Goal: Communication & Community: Answer question/provide support

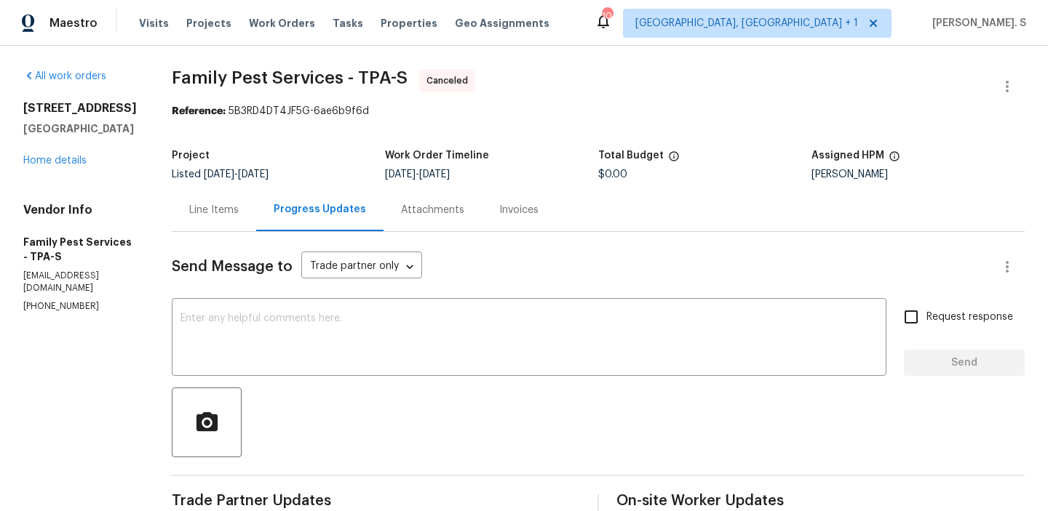
click at [57, 154] on div "8379 Begonia St Spring Hill, FL 34608 Home details" at bounding box center [80, 134] width 114 height 67
click at [60, 161] on link "Home details" at bounding box center [54, 161] width 63 height 10
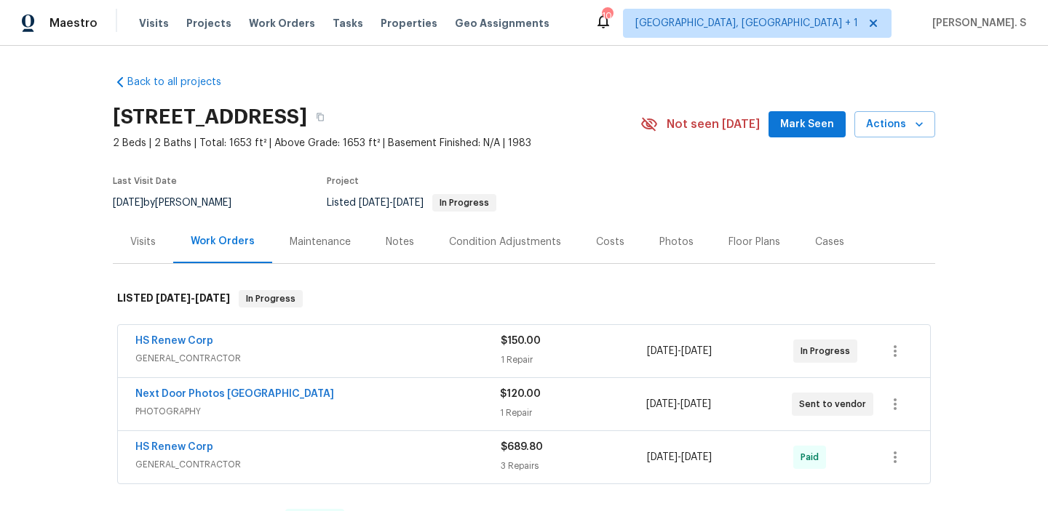
click at [664, 175] on section "8379 Begonia St, Spring Hill, FL 34608 2 Beds | 2 Baths | Total: 1653 ft² | Abo…" at bounding box center [524, 159] width 822 height 122
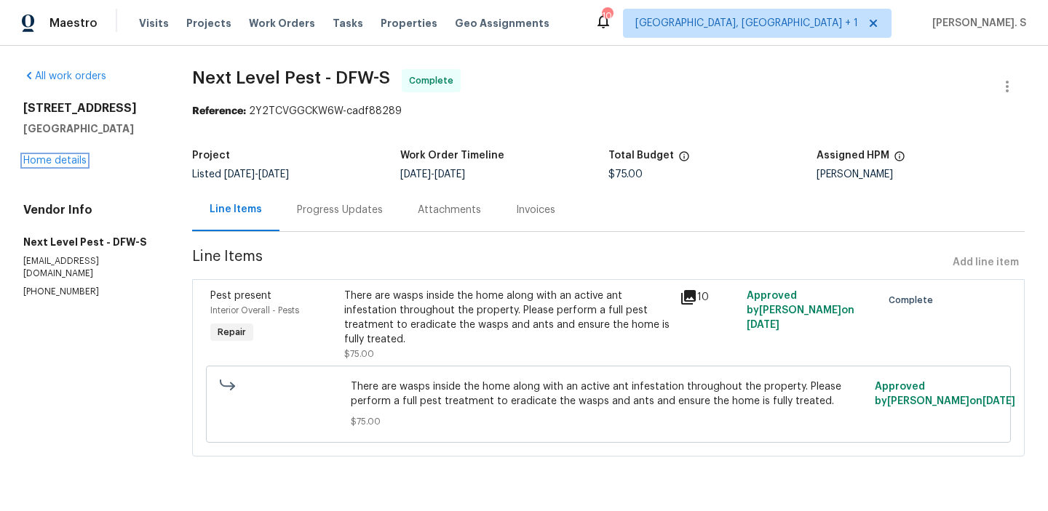
click at [76, 164] on link "Home details" at bounding box center [54, 161] width 63 height 10
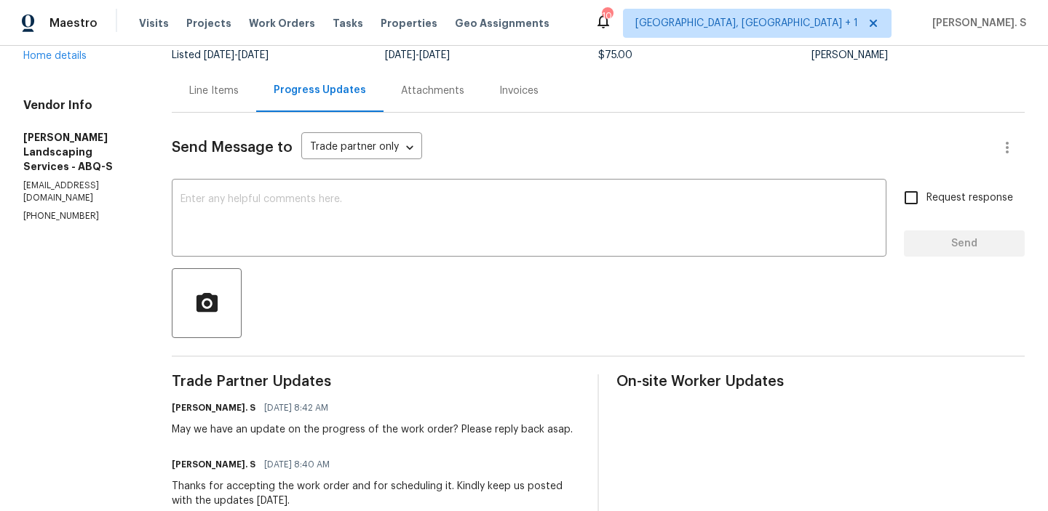
scroll to position [265, 0]
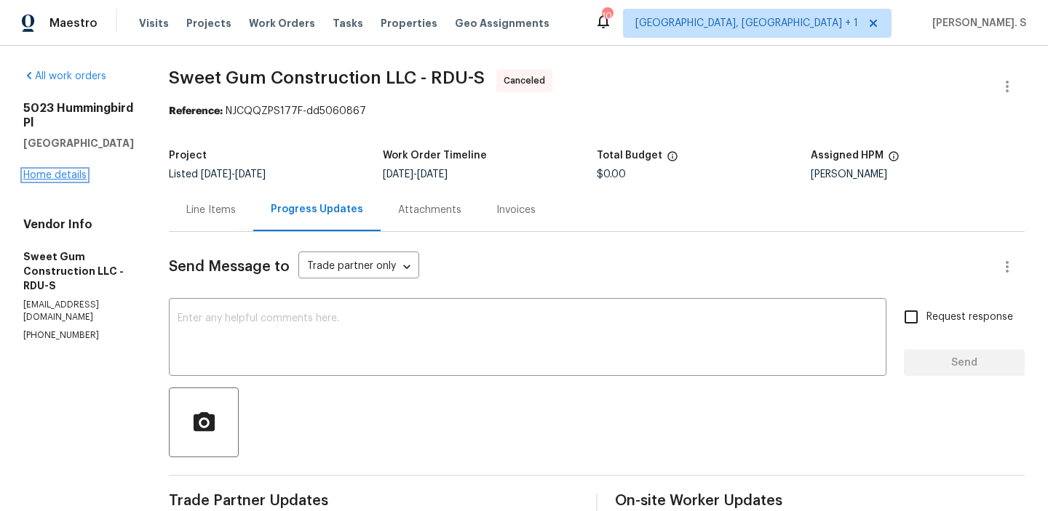
click at [72, 170] on link "Home details" at bounding box center [54, 175] width 63 height 10
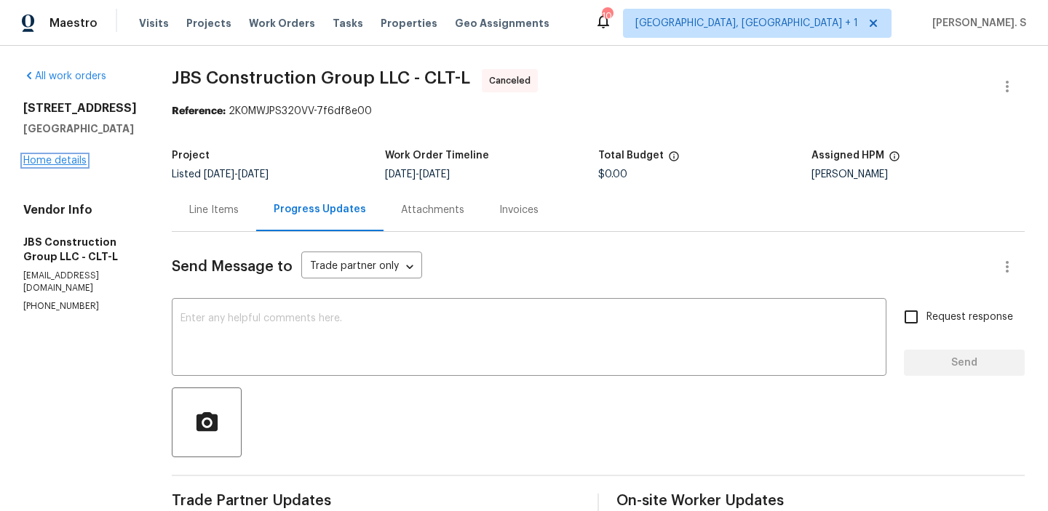
click at [76, 164] on link "Home details" at bounding box center [54, 161] width 63 height 10
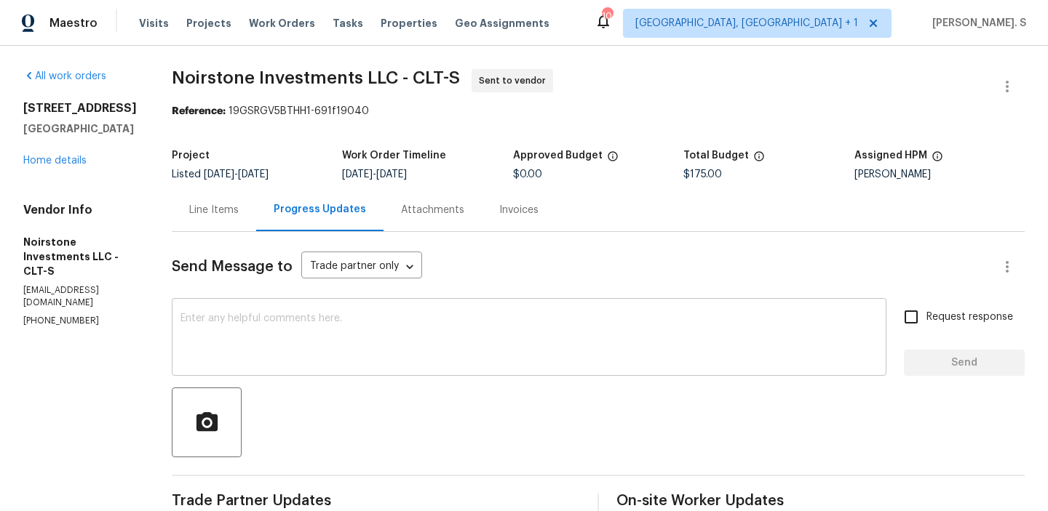
click at [429, 357] on textarea at bounding box center [528, 339] width 697 height 51
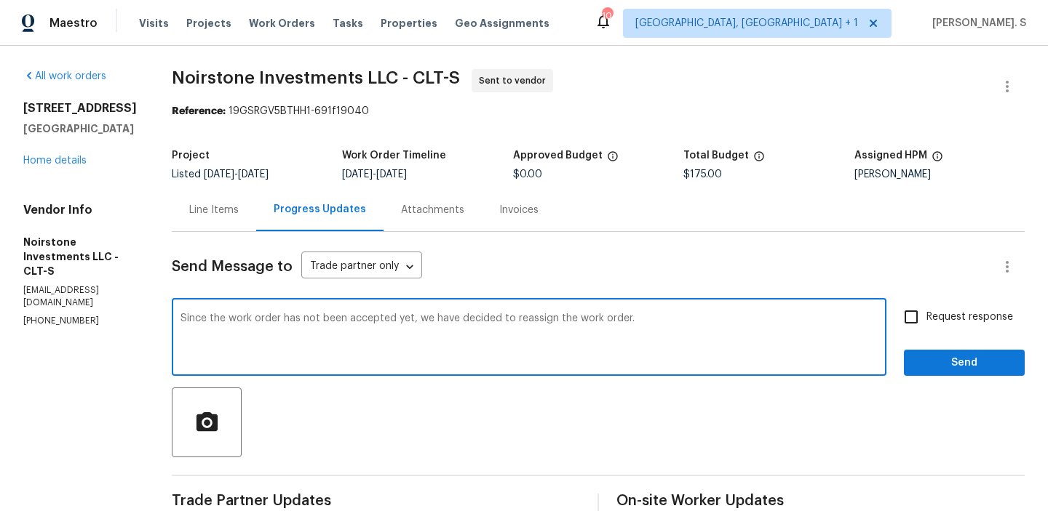
type textarea "Since the work order has not been accepted yet, we have decided to reassign the…"
click at [896, 305] on div "Since the work order has not been accepted yet, we have decided to reassign the…" at bounding box center [598, 339] width 853 height 74
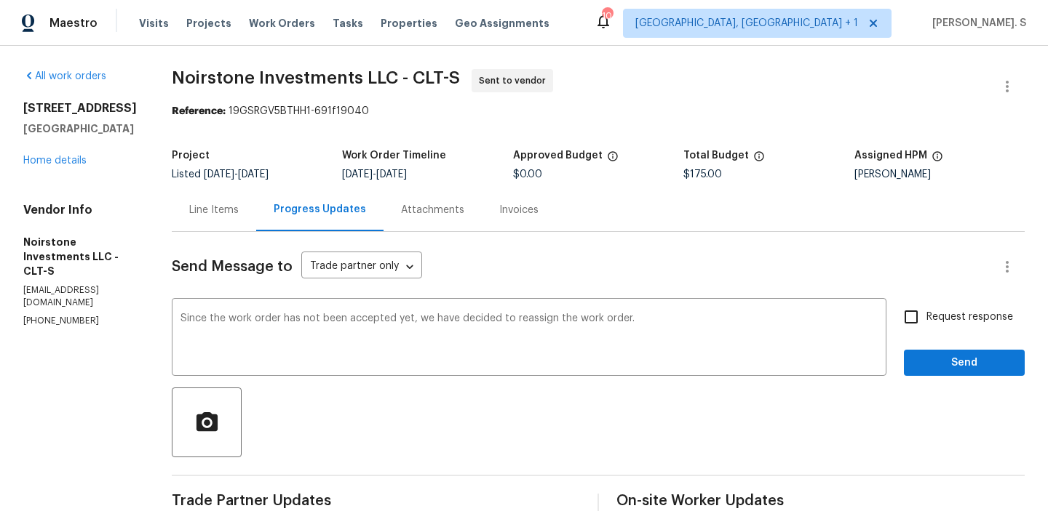
click at [914, 328] on input "Request response" at bounding box center [911, 317] width 31 height 31
checkbox input "true"
click at [917, 354] on button "Send" at bounding box center [964, 363] width 121 height 27
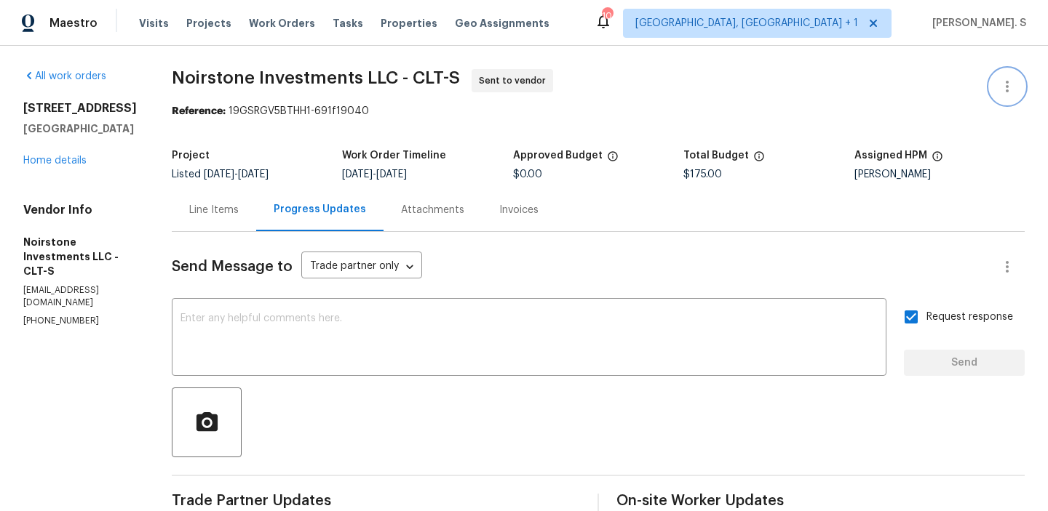
click at [995, 80] on button "button" at bounding box center [1007, 86] width 35 height 35
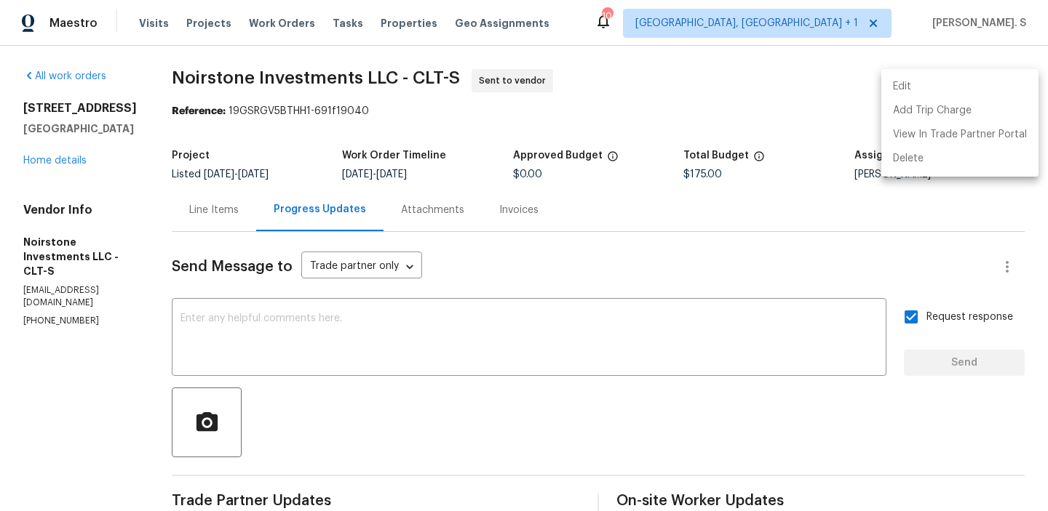
click at [959, 87] on li "Edit" at bounding box center [959, 87] width 157 height 24
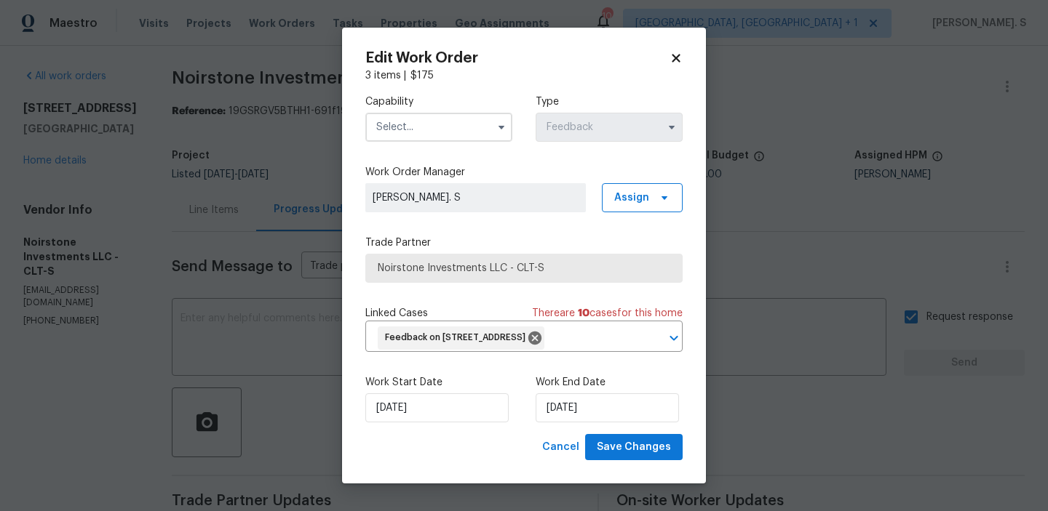
click at [479, 141] on div "Capability Type Feedback" at bounding box center [523, 118] width 317 height 71
click at [480, 120] on input "text" at bounding box center [438, 127] width 147 height 29
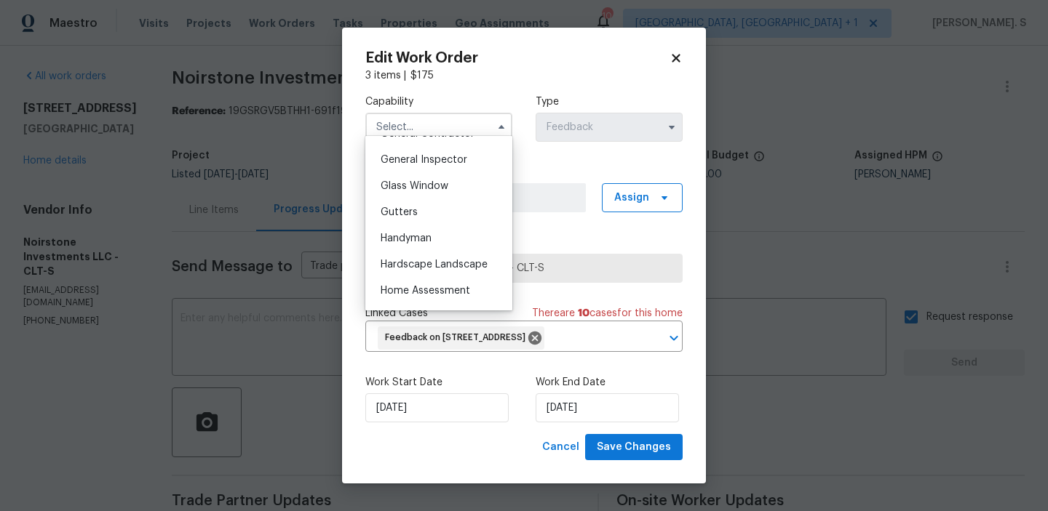
scroll to position [722, 0]
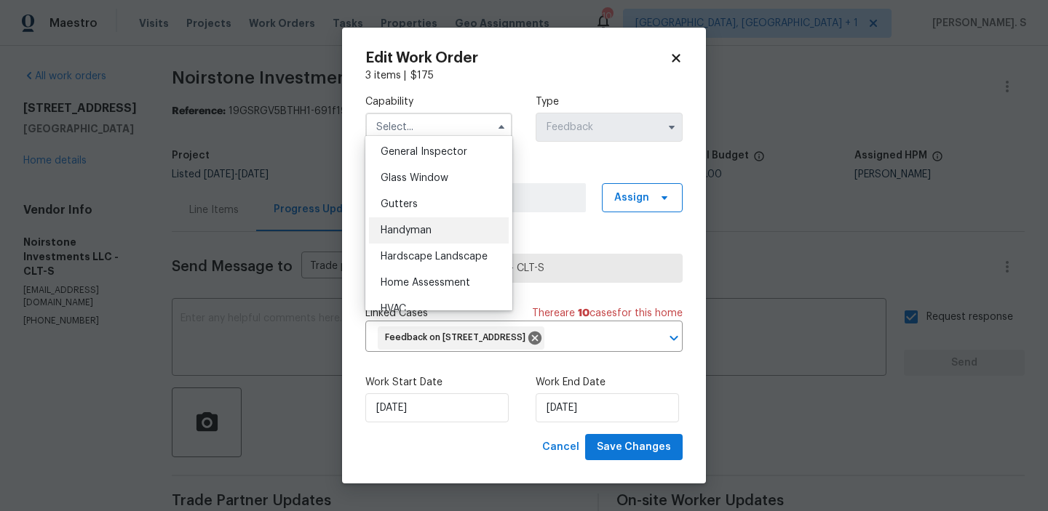
click at [463, 228] on div "Handyman" at bounding box center [439, 231] width 140 height 26
type input "Handyman"
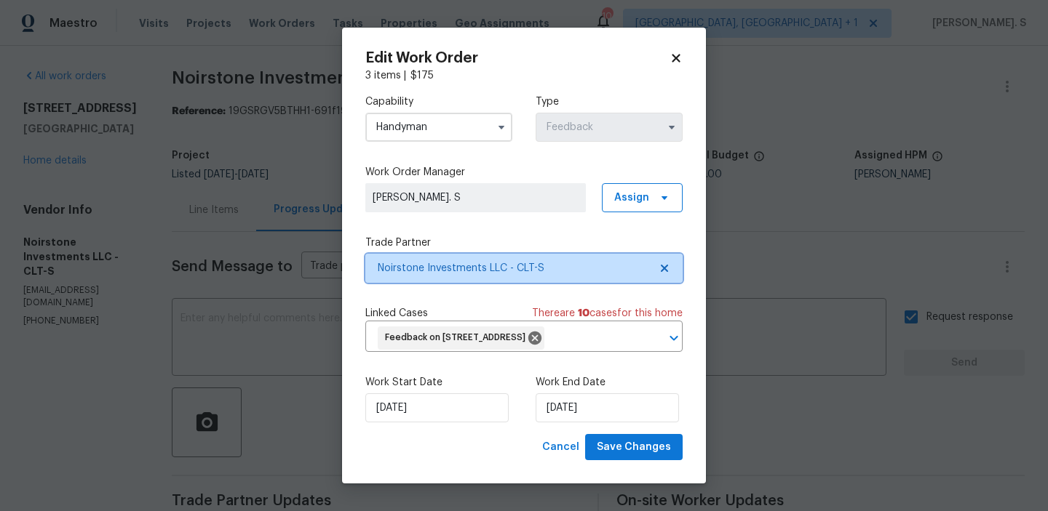
click at [664, 263] on icon at bounding box center [664, 269] width 12 height 12
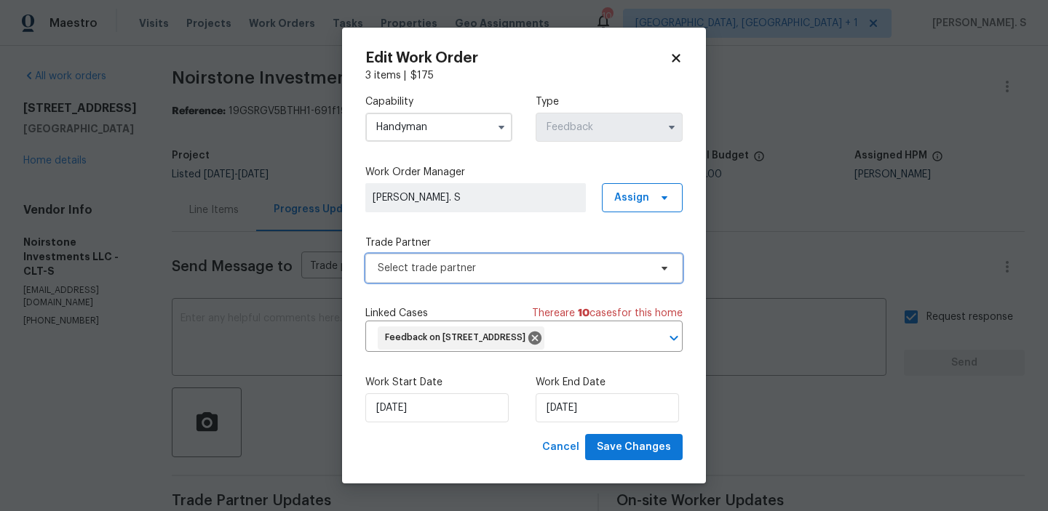
click at [664, 263] on icon at bounding box center [664, 269] width 12 height 12
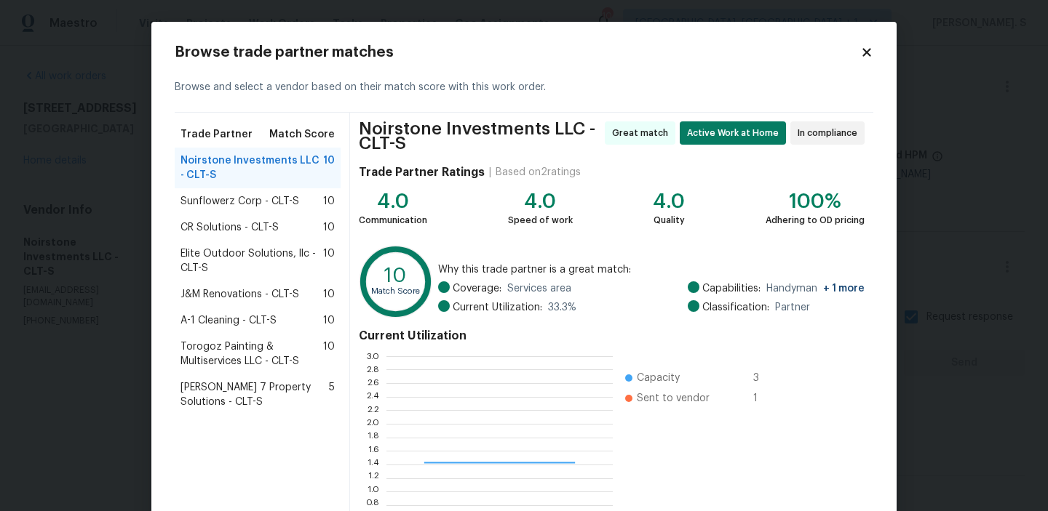
scroll to position [204, 226]
click at [314, 216] on div "CR Solutions - CLT-S 10" at bounding box center [258, 228] width 166 height 26
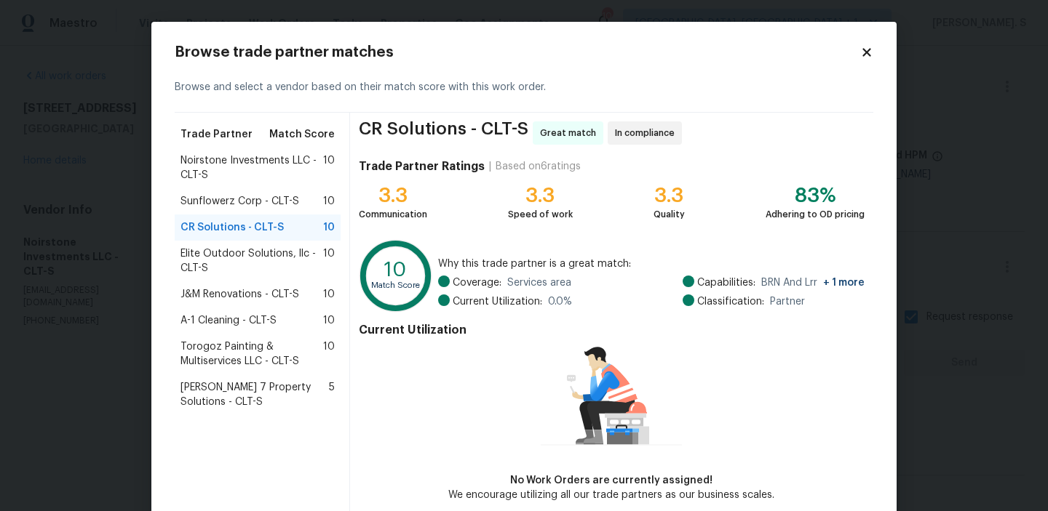
click at [308, 212] on div "Sunflowerz Corp - CLT-S 10" at bounding box center [258, 201] width 166 height 26
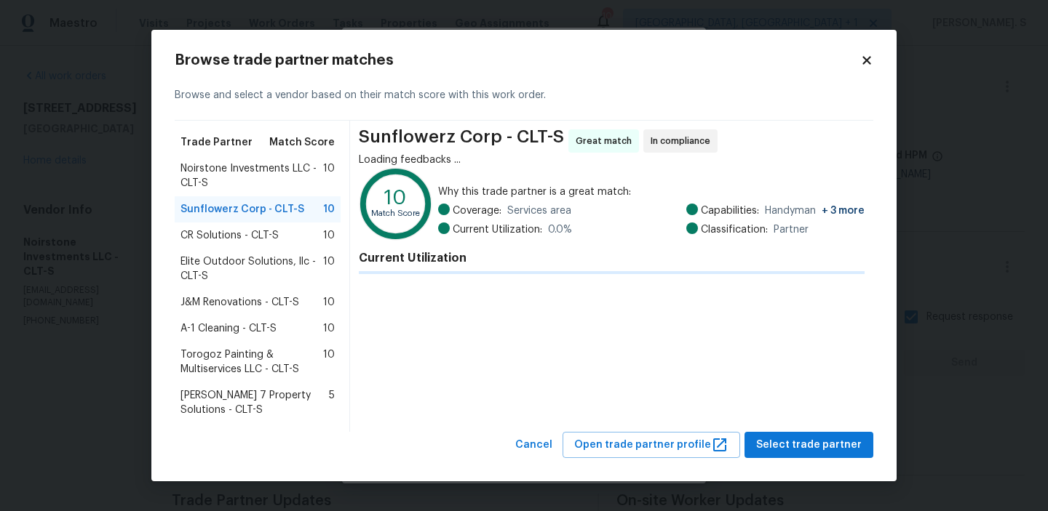
click at [308, 212] on div "Sunflowerz Corp - CLT-S 10" at bounding box center [257, 209] width 154 height 15
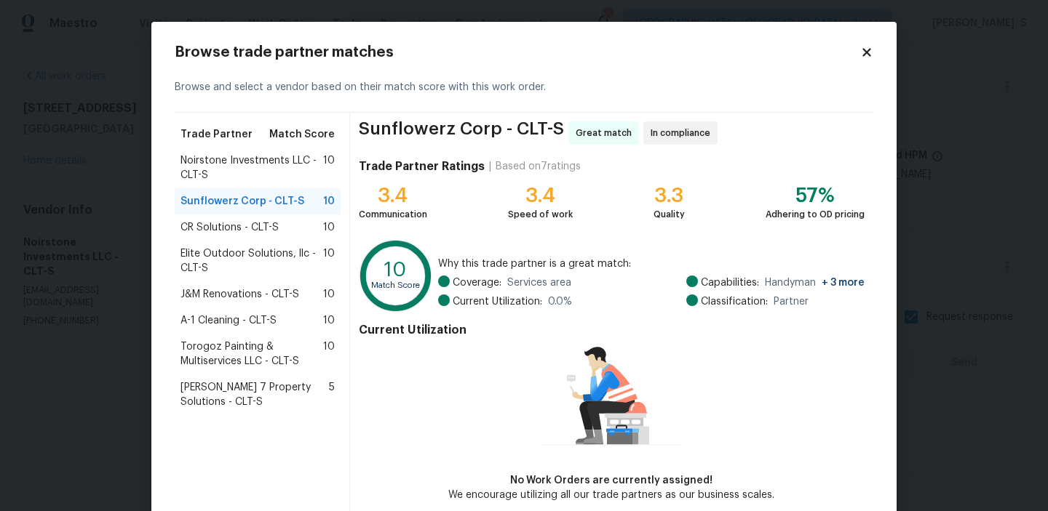
scroll to position [71, 0]
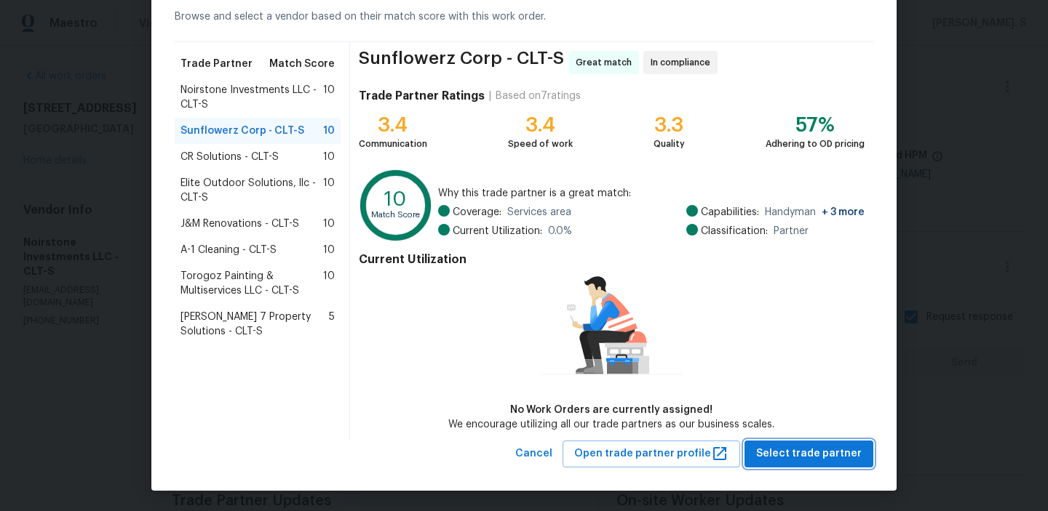
click at [829, 450] on span "Select trade partner" at bounding box center [808, 454] width 105 height 18
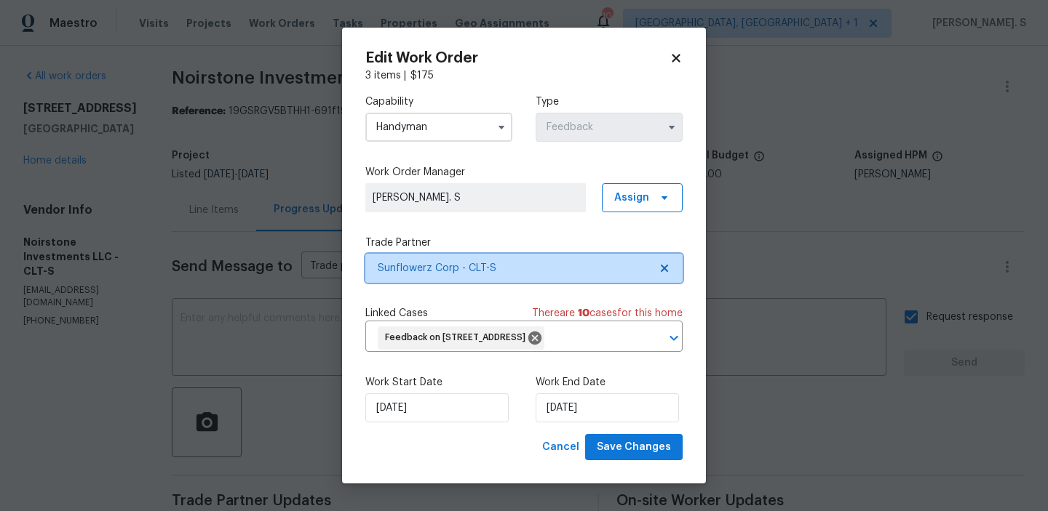
scroll to position [0, 0]
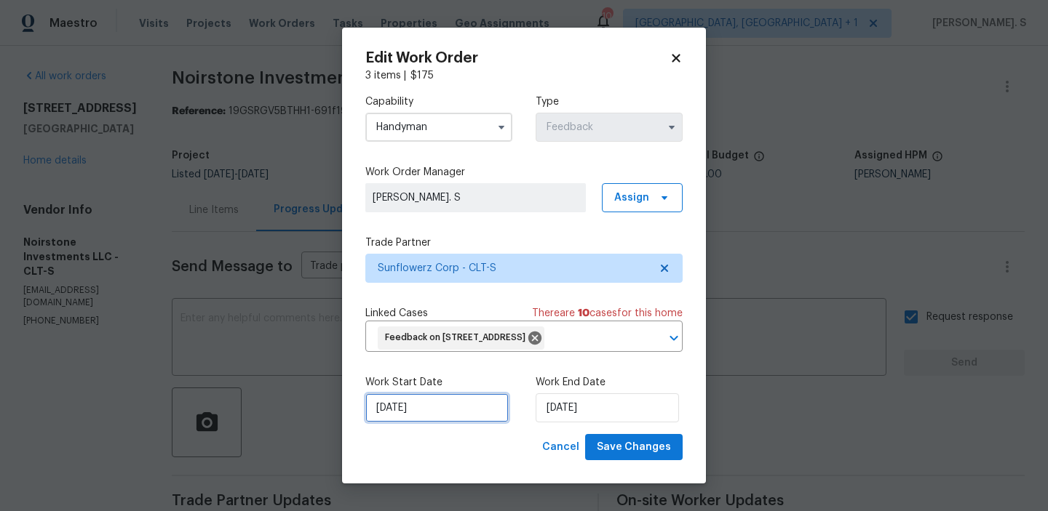
click at [437, 423] on input "8/28/2025" at bounding box center [436, 408] width 143 height 29
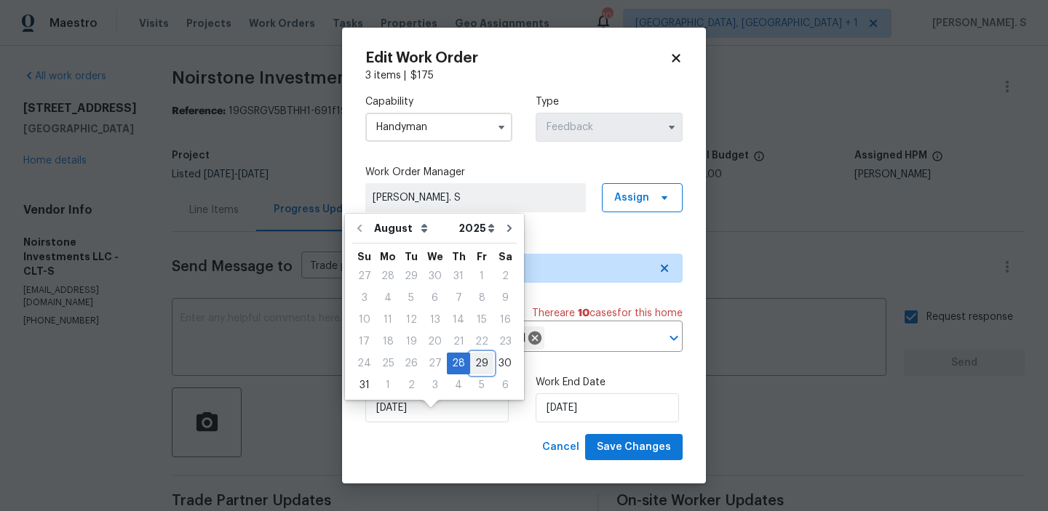
click at [482, 357] on div "29" at bounding box center [481, 364] width 23 height 20
type input "[DATE]"
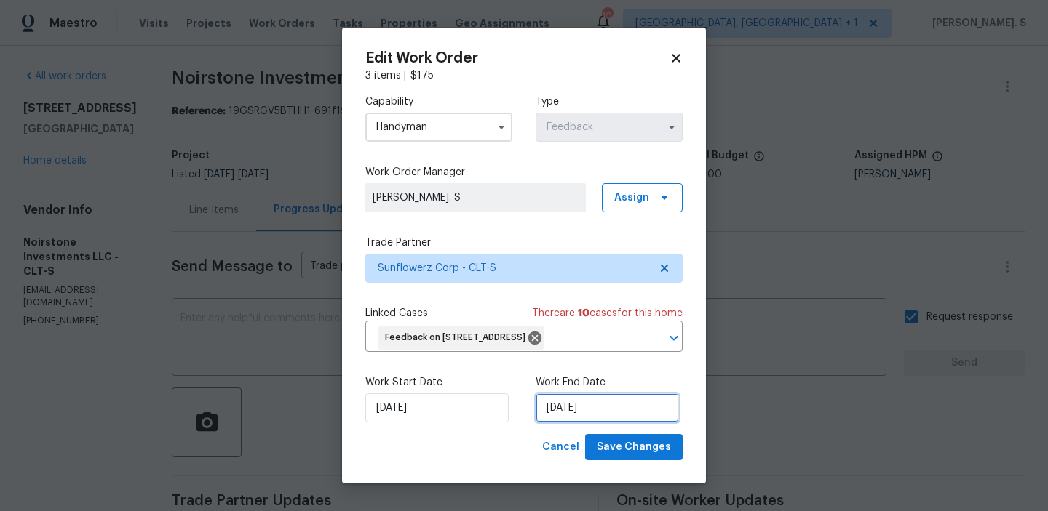
click at [581, 423] on input "8/30/2025" at bounding box center [606, 408] width 143 height 29
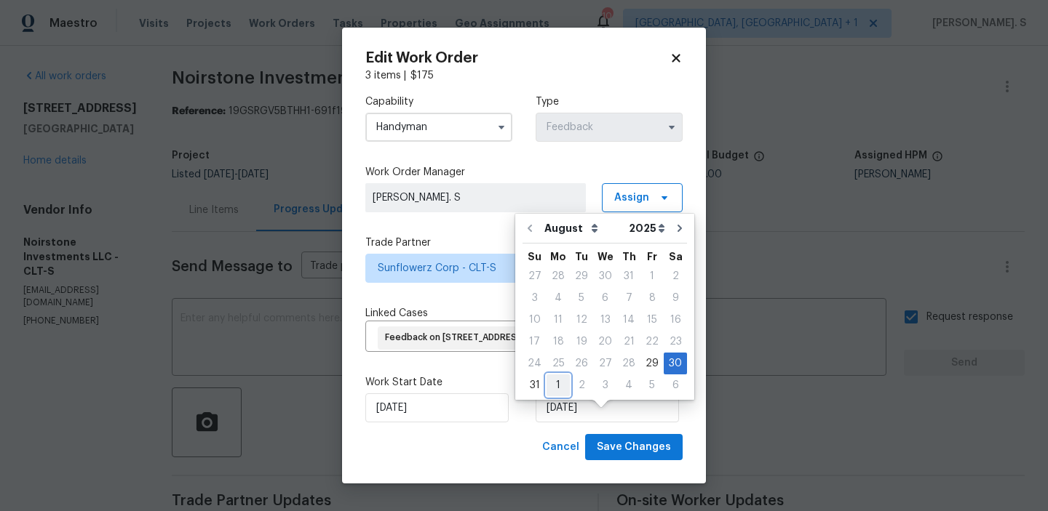
click at [553, 378] on div "1" at bounding box center [557, 385] width 23 height 20
type input "[DATE]"
select select "8"
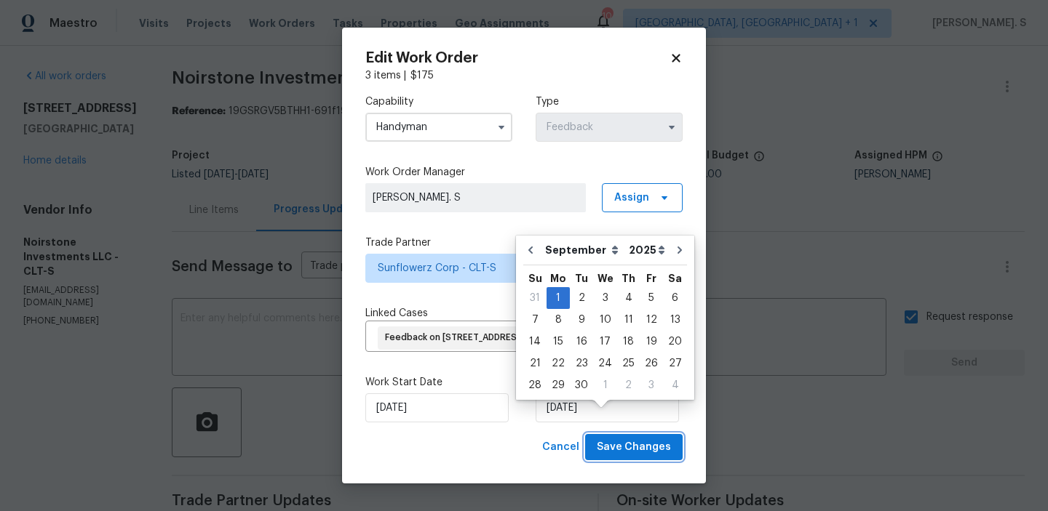
click at [642, 457] on span "Save Changes" at bounding box center [634, 448] width 74 height 18
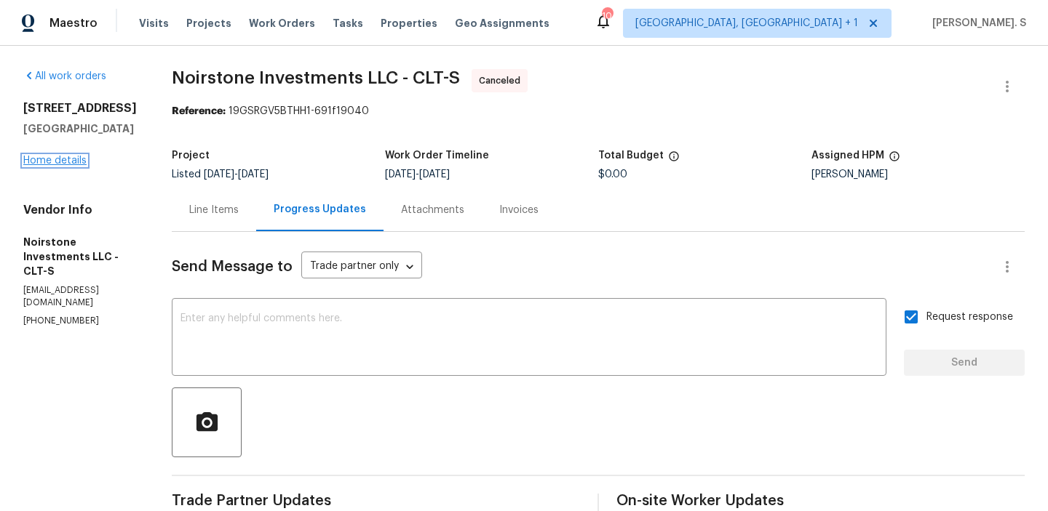
click at [74, 166] on link "Home details" at bounding box center [54, 161] width 63 height 10
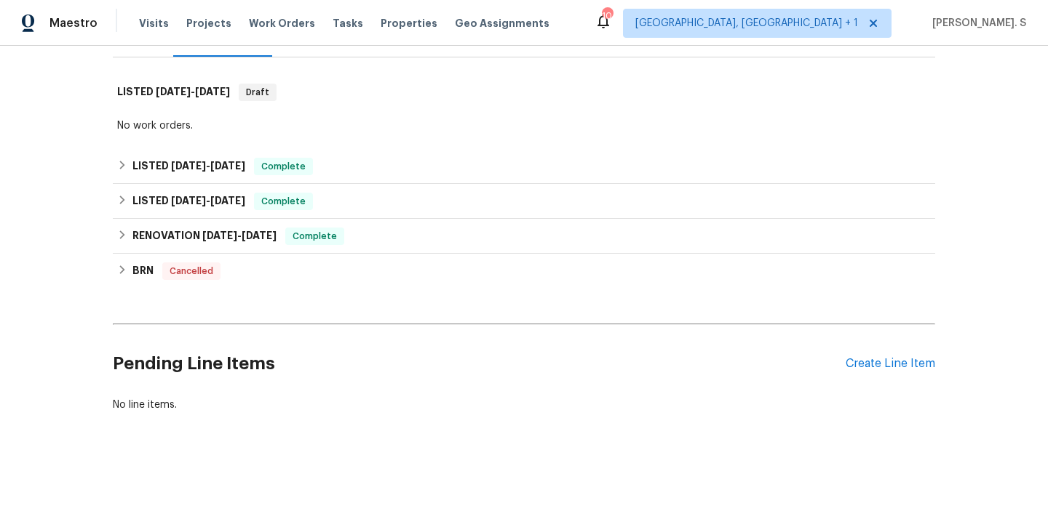
scroll to position [218, 0]
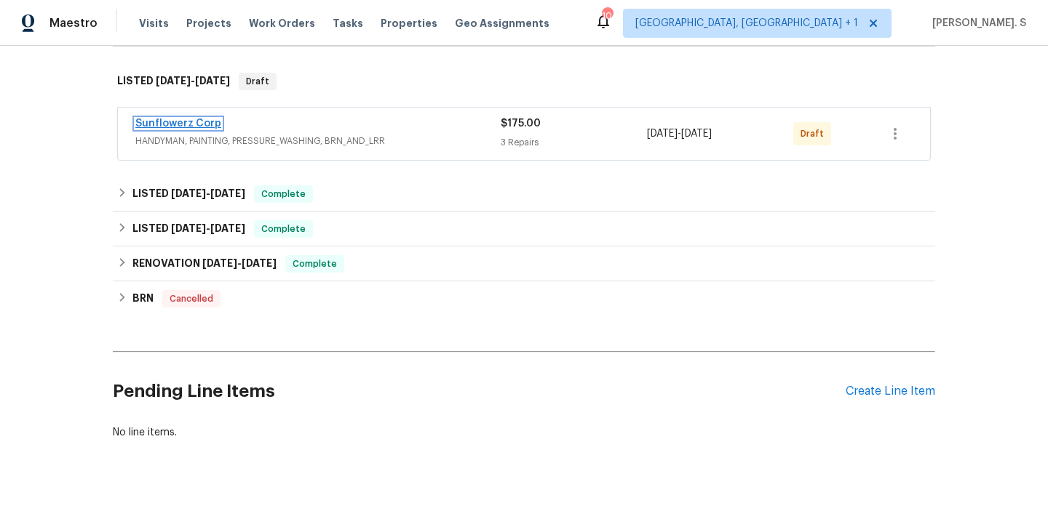
click at [198, 125] on link "Sunflowerz Corp" at bounding box center [178, 124] width 86 height 10
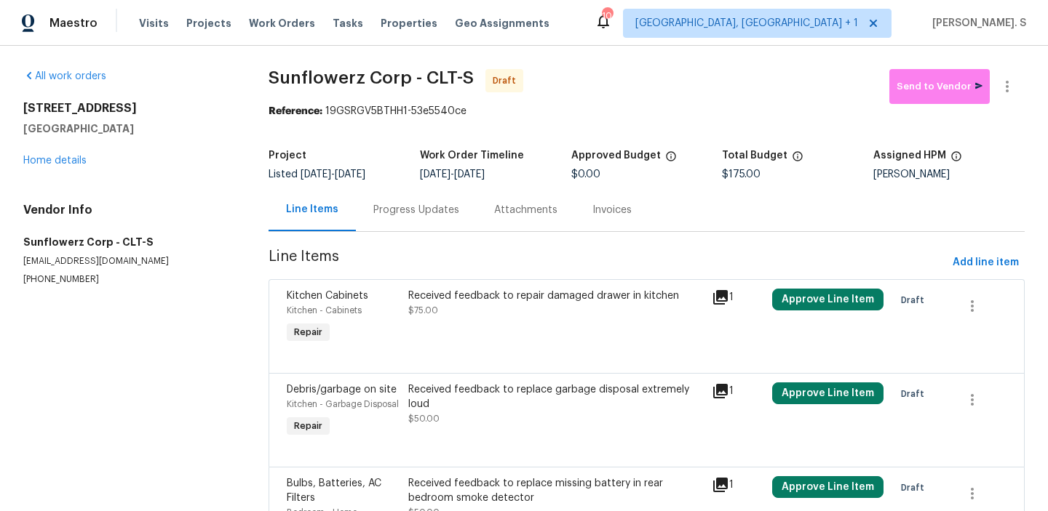
click at [435, 306] on span "$75.00" at bounding box center [423, 310] width 30 height 9
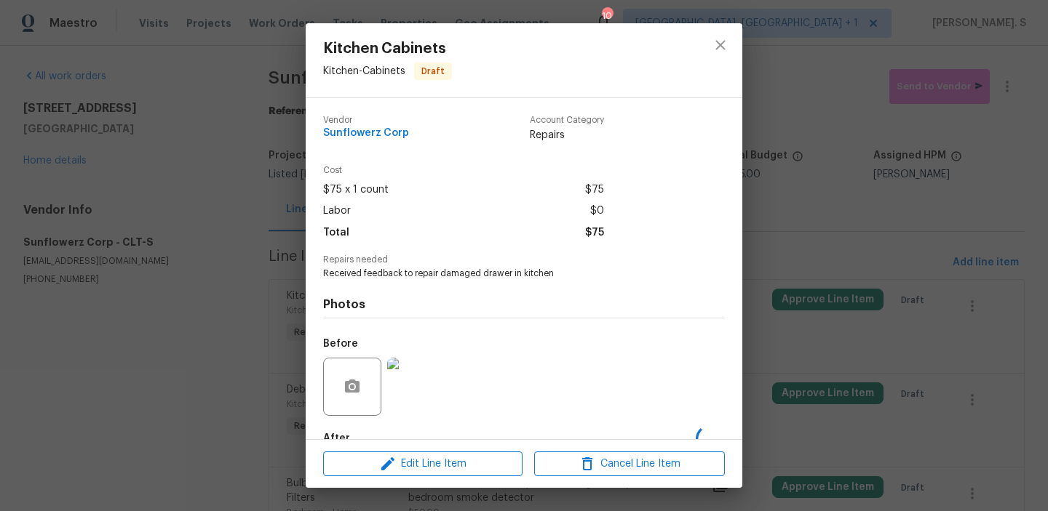
scroll to position [53, 0]
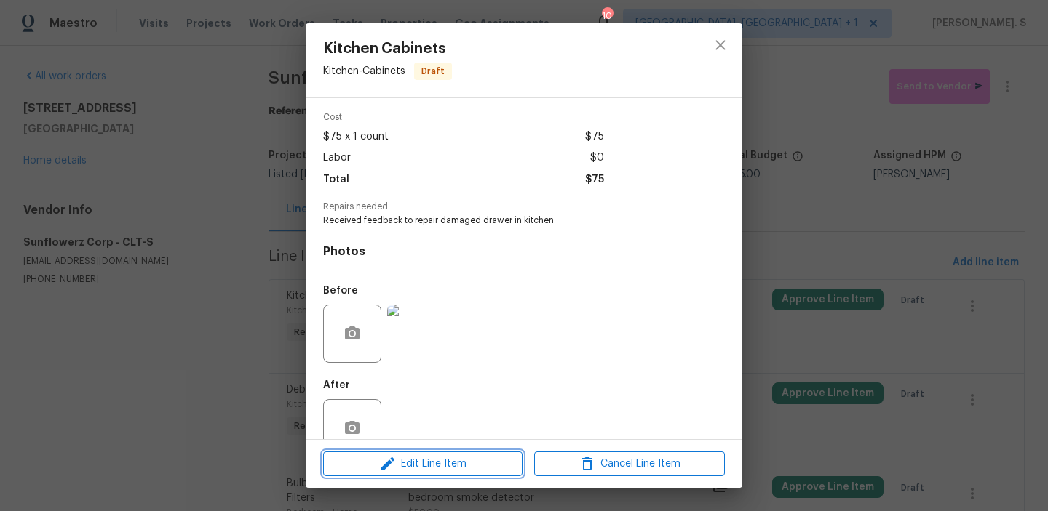
click at [431, 467] on span "Edit Line Item" at bounding box center [422, 464] width 191 height 18
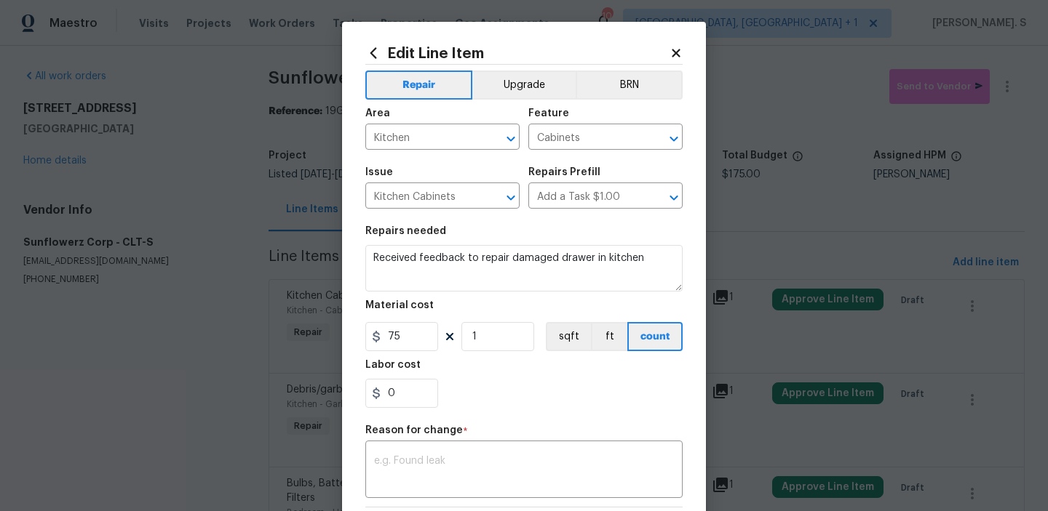
click at [431, 467] on textarea at bounding box center [524, 471] width 300 height 31
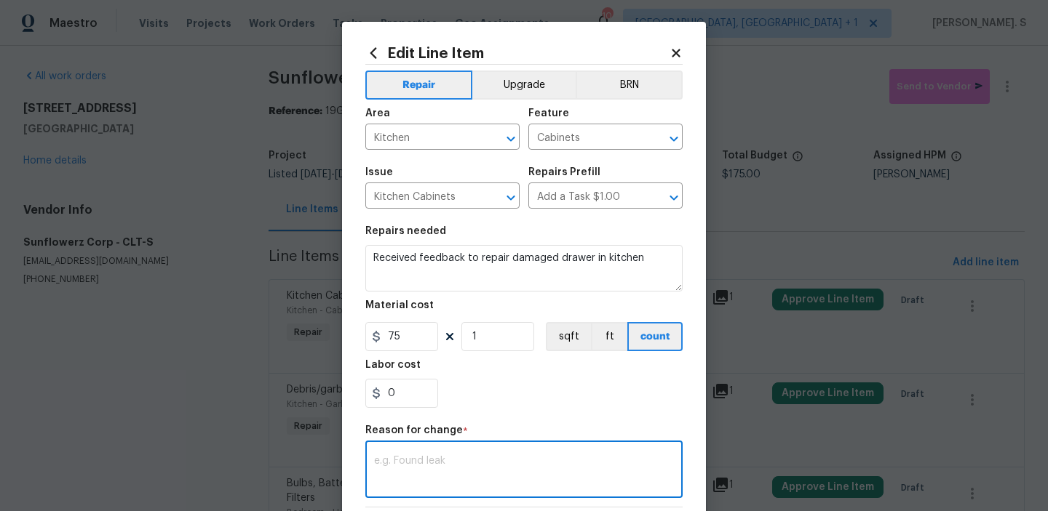
click at [431, 467] on textarea at bounding box center [524, 471] width 300 height 31
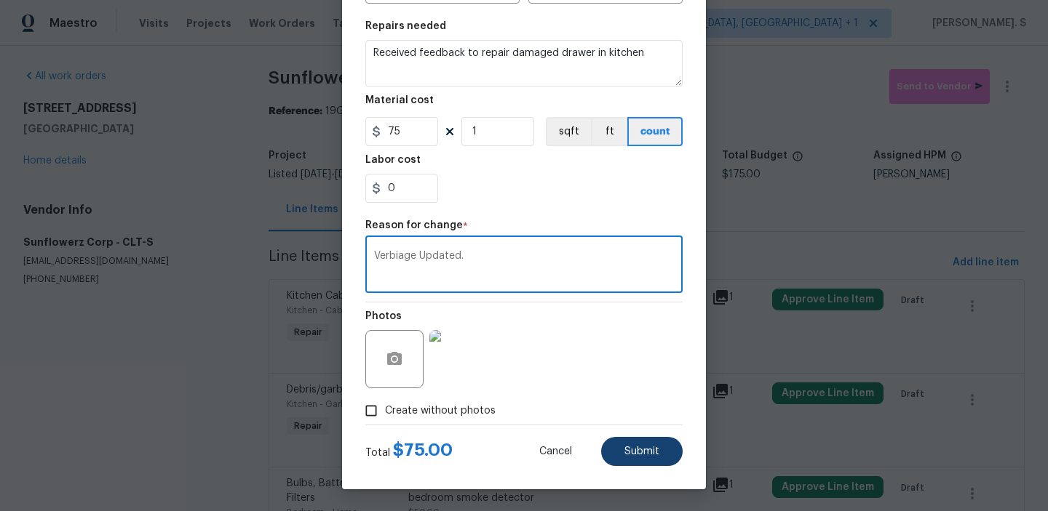
type textarea "Verbiage Updated."
click at [657, 447] on span "Submit" at bounding box center [641, 452] width 35 height 11
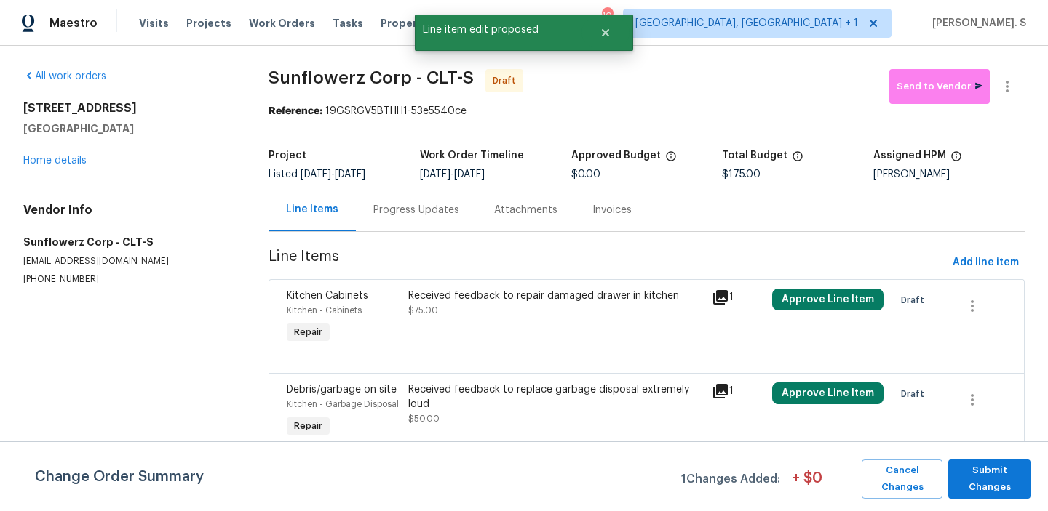
scroll to position [0, 0]
click at [518, 339] on div "Received feedback to repair damaged drawer in kitchen $75.00" at bounding box center [555, 317] width 303 height 67
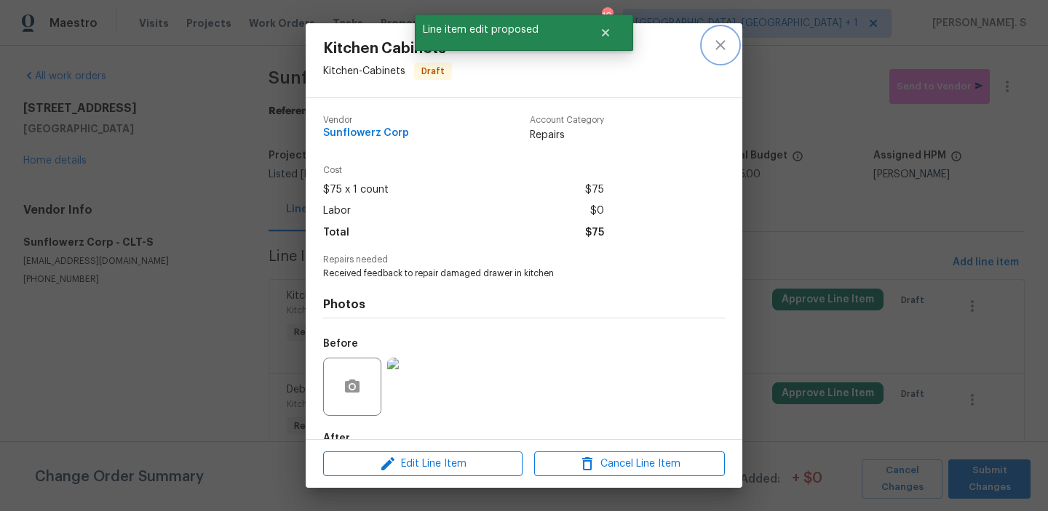
click at [711, 45] on button "close" at bounding box center [720, 45] width 35 height 35
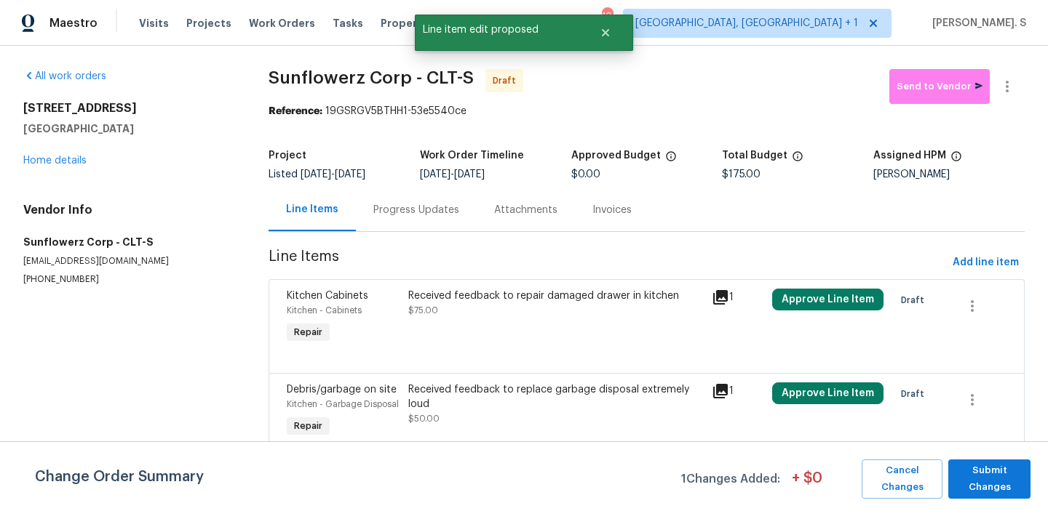
scroll to position [122, 0]
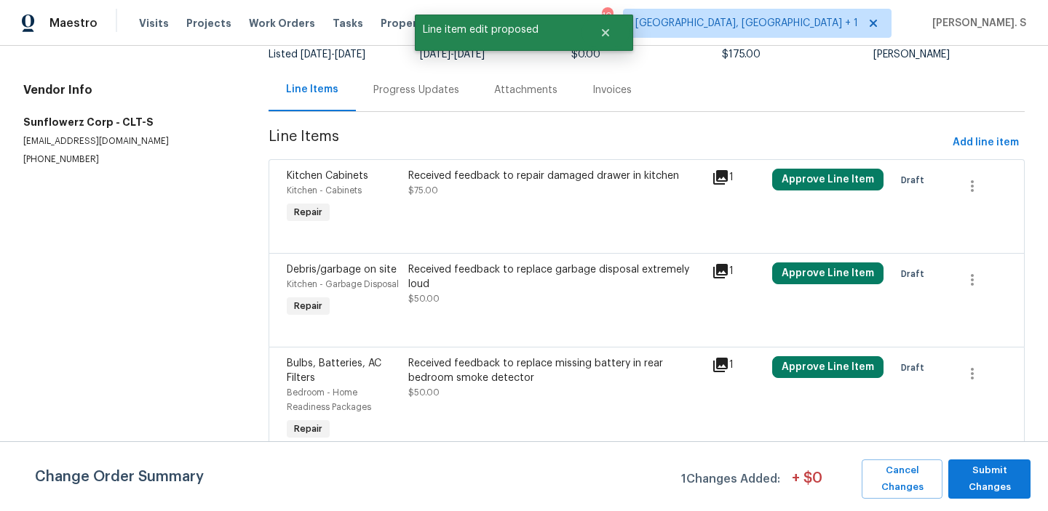
click at [528, 259] on div "Received feedback to replace garbage disposal extremely loud $50.00" at bounding box center [555, 291] width 303 height 67
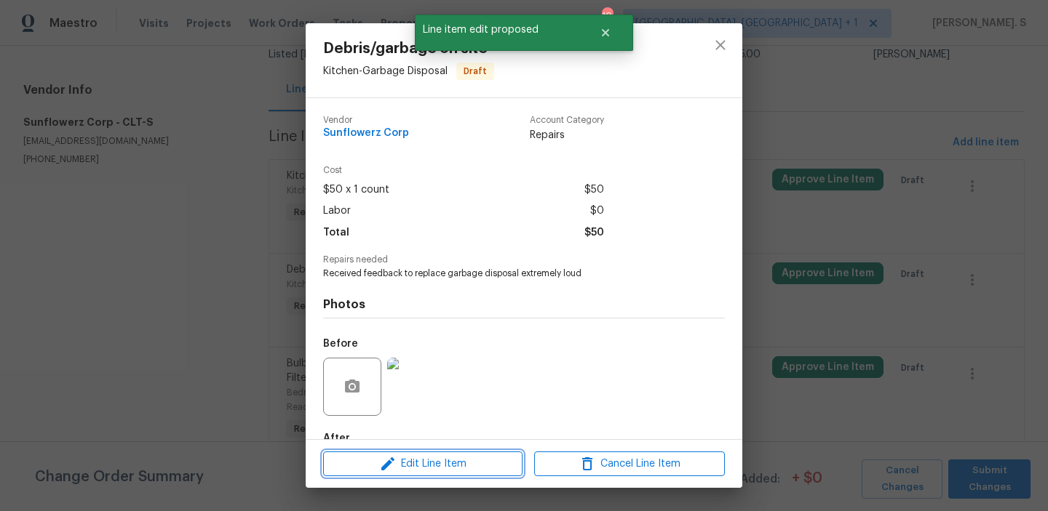
click at [464, 466] on span "Edit Line Item" at bounding box center [422, 464] width 191 height 18
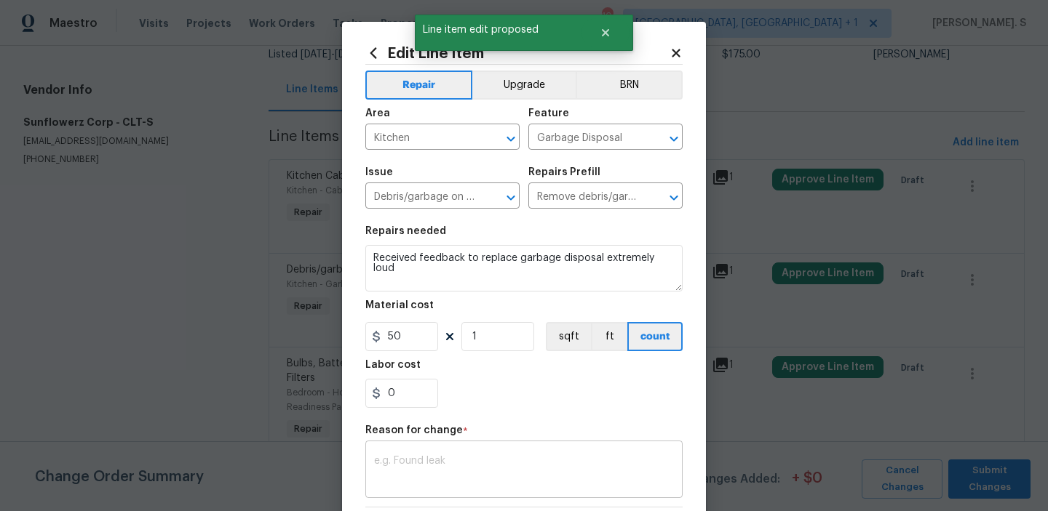
click at [443, 450] on div "x ​" at bounding box center [523, 472] width 317 height 54
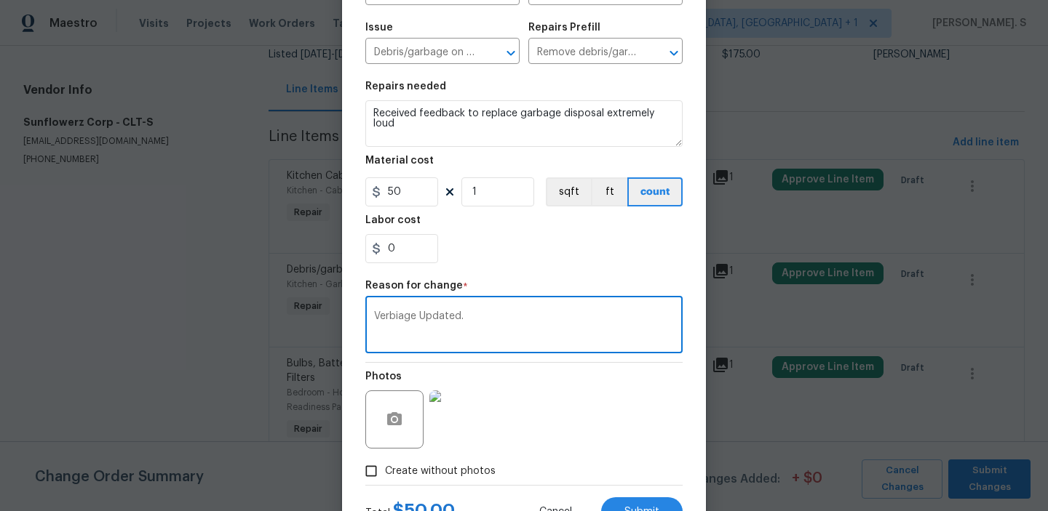
scroll to position [206, 0]
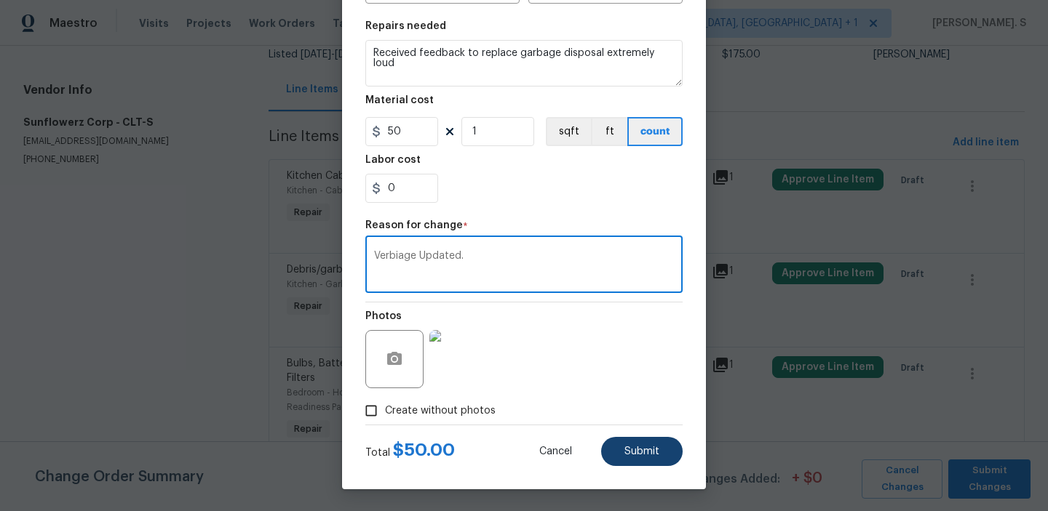
type textarea "Verbiage Updated."
click at [633, 453] on span "Submit" at bounding box center [641, 452] width 35 height 11
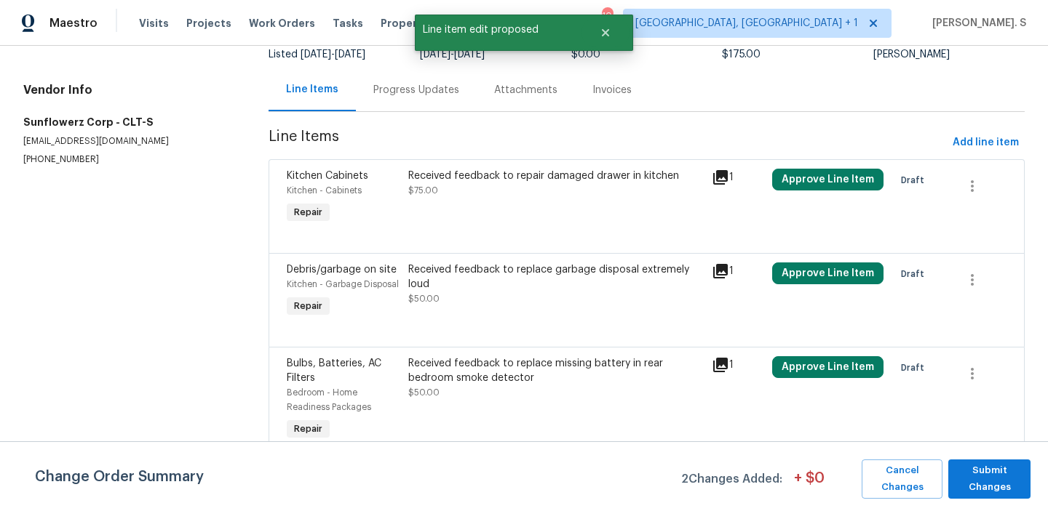
scroll to position [0, 0]
click at [501, 391] on div "Received feedback to replace missing battery in rear bedroom smoke detector $50…" at bounding box center [555, 379] width 295 height 44
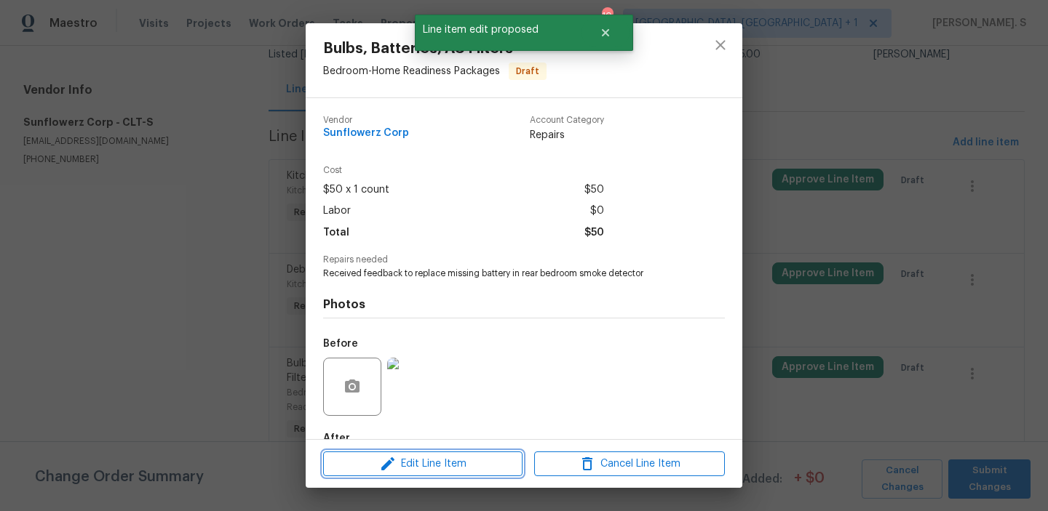
click at [445, 463] on span "Edit Line Item" at bounding box center [422, 464] width 191 height 18
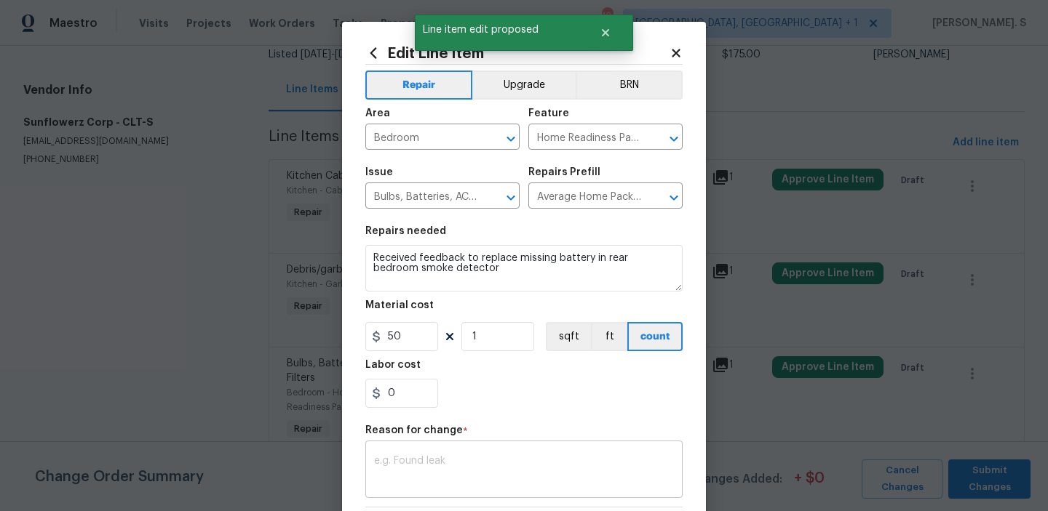
click at [440, 463] on textarea at bounding box center [524, 471] width 300 height 31
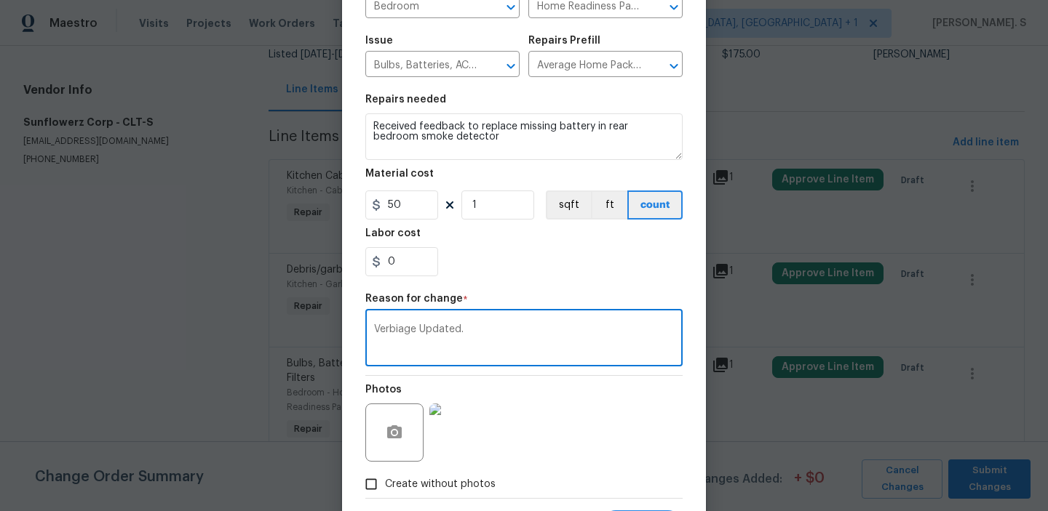
scroll to position [206, 0]
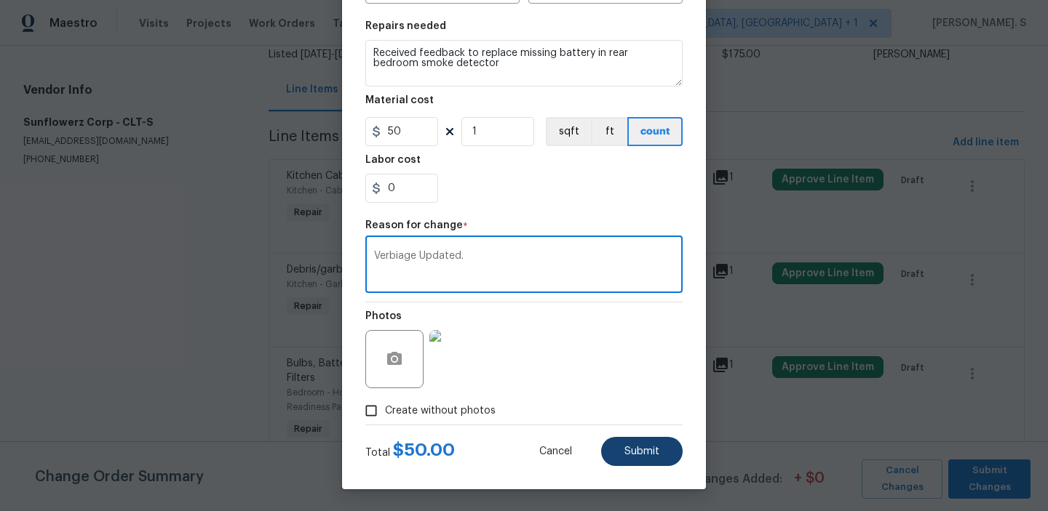
type textarea "Verbiage Updated."
click at [649, 450] on span "Submit" at bounding box center [641, 452] width 35 height 11
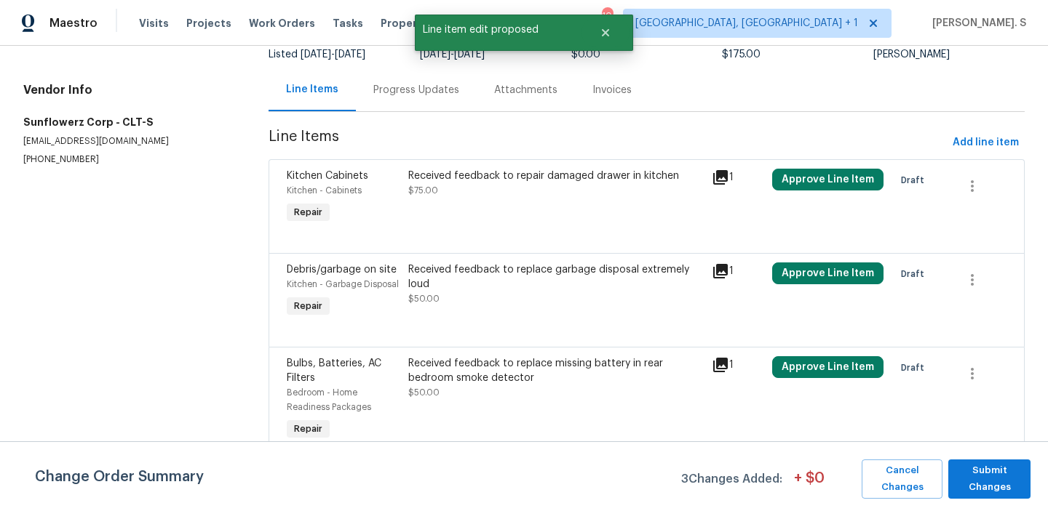
scroll to position [0, 0]
click at [983, 474] on span "Submit Changes" at bounding box center [989, 479] width 68 height 33
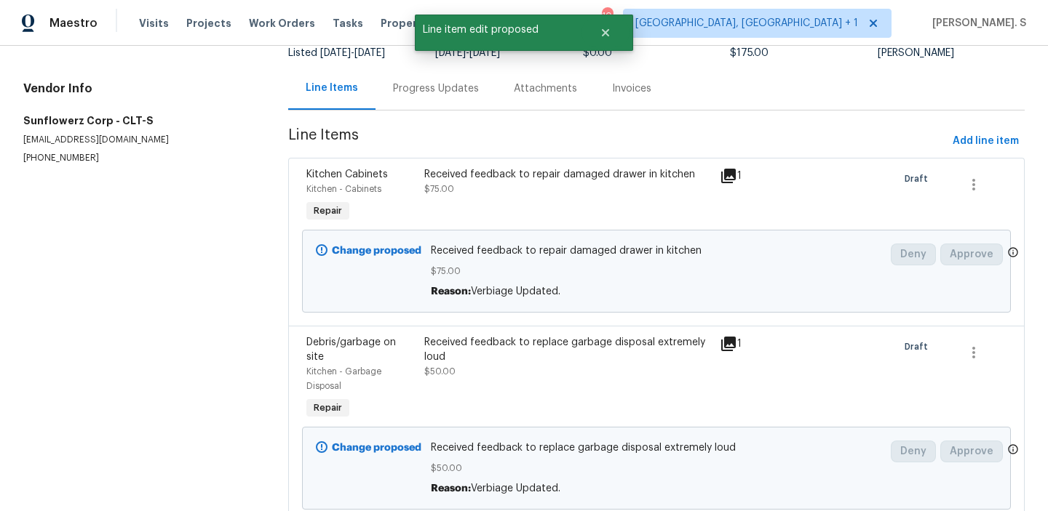
click at [412, 95] on div "Progress Updates" at bounding box center [436, 88] width 86 height 15
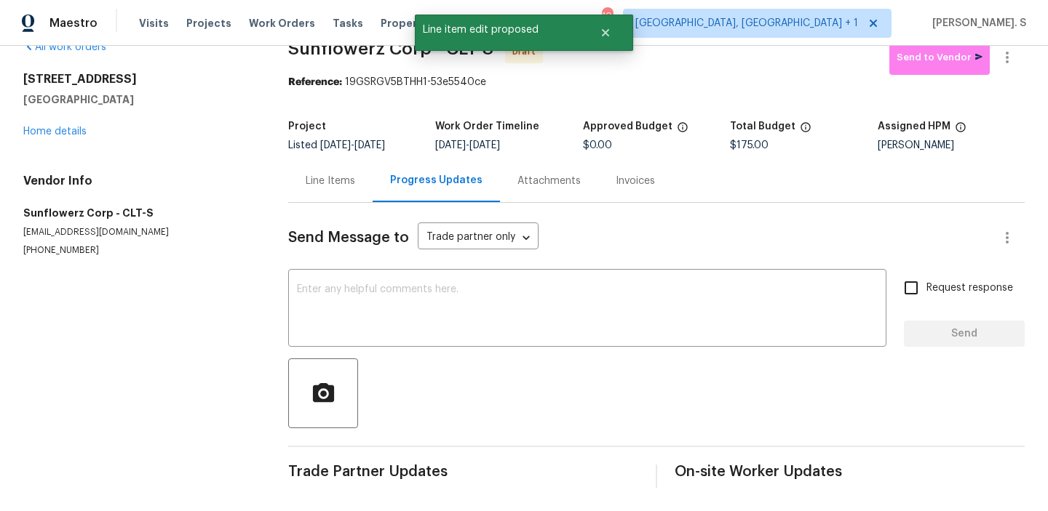
scroll to position [29, 0]
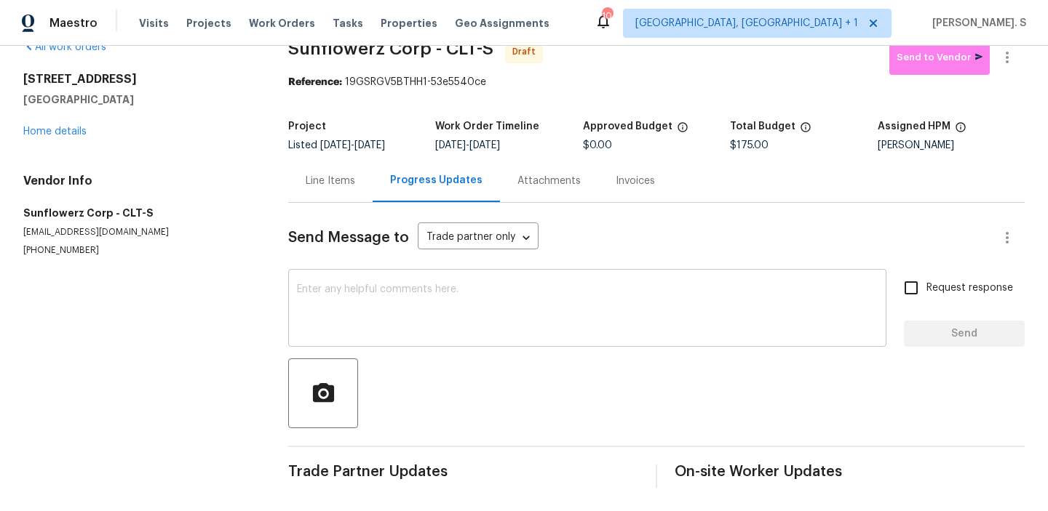
click at [520, 314] on textarea at bounding box center [587, 309] width 581 height 51
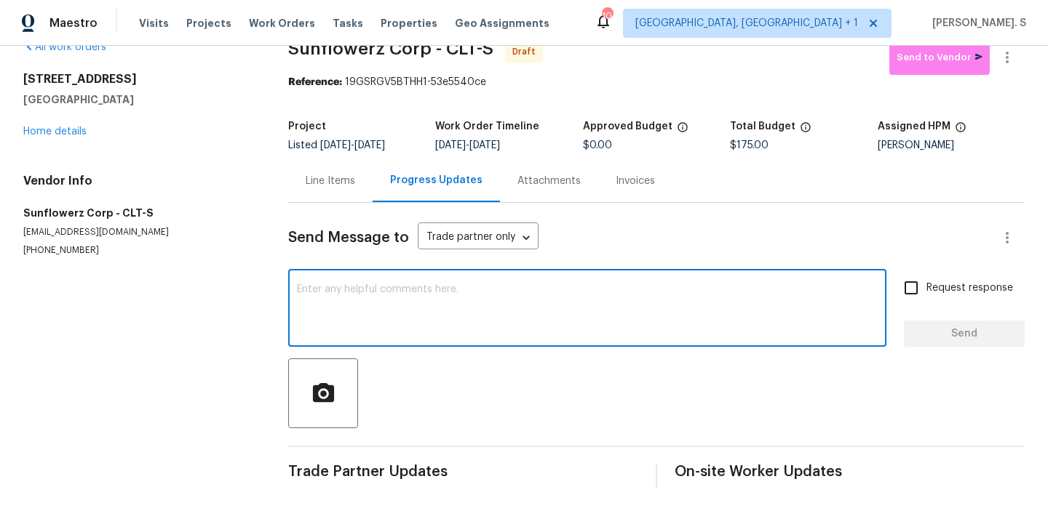
click at [579, 328] on textarea at bounding box center [587, 309] width 581 height 51
paste textarea "Hi, this is Glory with Opendoor. I’m confirming you received the WO for the pro…"
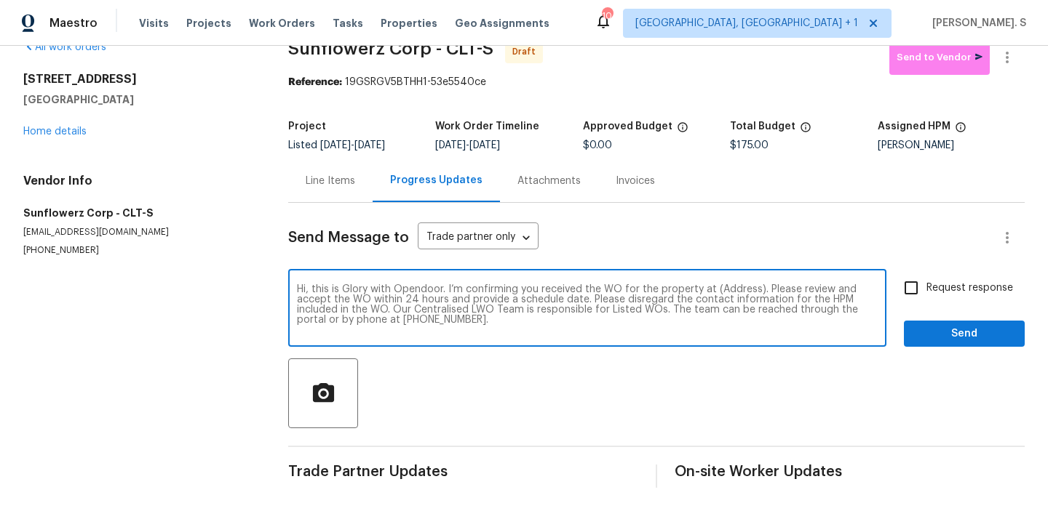
scroll to position [0, 0]
click at [746, 292] on textarea "Hi, this is Glory with Opendoor. I’m confirming you received the WO for the pro…" at bounding box center [587, 309] width 581 height 51
paste textarea "8929 Meadow Vista Rd, Charlotte, NC 28213"
type textarea "Hi, this is Glory with Opendoor. I’m confirming you received the WO for the pro…"
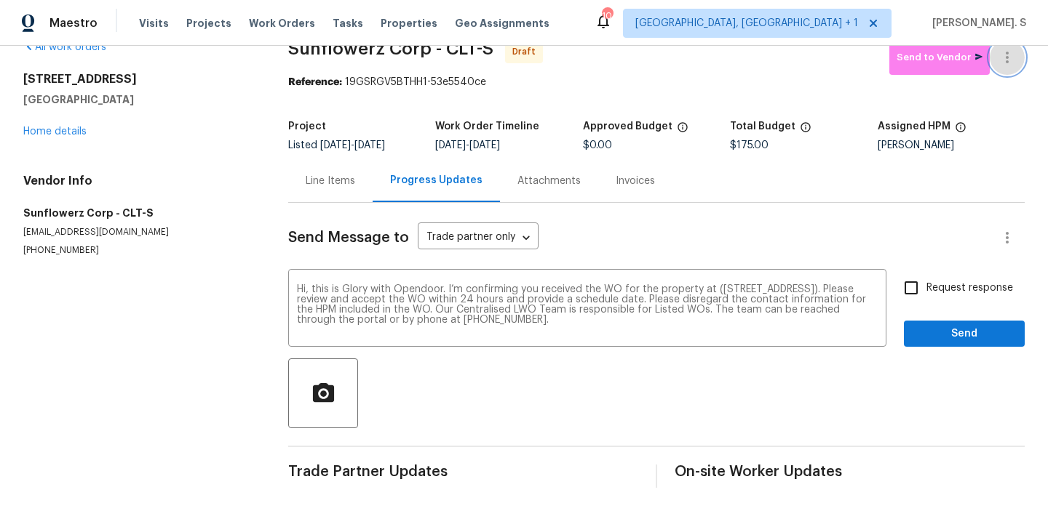
click at [1009, 65] on icon "button" at bounding box center [1006, 57] width 17 height 17
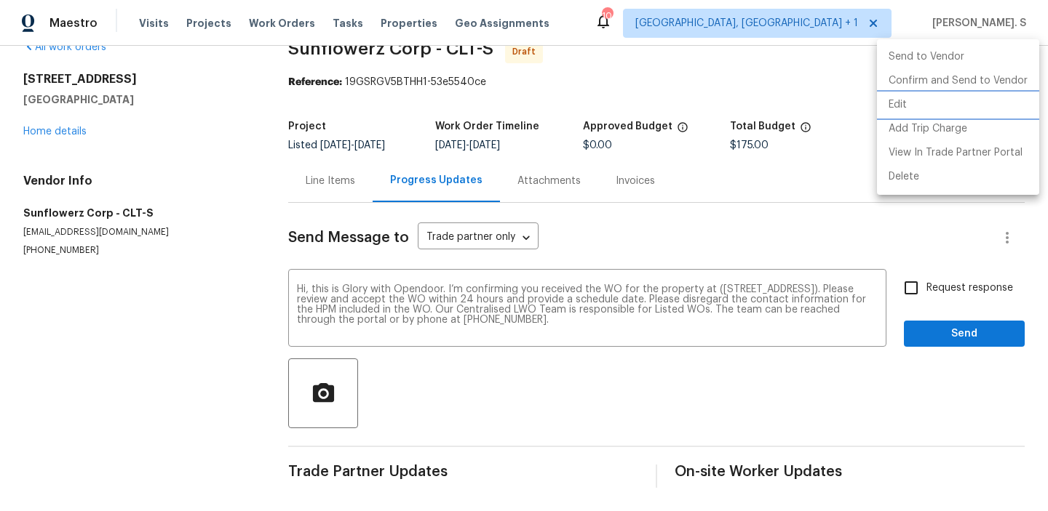
click at [976, 100] on li "Edit" at bounding box center [958, 105] width 162 height 24
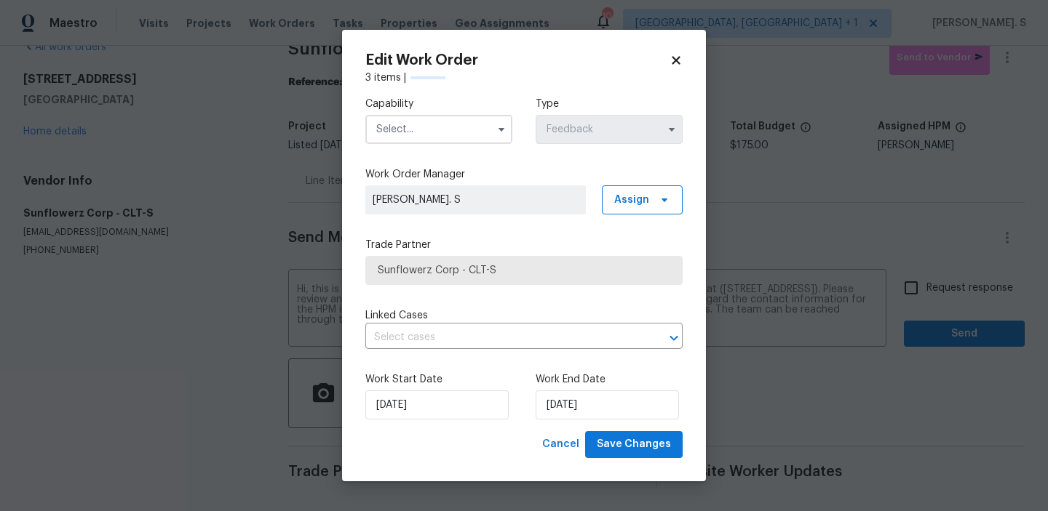
scroll to position [23, 0]
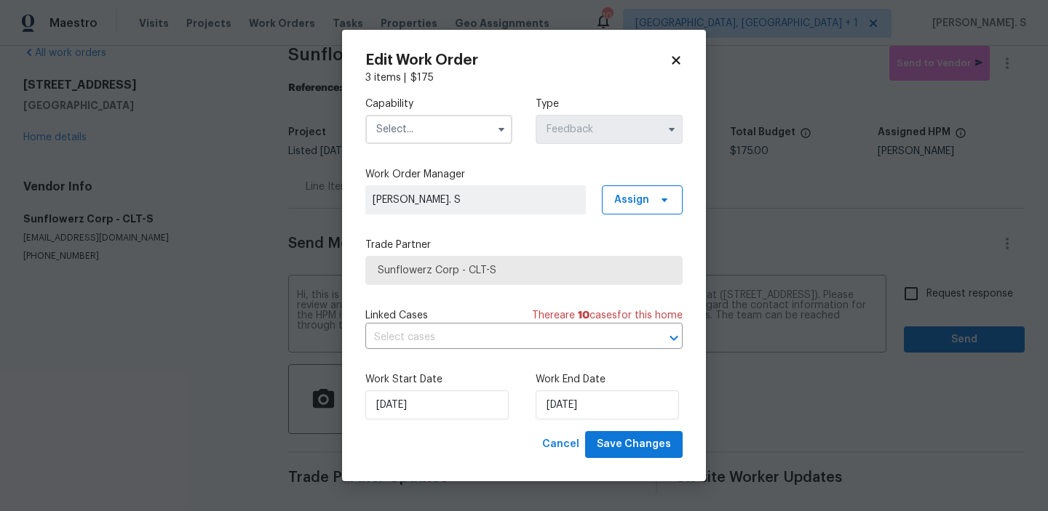
click at [477, 135] on input "text" at bounding box center [438, 129] width 147 height 29
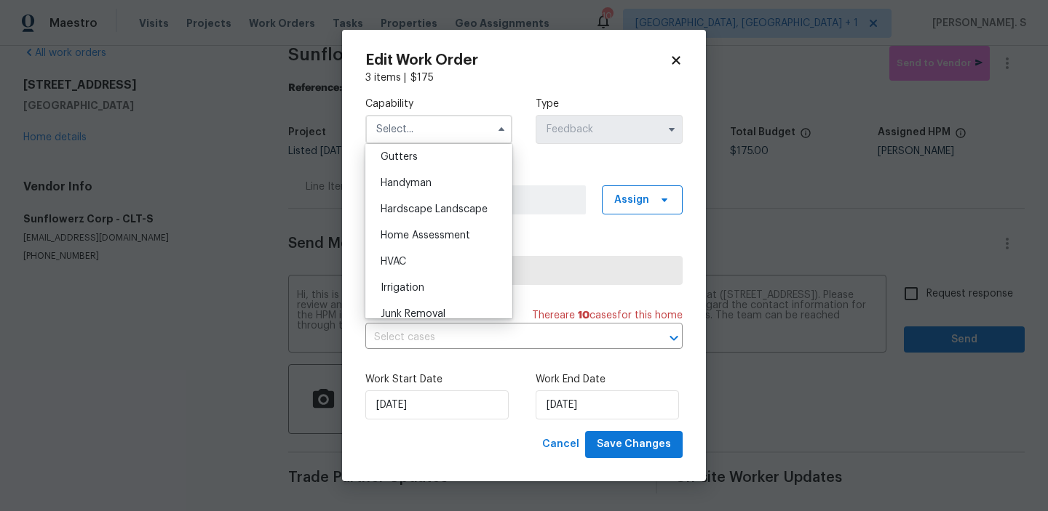
scroll to position [766, 0]
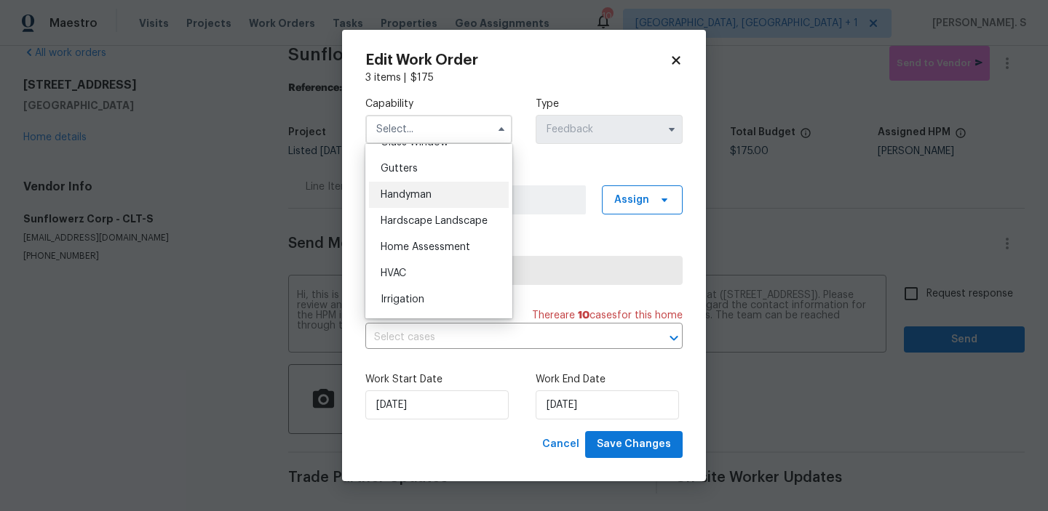
click at [429, 188] on div "Handyman" at bounding box center [439, 195] width 140 height 26
type input "Handyman"
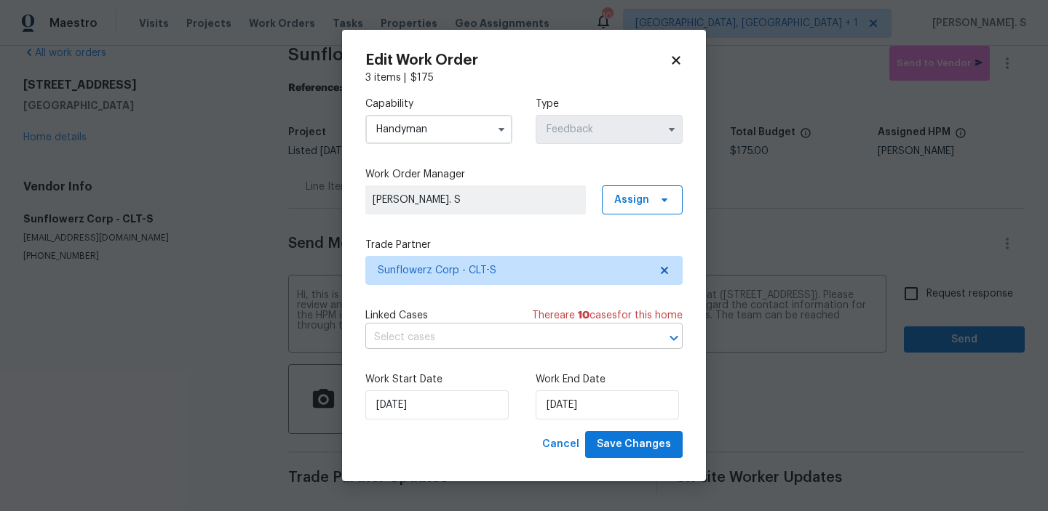
click at [534, 340] on input "text" at bounding box center [503, 338] width 276 height 23
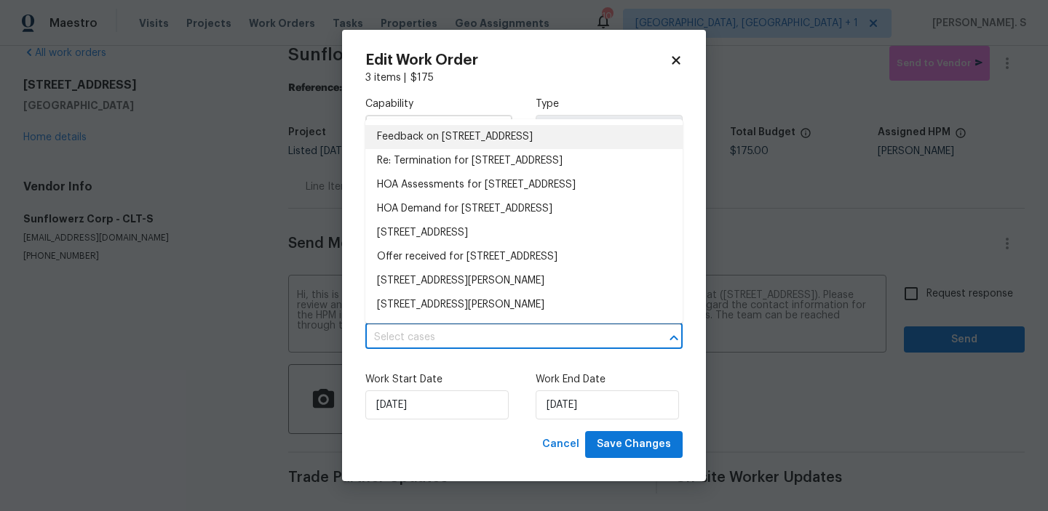
click at [485, 135] on li "Feedback on 8929 Meadow Vista Rd, Charlotte, NC 28213" at bounding box center [523, 137] width 317 height 24
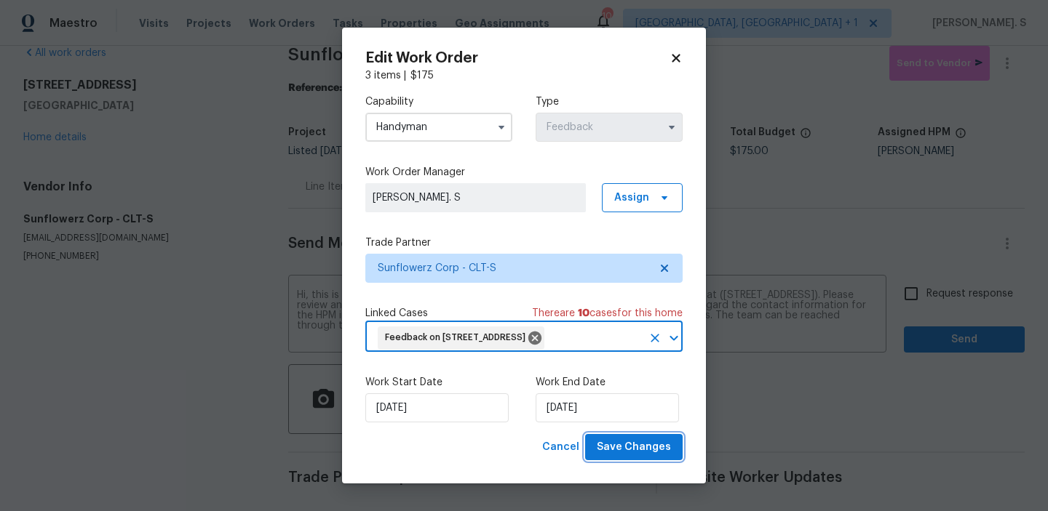
click at [614, 457] on span "Save Changes" at bounding box center [634, 448] width 74 height 18
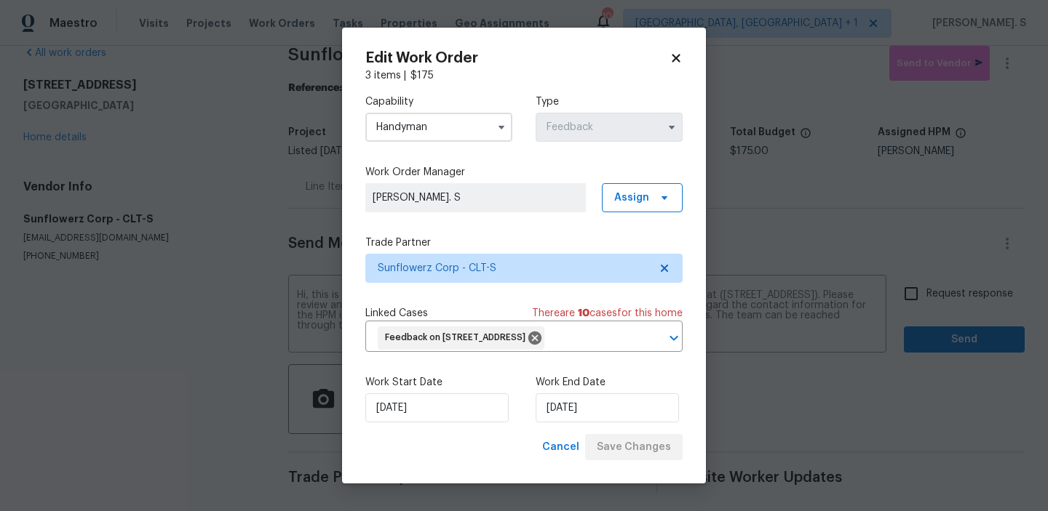
click at [960, 296] on body "Maestro Visits Projects Work Orders Tasks Properties Geo Assignments 10 Albuque…" at bounding box center [524, 255] width 1048 height 511
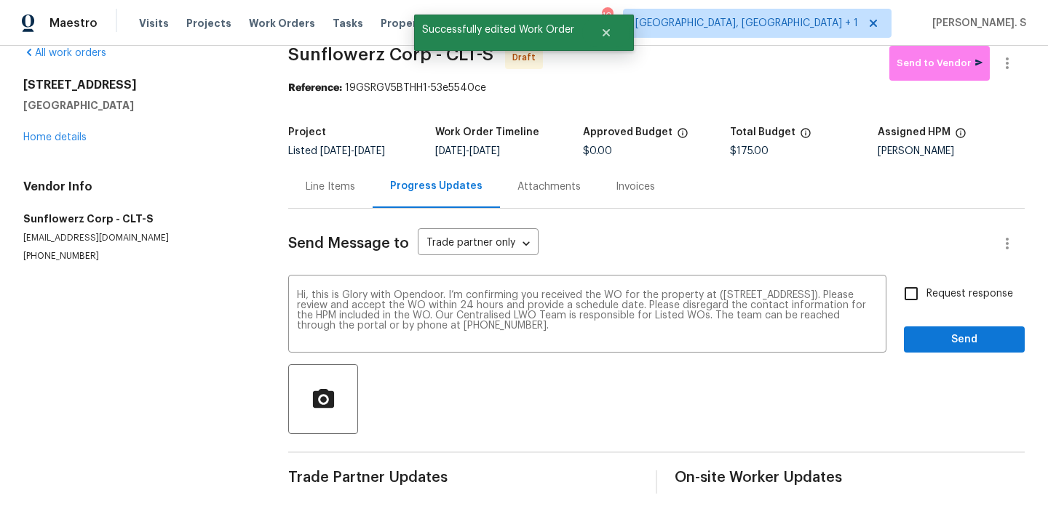
click at [960, 296] on span "Request response" at bounding box center [969, 294] width 87 height 15
click at [926, 296] on input "Request response" at bounding box center [911, 294] width 31 height 31
checkbox input "true"
click at [952, 352] on button "Send" at bounding box center [964, 340] width 121 height 27
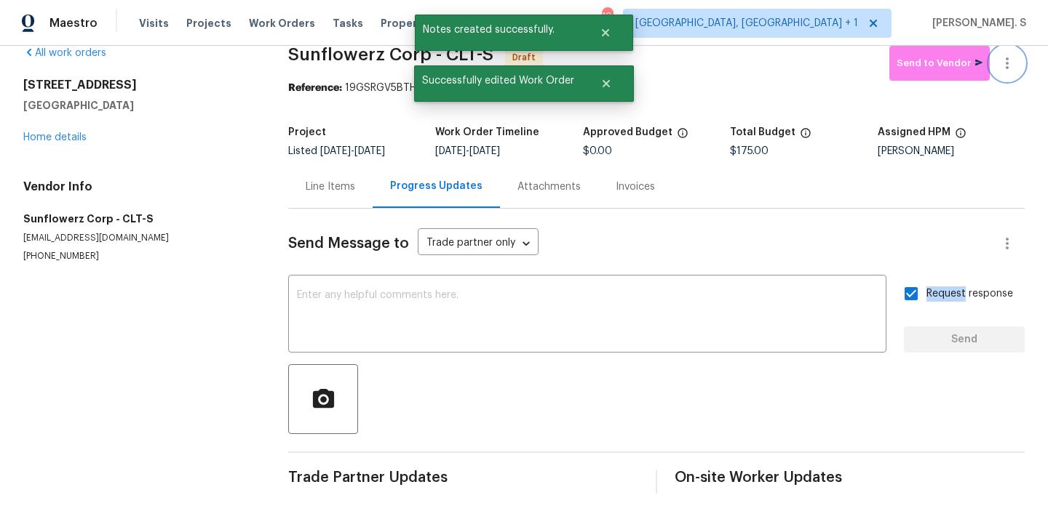
click at [1007, 59] on icon "button" at bounding box center [1007, 63] width 3 height 12
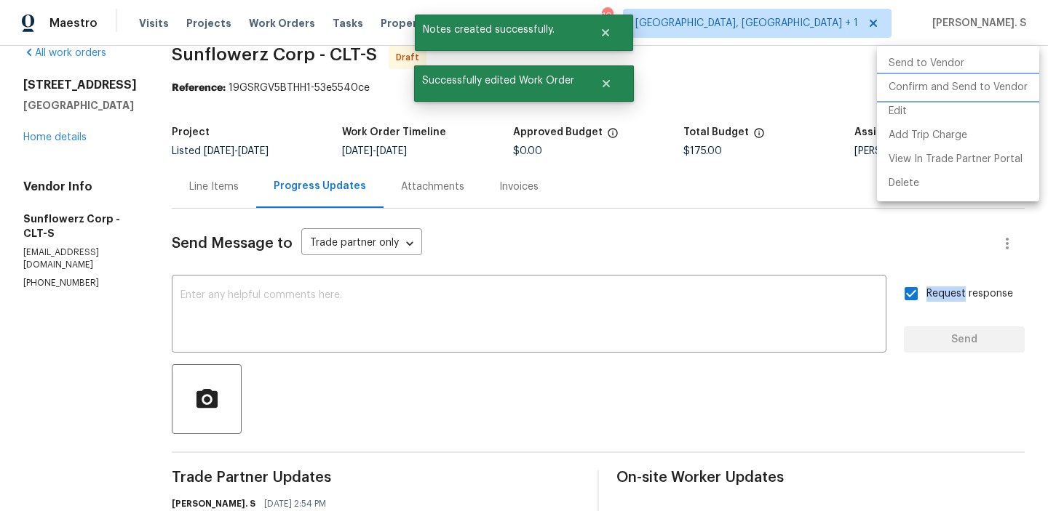
click at [1000, 79] on li "Confirm and Send to Vendor" at bounding box center [958, 88] width 162 height 24
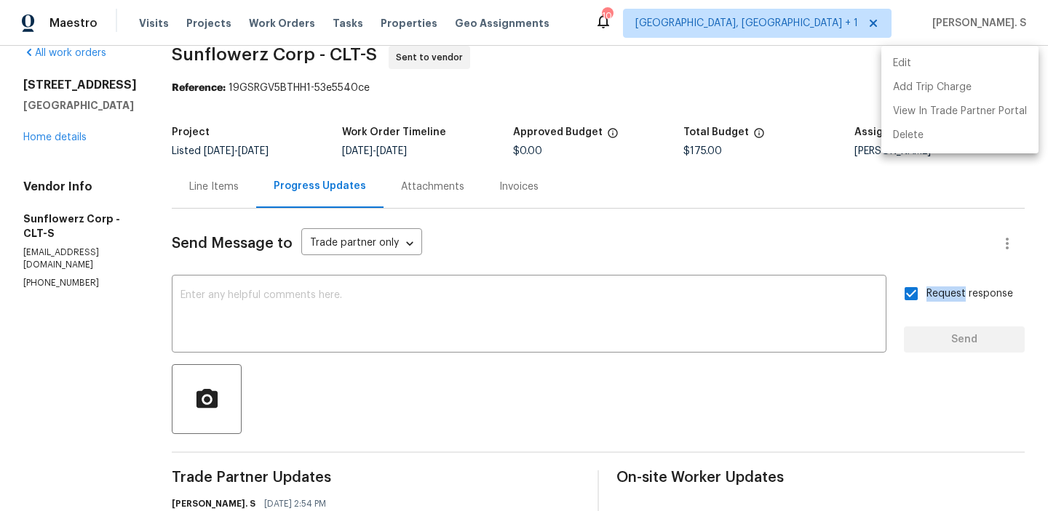
click at [296, 36] on div at bounding box center [524, 255] width 1048 height 511
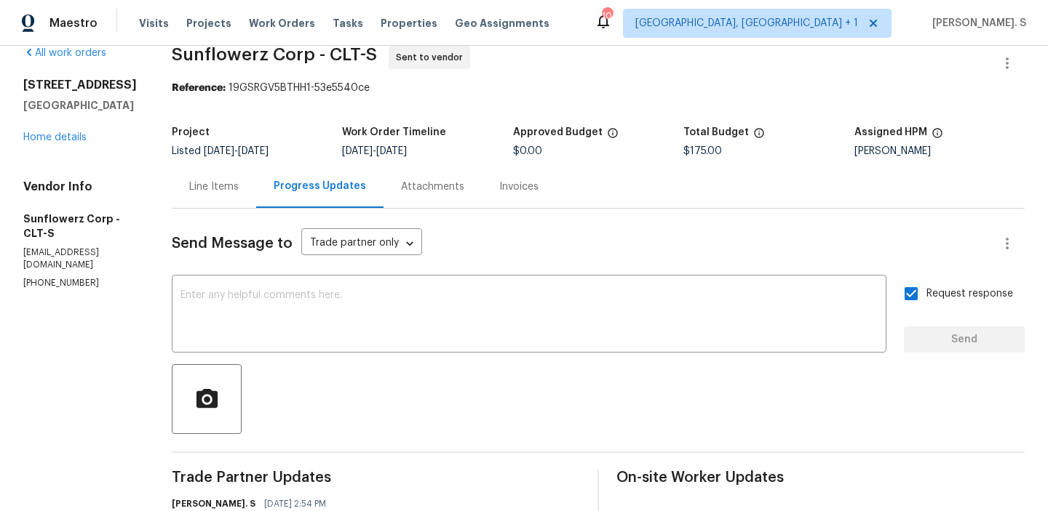
click at [301, 51] on span "Sunflowerz Corp - CLT-S" at bounding box center [274, 54] width 205 height 17
copy span "Sunflowerz Corp - CLT-S"
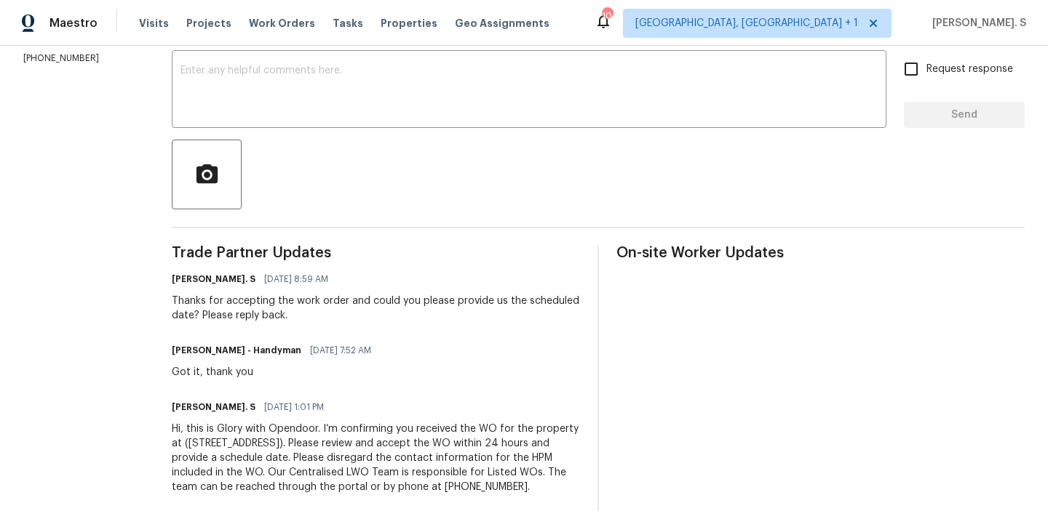
scroll to position [255, 0]
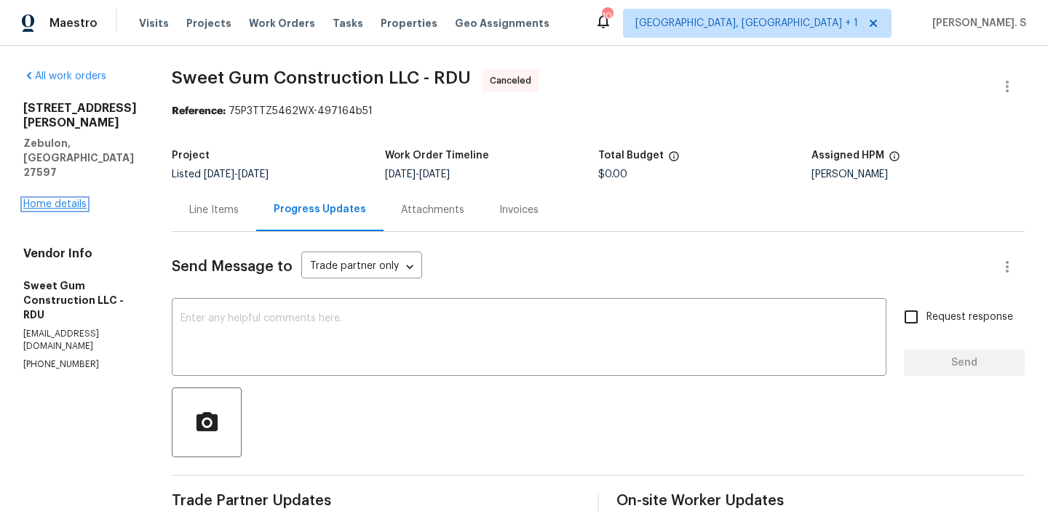
click at [53, 199] on link "Home details" at bounding box center [54, 204] width 63 height 10
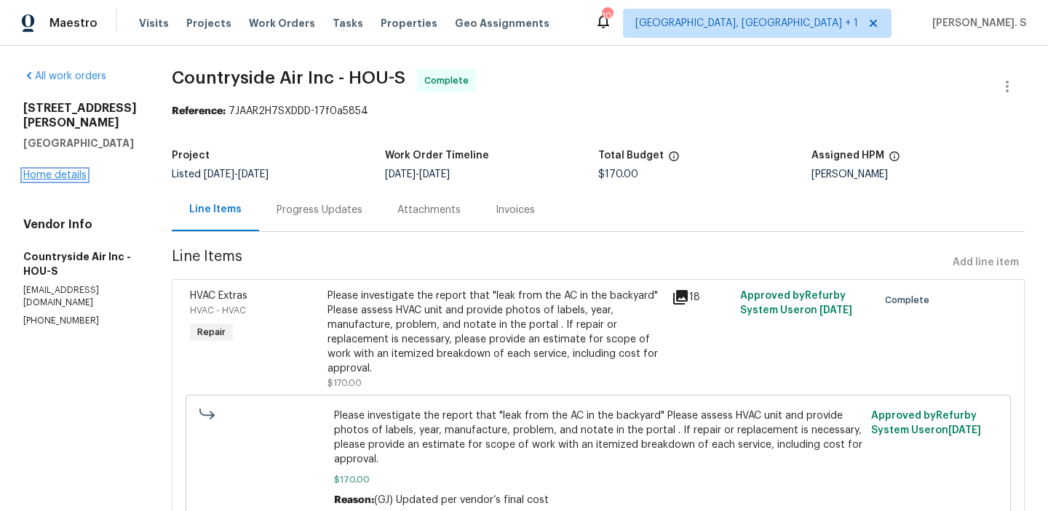
click at [63, 178] on link "Home details" at bounding box center [54, 175] width 63 height 10
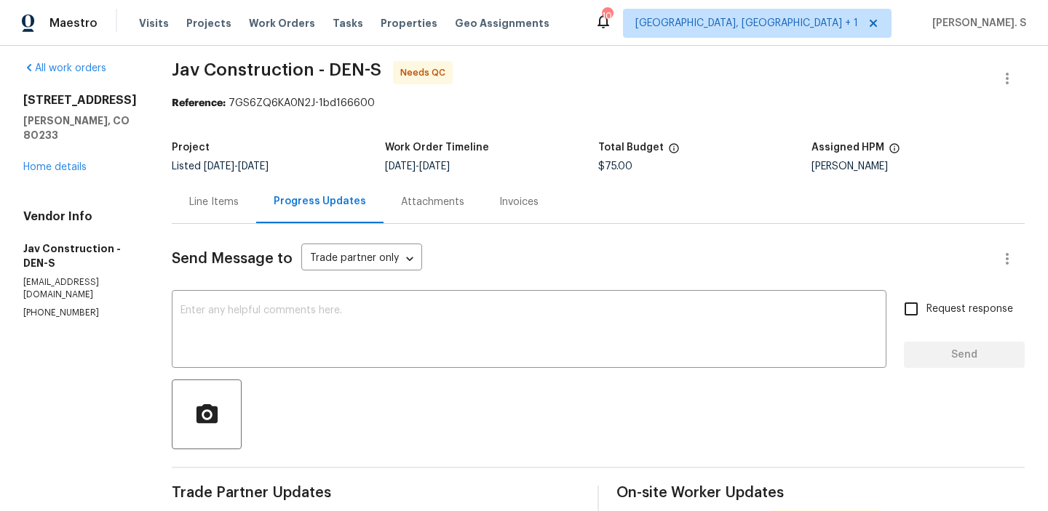
scroll to position [9, 0]
click at [1007, 81] on icon "button" at bounding box center [1007, 78] width 3 height 12
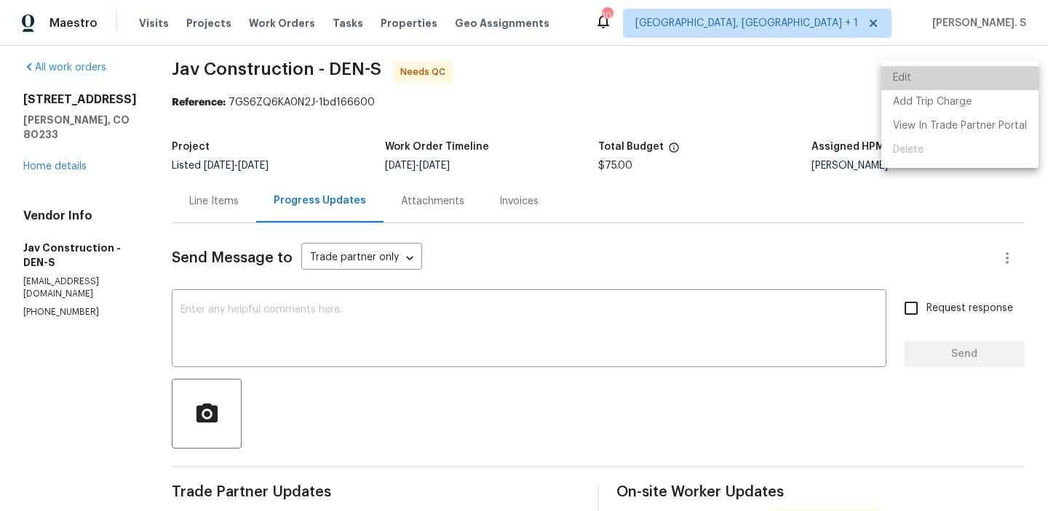
click at [986, 73] on li "Edit" at bounding box center [959, 78] width 157 height 24
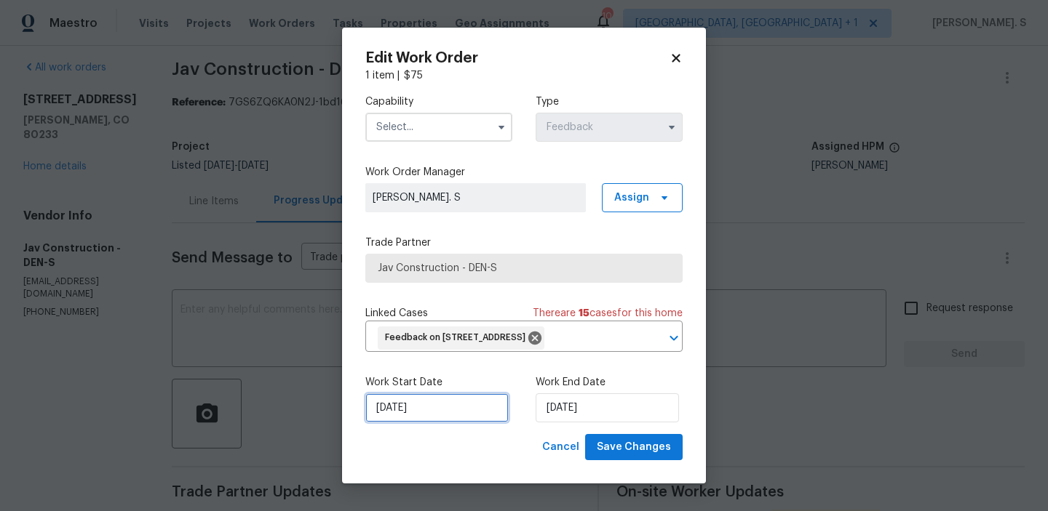
click at [478, 413] on input "8/28/2025" at bounding box center [436, 408] width 143 height 29
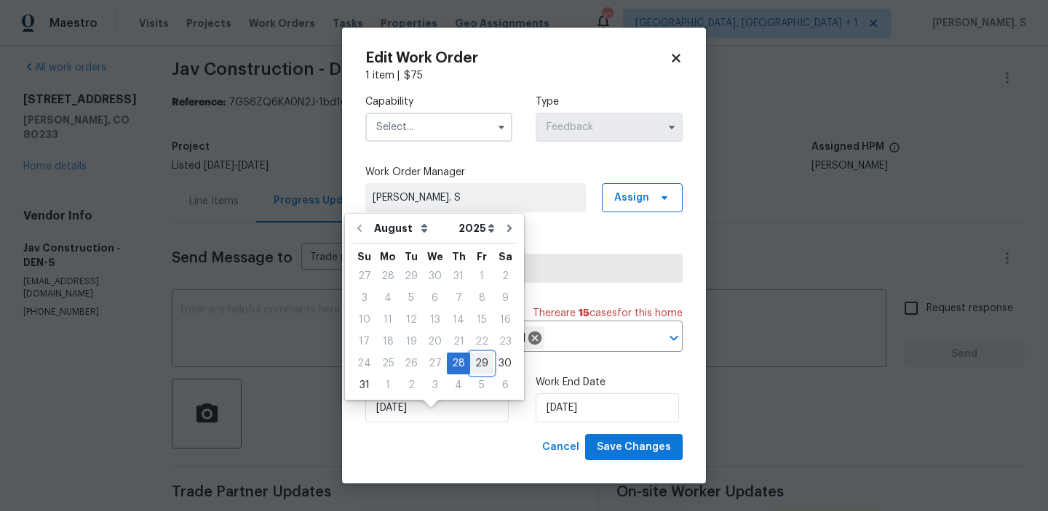
click at [477, 366] on div "29" at bounding box center [481, 364] width 23 height 20
type input "[DATE]"
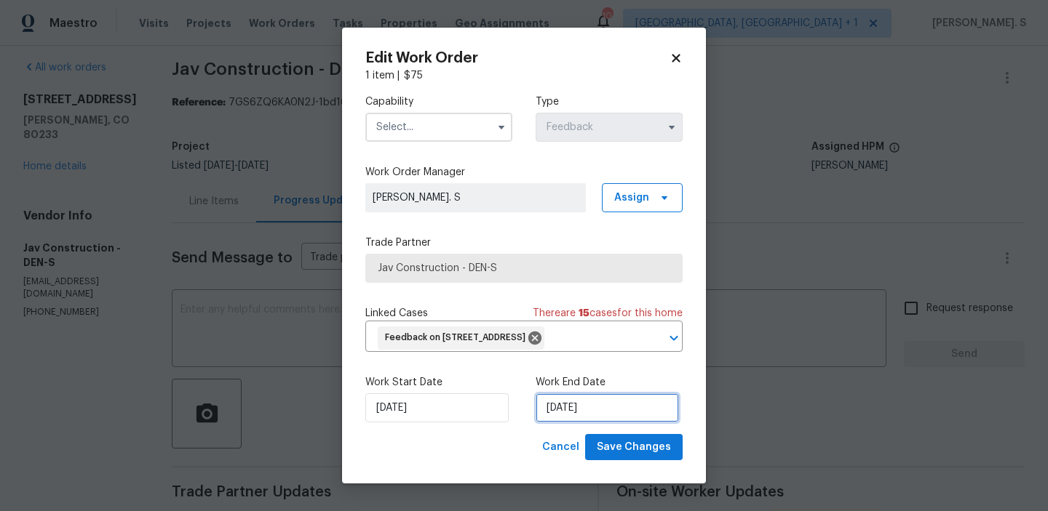
click at [594, 421] on input "8/30/2025" at bounding box center [606, 408] width 143 height 29
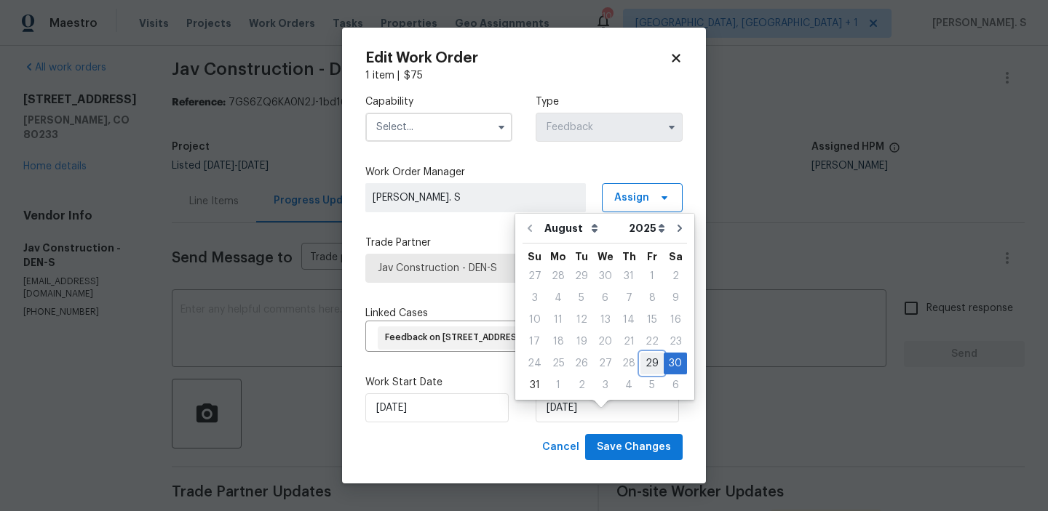
click at [640, 362] on div "29" at bounding box center [651, 364] width 23 height 20
type input "[DATE]"
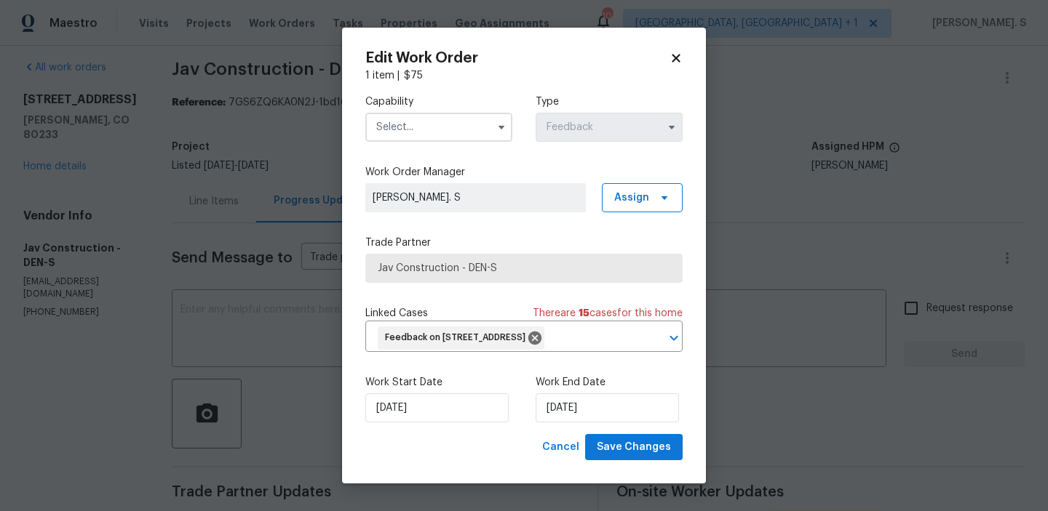
click at [454, 120] on input "text" at bounding box center [438, 127] width 147 height 29
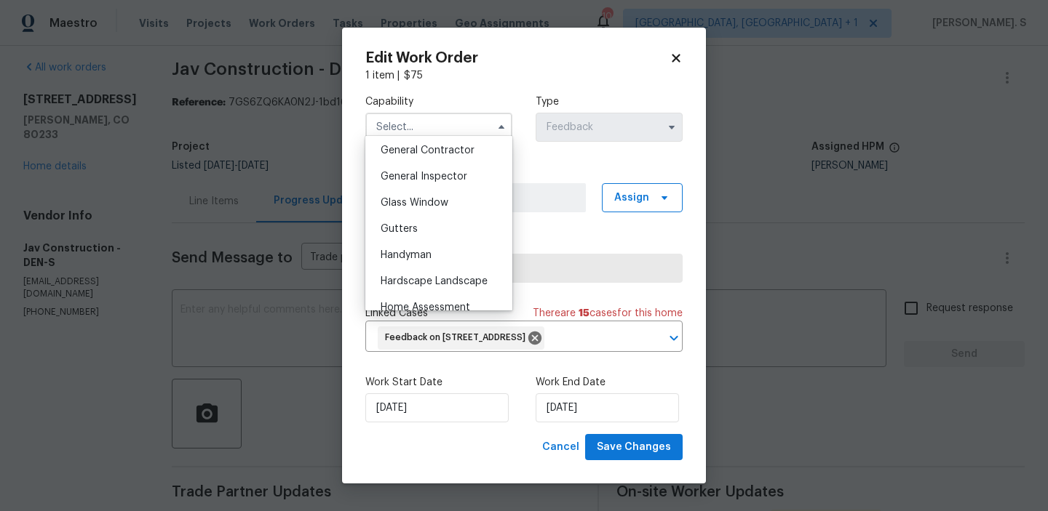
scroll to position [702, 0]
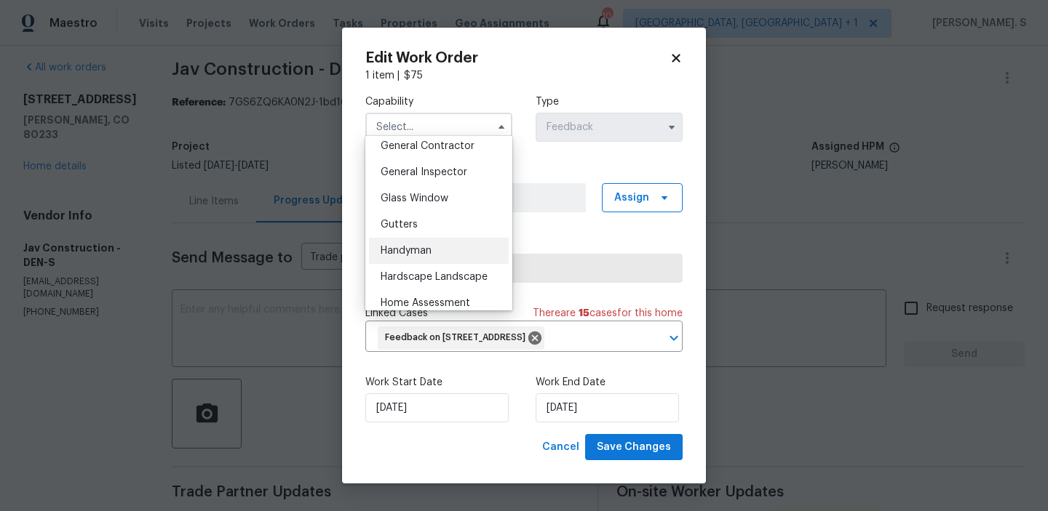
click at [429, 252] on span "Handyman" at bounding box center [406, 251] width 51 height 10
type input "Handyman"
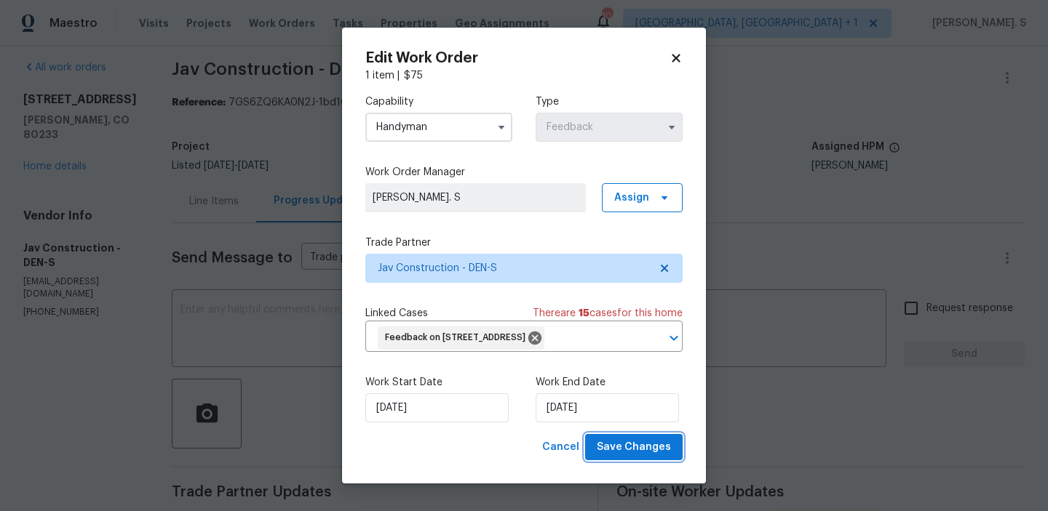
click at [626, 457] on span "Save Changes" at bounding box center [634, 448] width 74 height 18
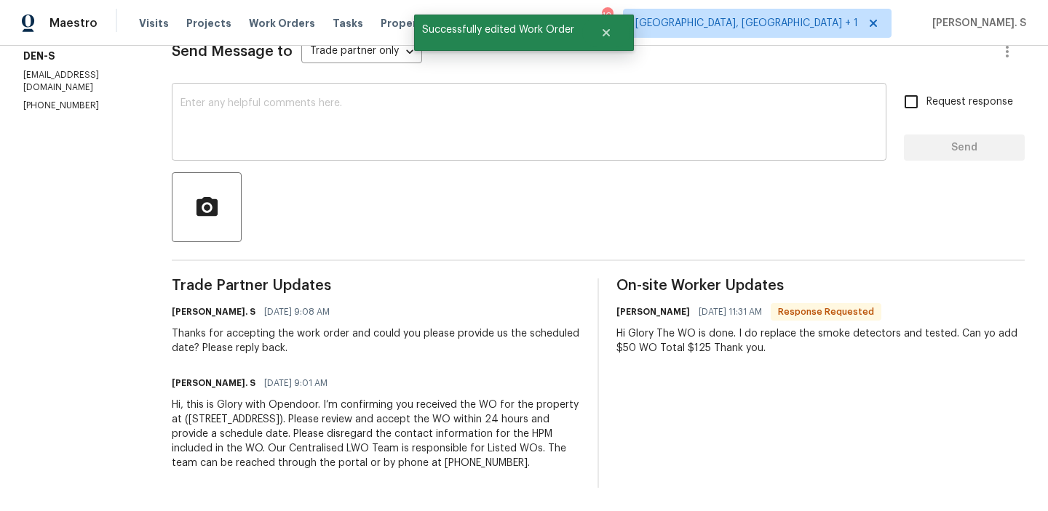
scroll to position [0, 0]
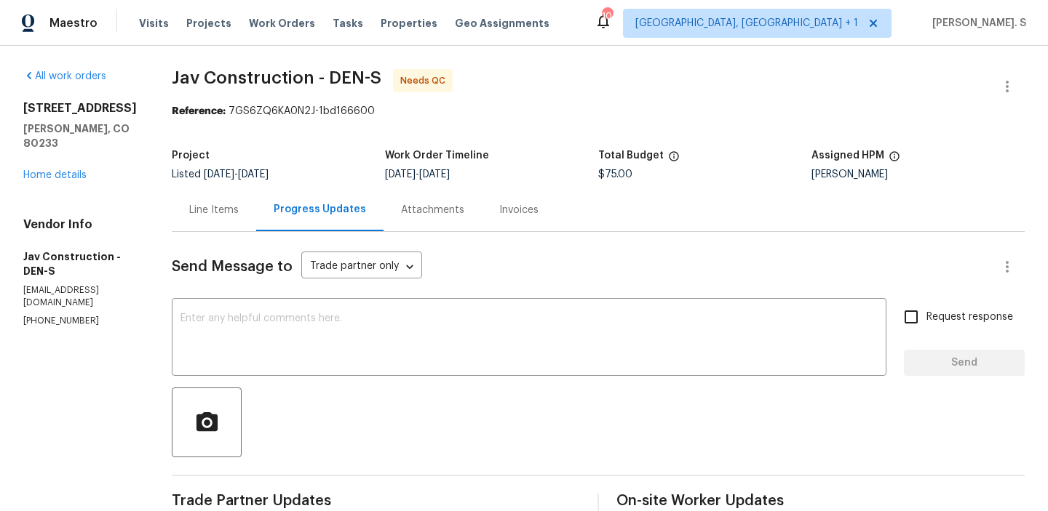
click at [196, 199] on div "Line Items" at bounding box center [214, 209] width 84 height 43
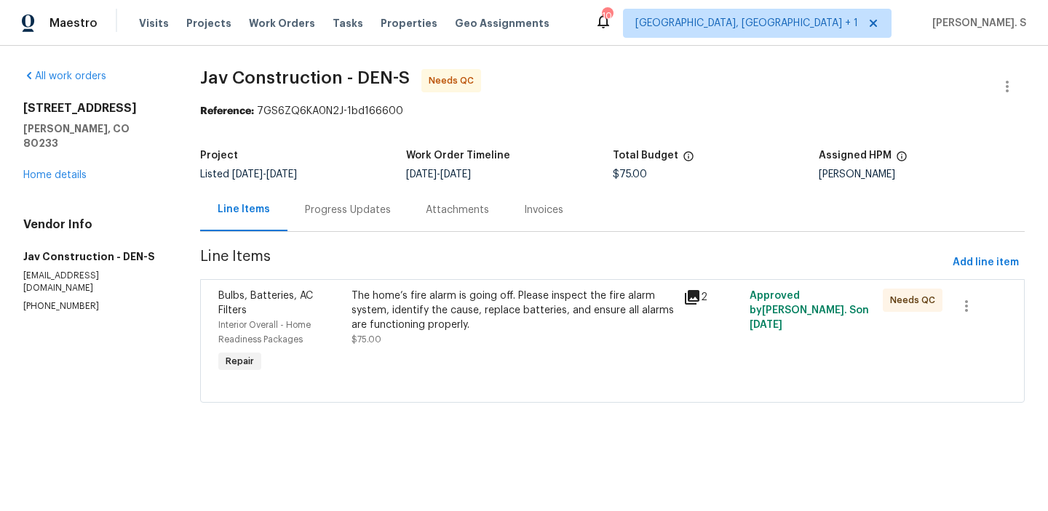
click at [352, 218] on div "Progress Updates" at bounding box center [347, 209] width 121 height 43
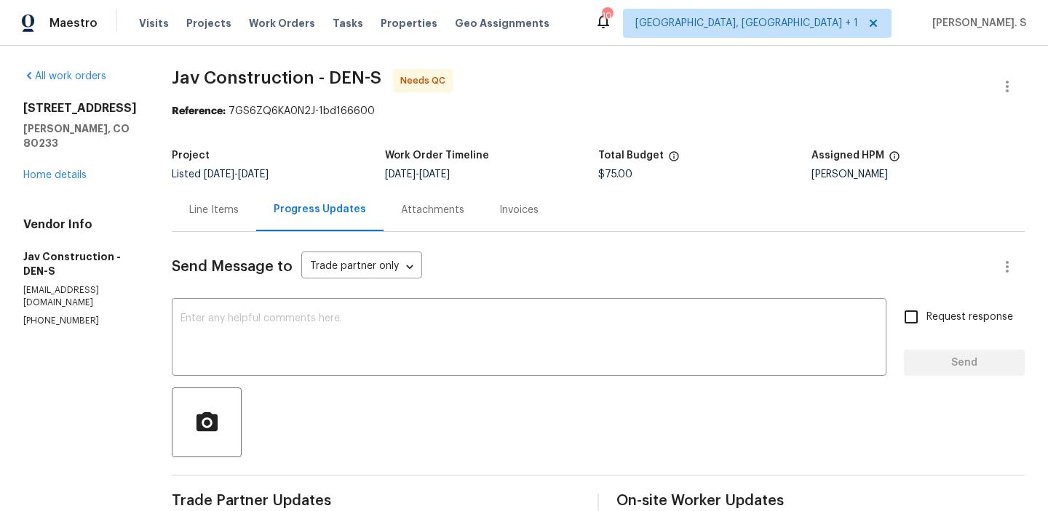
click at [172, 200] on div "Line Items" at bounding box center [214, 209] width 84 height 43
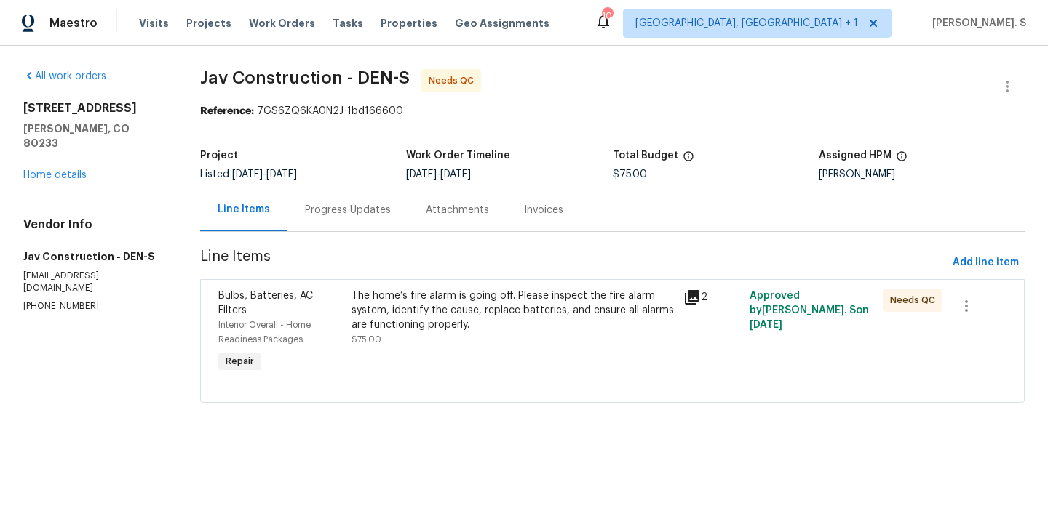
click at [477, 376] on div at bounding box center [612, 384] width 788 height 17
click at [474, 335] on div "The home’s fire alarm is going off. Please inspect the fire alarm system, ident…" at bounding box center [512, 318] width 323 height 58
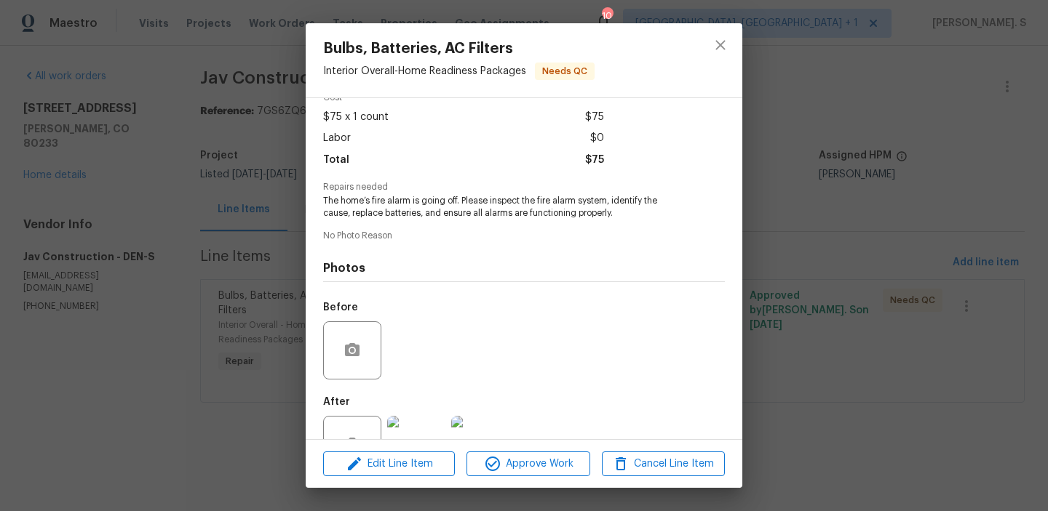
scroll to position [122, 0]
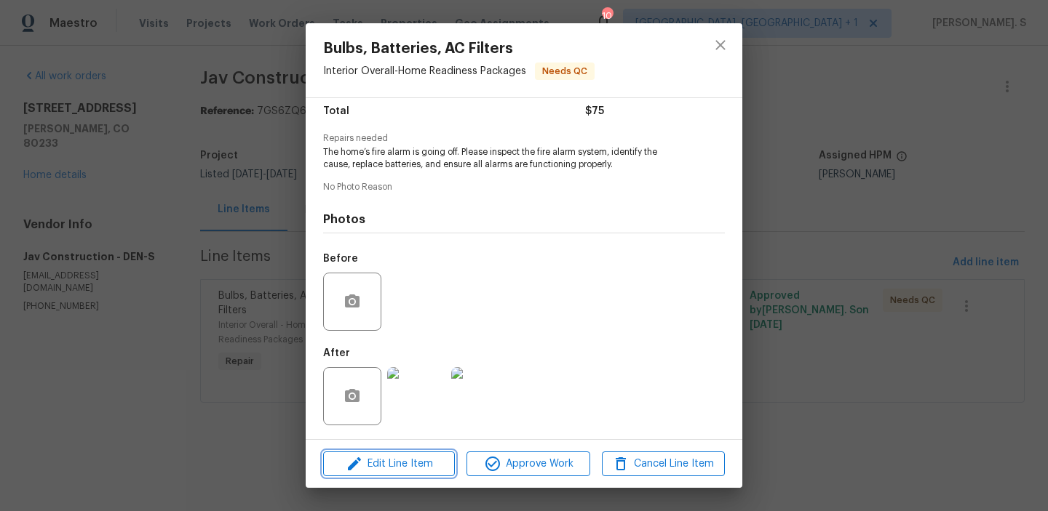
click at [426, 458] on span "Edit Line Item" at bounding box center [388, 464] width 123 height 18
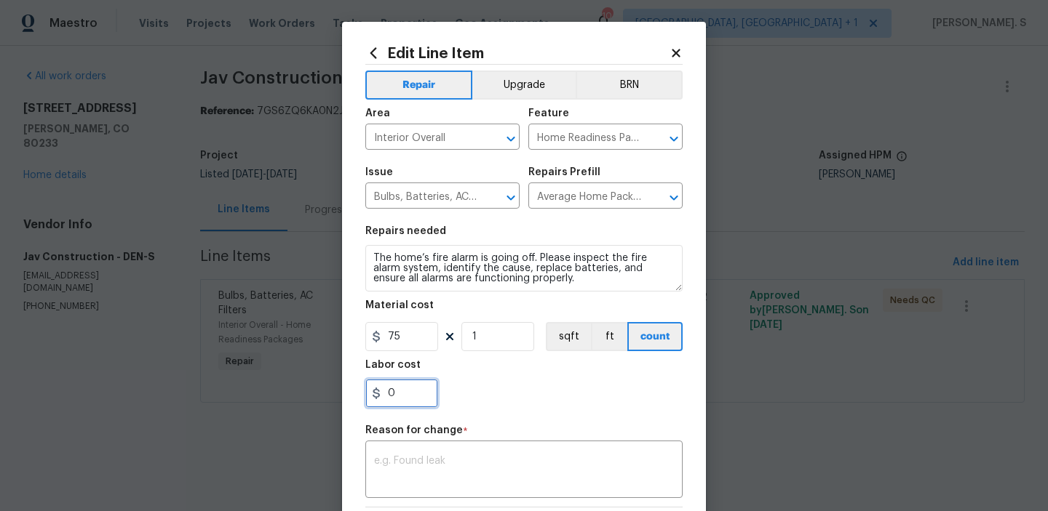
click at [406, 397] on input "0" at bounding box center [401, 393] width 73 height 29
type input "50"
click at [439, 493] on div "x ​" at bounding box center [523, 472] width 317 height 54
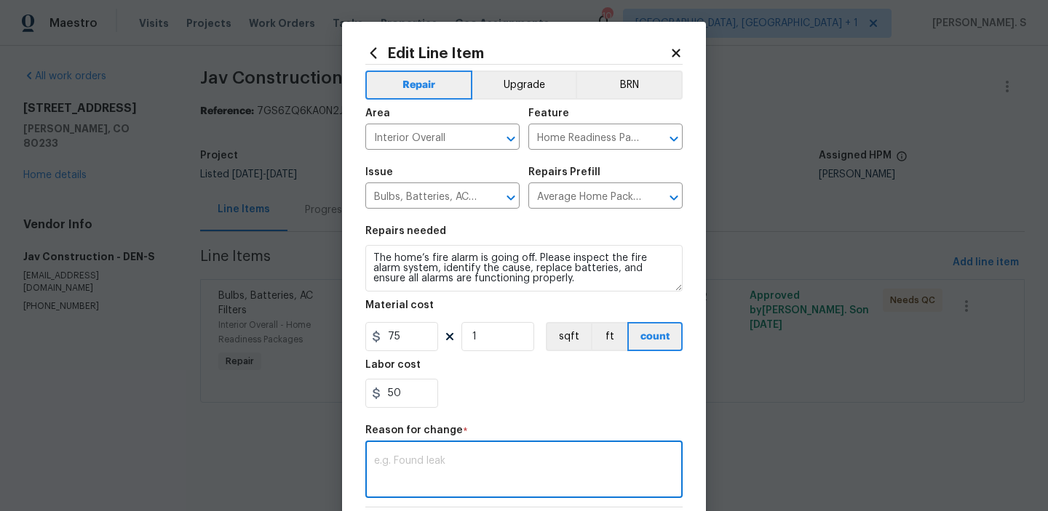
paste textarea "(GJ) Updated per vendor’s final cost."
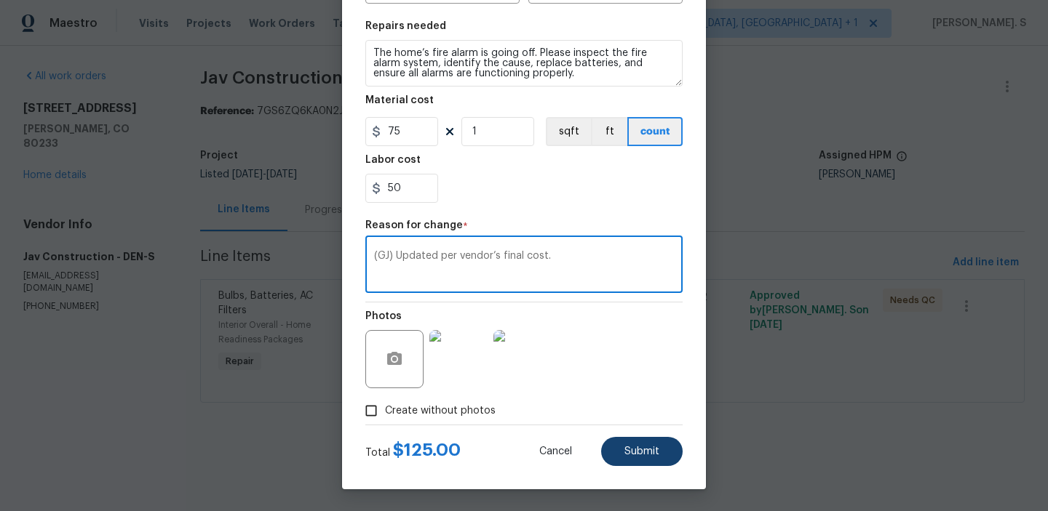
type textarea "(GJ) Updated per vendor’s final cost."
click at [605, 455] on button "Submit" at bounding box center [641, 451] width 81 height 29
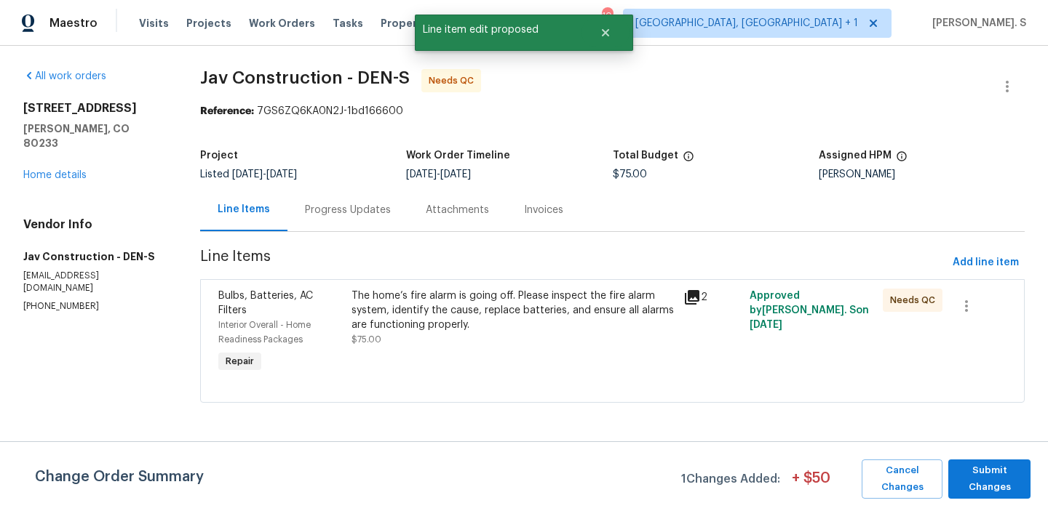
scroll to position [0, 0]
click at [984, 466] on span "Submit Changes" at bounding box center [989, 479] width 68 height 33
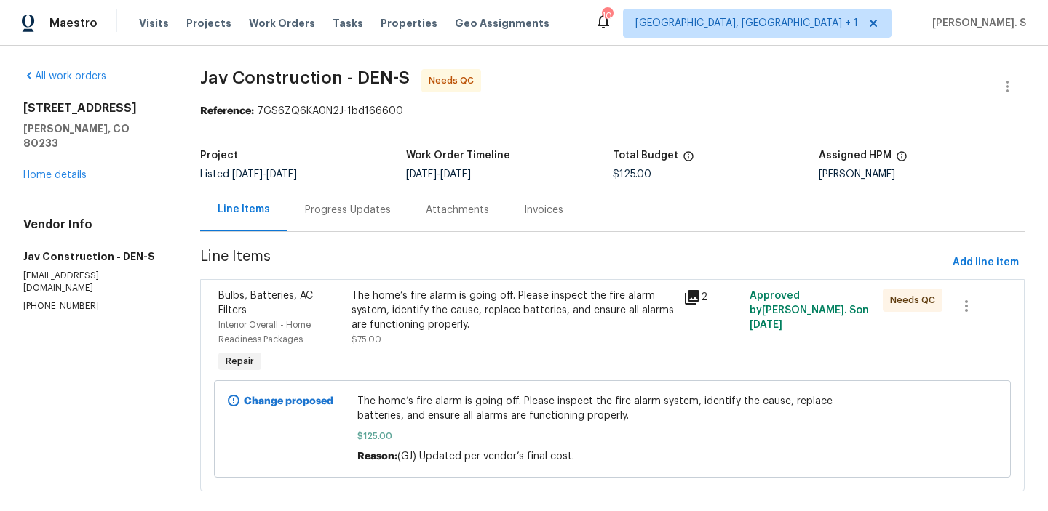
click at [519, 333] on div "The home’s fire alarm is going off. Please inspect the fire alarm system, ident…" at bounding box center [512, 318] width 323 height 58
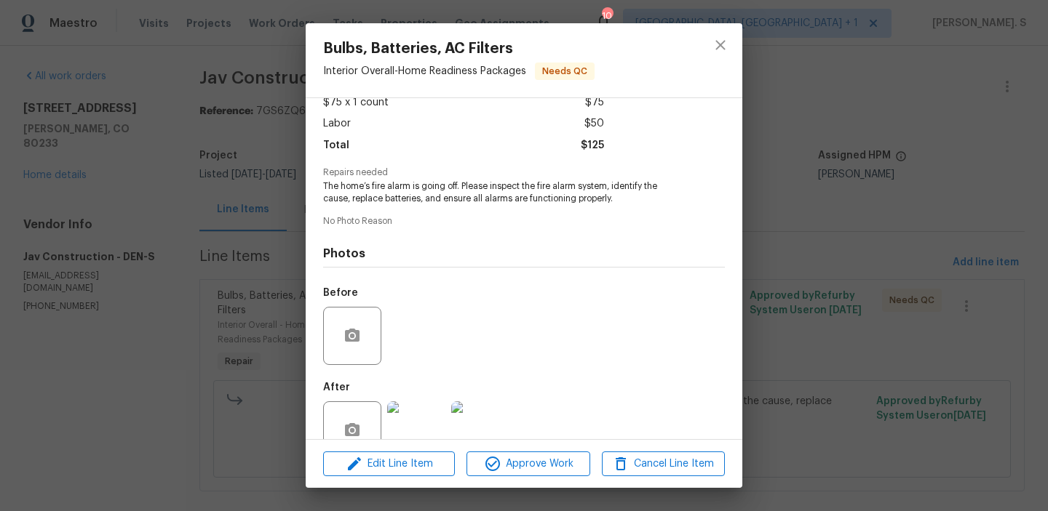
scroll to position [122, 0]
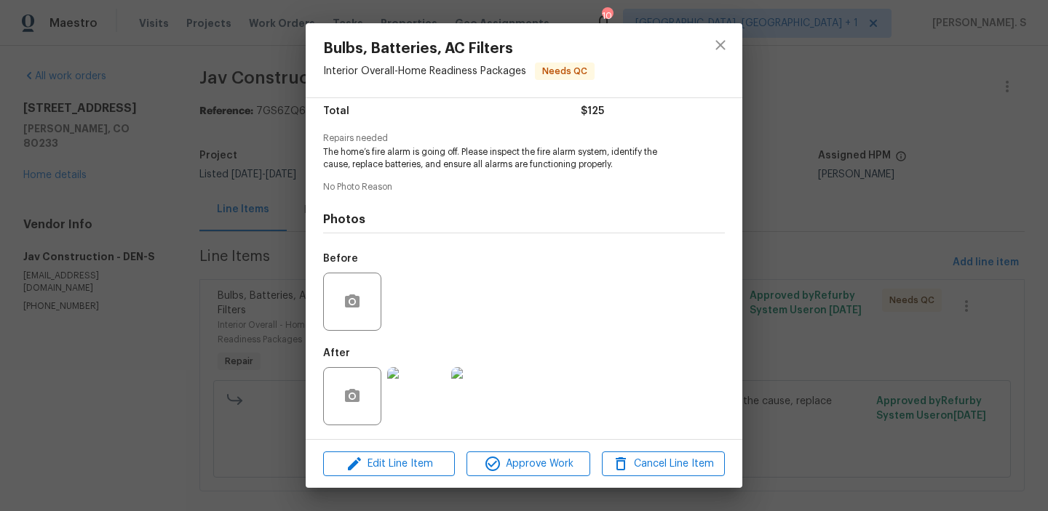
click at [411, 384] on img at bounding box center [416, 396] width 58 height 58
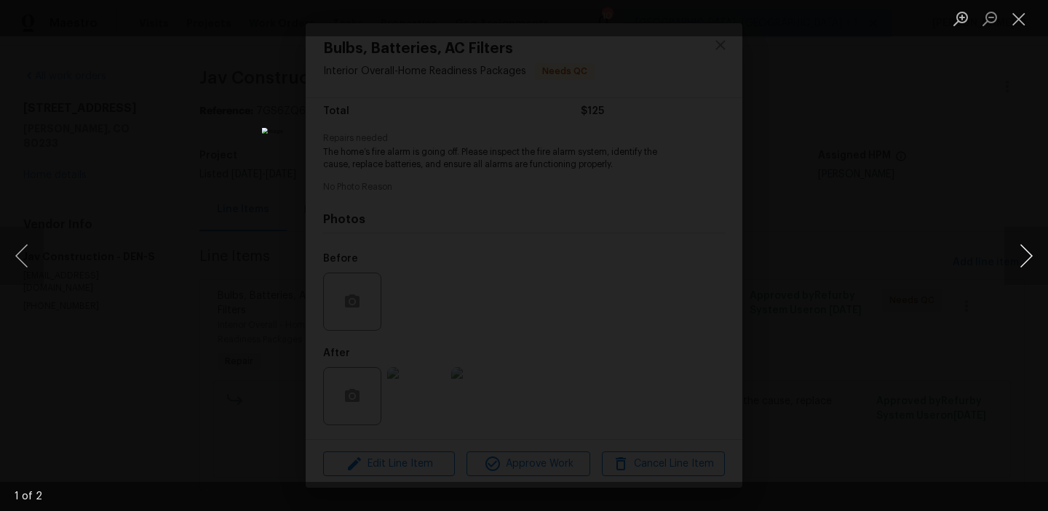
click at [1021, 262] on button "Next image" at bounding box center [1026, 256] width 44 height 58
click at [1031, 25] on button "Close lightbox" at bounding box center [1018, 18] width 29 height 25
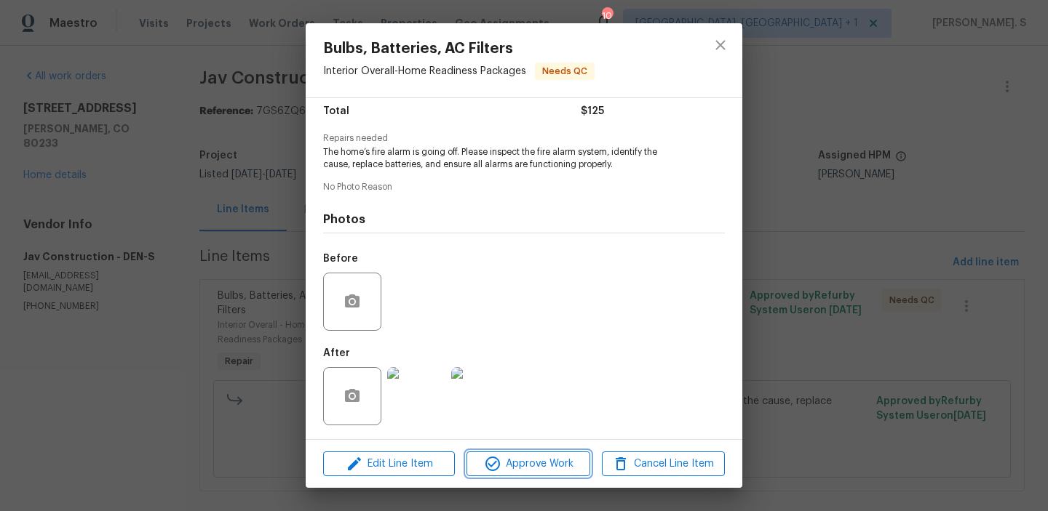
click at [533, 466] on span "Approve Work" at bounding box center [528, 464] width 114 height 18
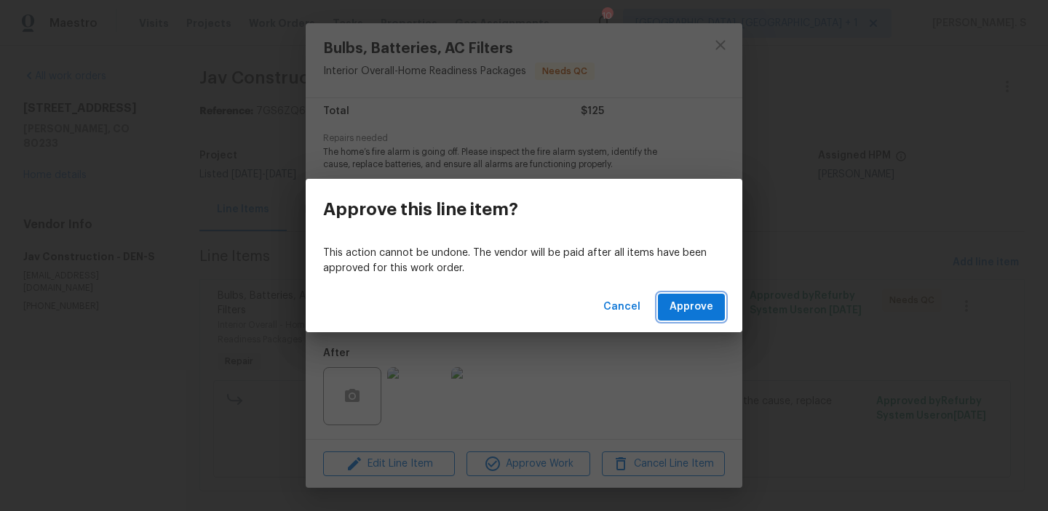
click at [691, 314] on span "Approve" at bounding box center [691, 307] width 44 height 18
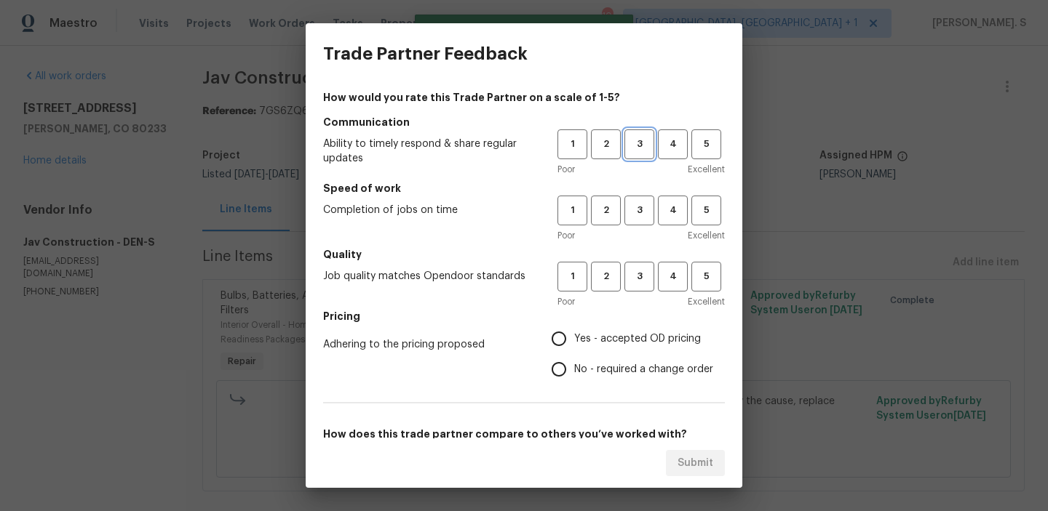
click at [642, 148] on span "3" at bounding box center [639, 144] width 27 height 17
click at [642, 199] on button "3" at bounding box center [639, 211] width 30 height 30
click at [641, 281] on span "3" at bounding box center [639, 276] width 27 height 17
click at [586, 378] on label "No - required a change order" at bounding box center [628, 369] width 170 height 31
click at [574, 378] on input "No - required a change order" at bounding box center [558, 369] width 31 height 31
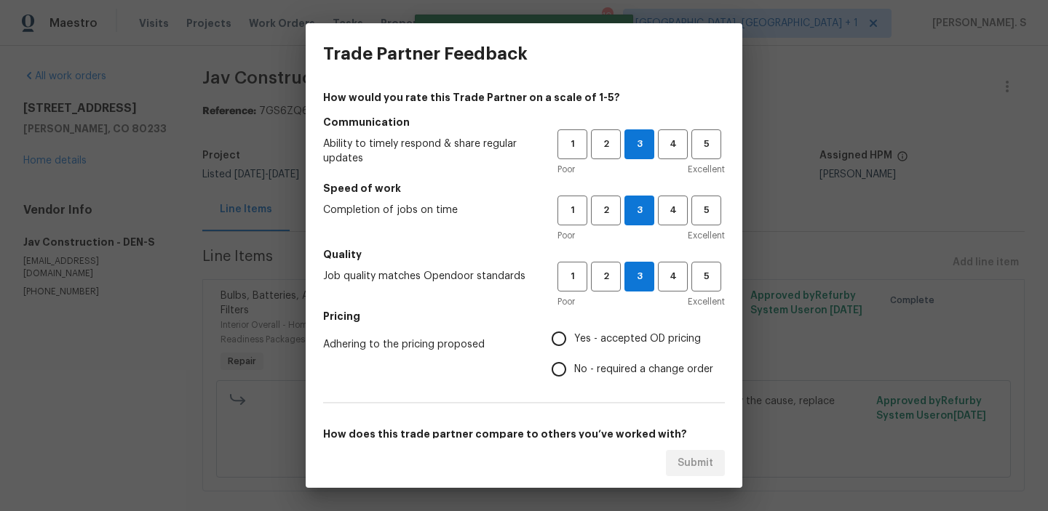
radio input "true"
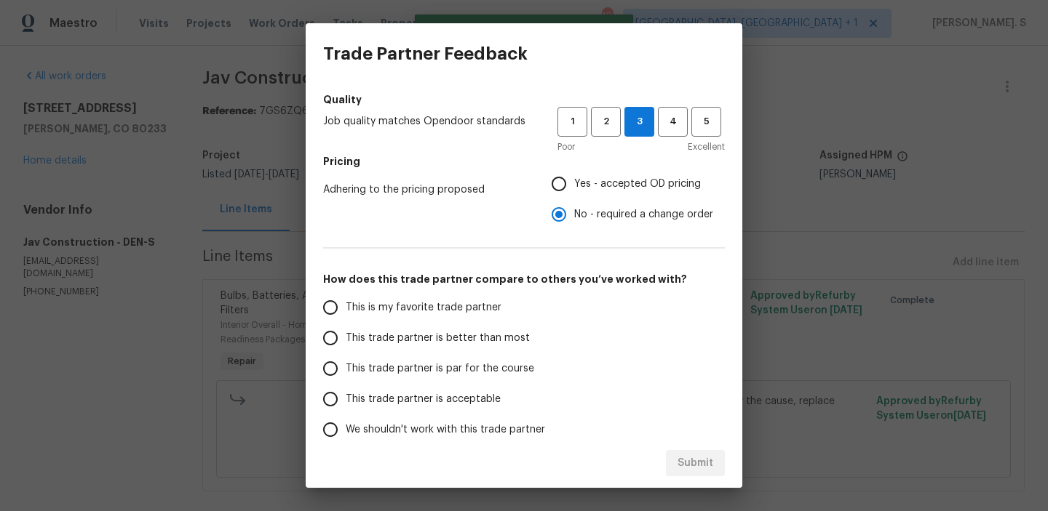
click at [471, 336] on span "This trade partner is better than most" at bounding box center [438, 338] width 184 height 15
click at [346, 336] on input "This trade partner is better than most" at bounding box center [330, 338] width 31 height 31
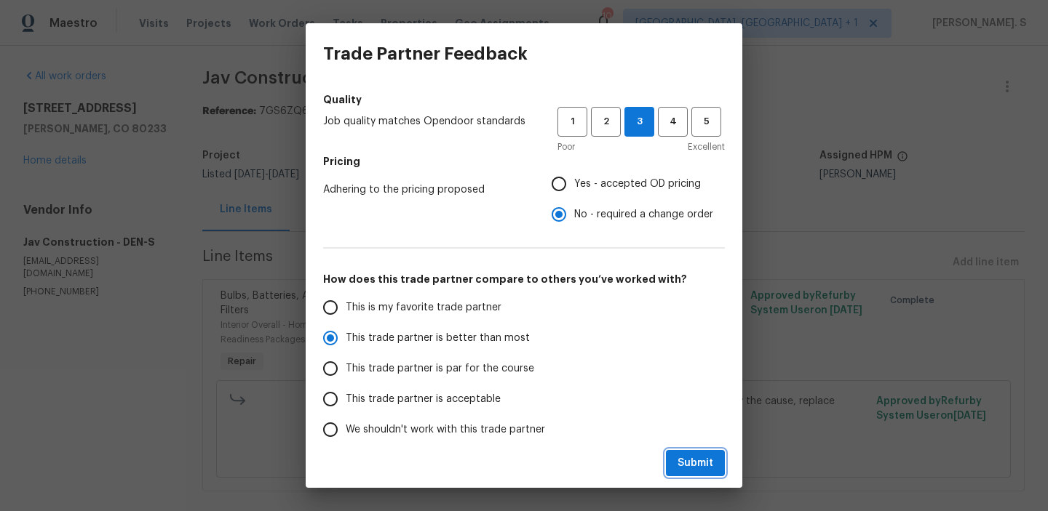
click at [693, 461] on span "Submit" at bounding box center [695, 464] width 36 height 18
radio input "true"
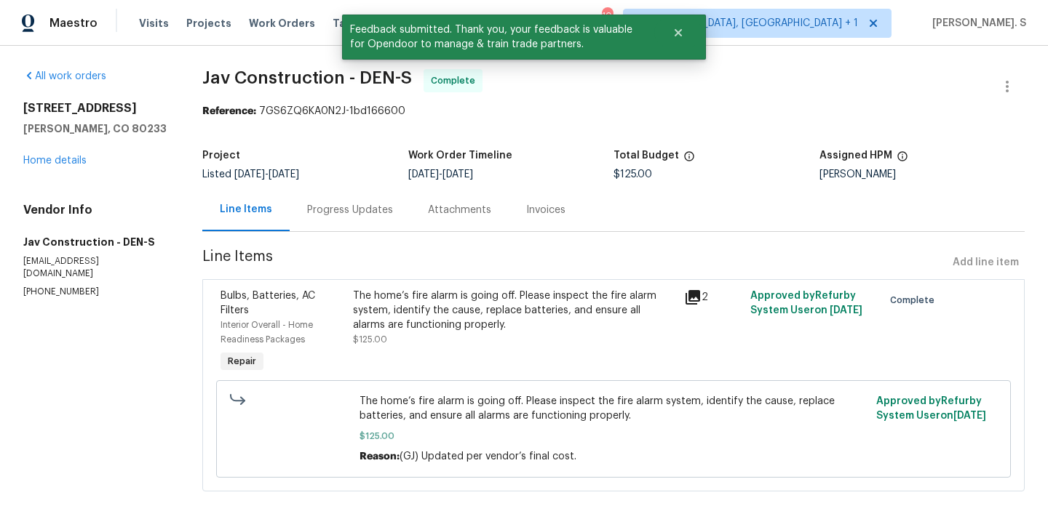
click at [383, 236] on section "Jav Construction - DEN-S Complete Reference: 7GS6ZQ6KA0N2J-1bd166600 Project Li…" at bounding box center [613, 289] width 822 height 440
click at [348, 202] on div "Progress Updates" at bounding box center [350, 209] width 121 height 43
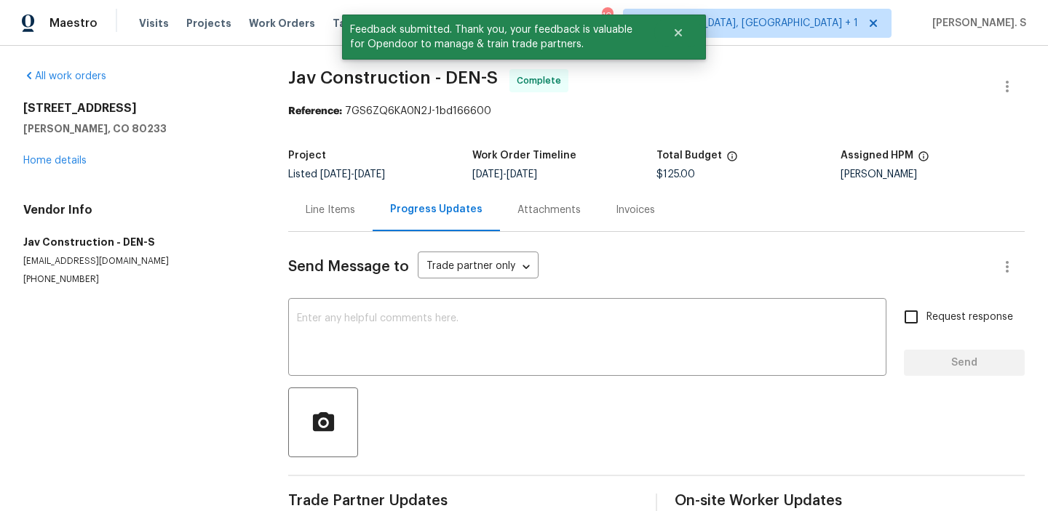
click at [375, 301] on div "Send Message to Trade partner only Trade partner only ​ x ​ Request response Se…" at bounding box center [656, 376] width 736 height 288
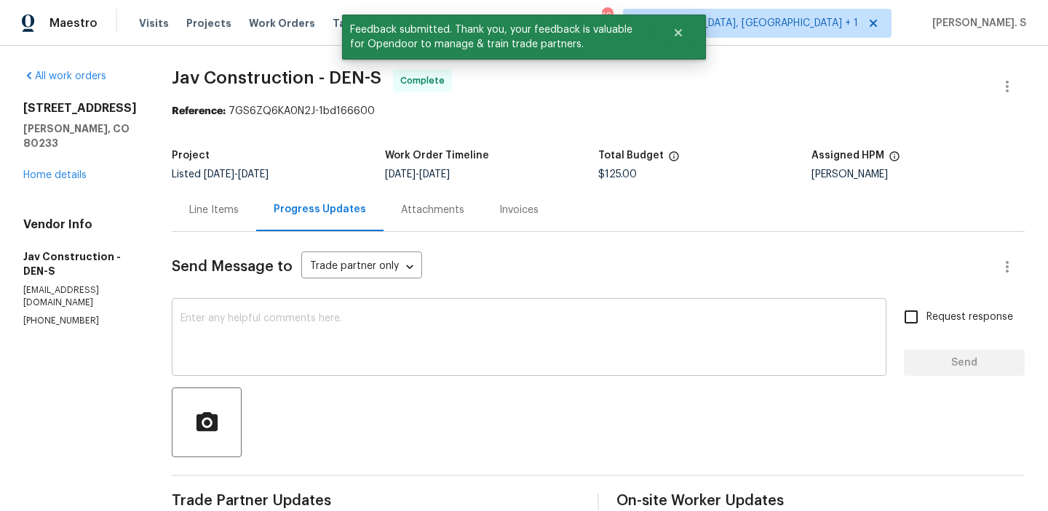
click at [339, 333] on textarea at bounding box center [528, 339] width 697 height 51
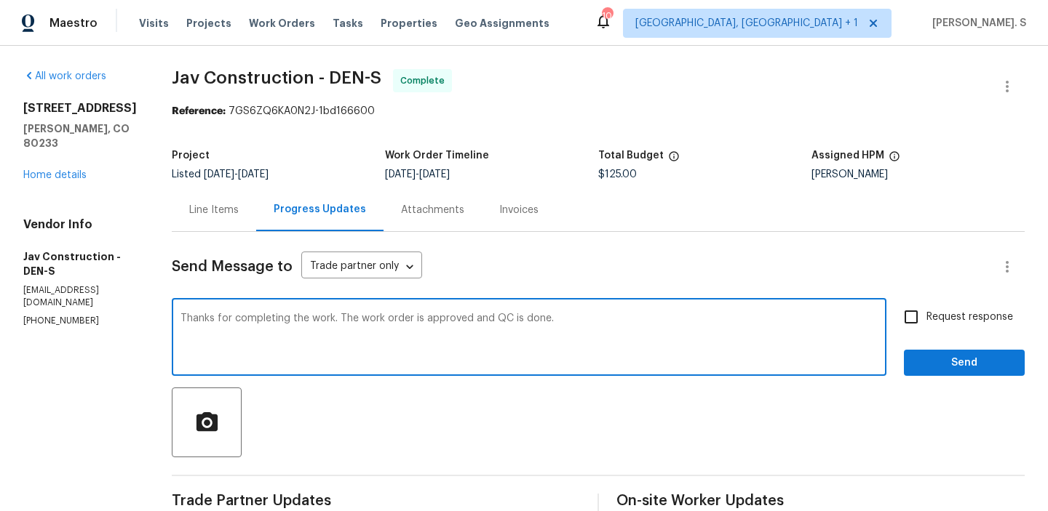
click at [339, 333] on textarea "Thanks for completing the work. The work order is approved and QC is done." at bounding box center [528, 339] width 697 height 51
type textarea "Thanks for completing the work. The work order is approved and QC is done."
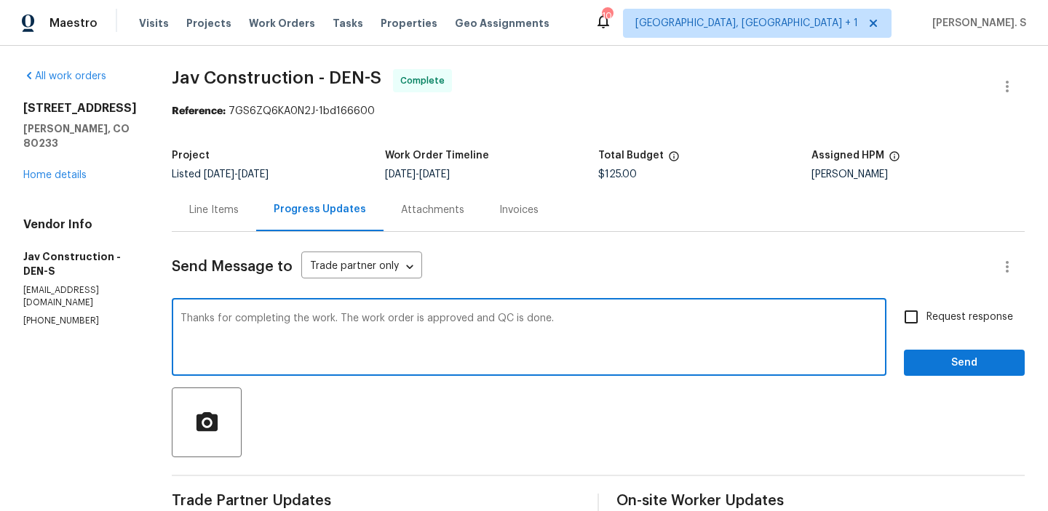
click at [915, 324] on input "Request response" at bounding box center [911, 317] width 31 height 31
checkbox input "true"
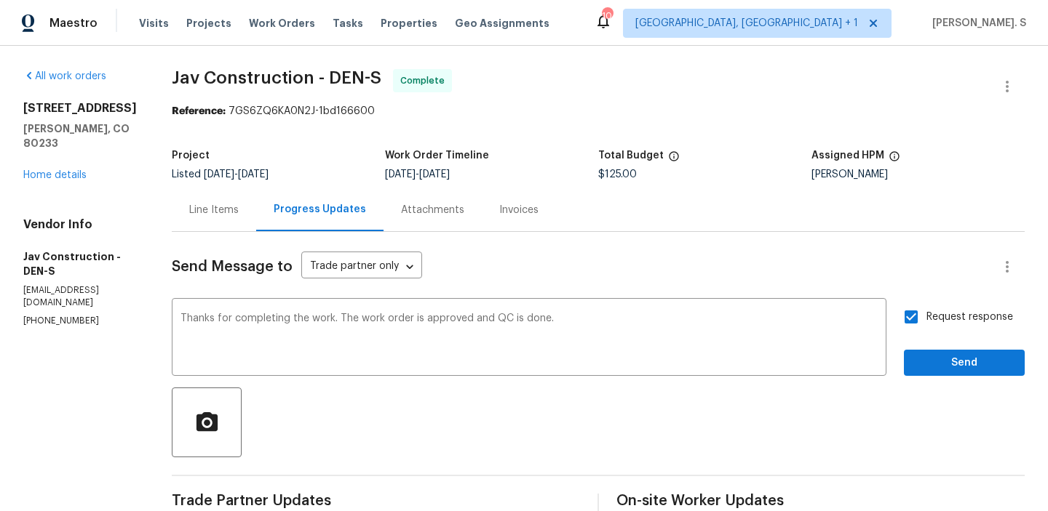
click at [937, 382] on div "Send Message to Trade partner only Trade partner only ​ Thanks for completing t…" at bounding box center [598, 467] width 853 height 471
click at [940, 360] on span "Send" at bounding box center [963, 363] width 97 height 18
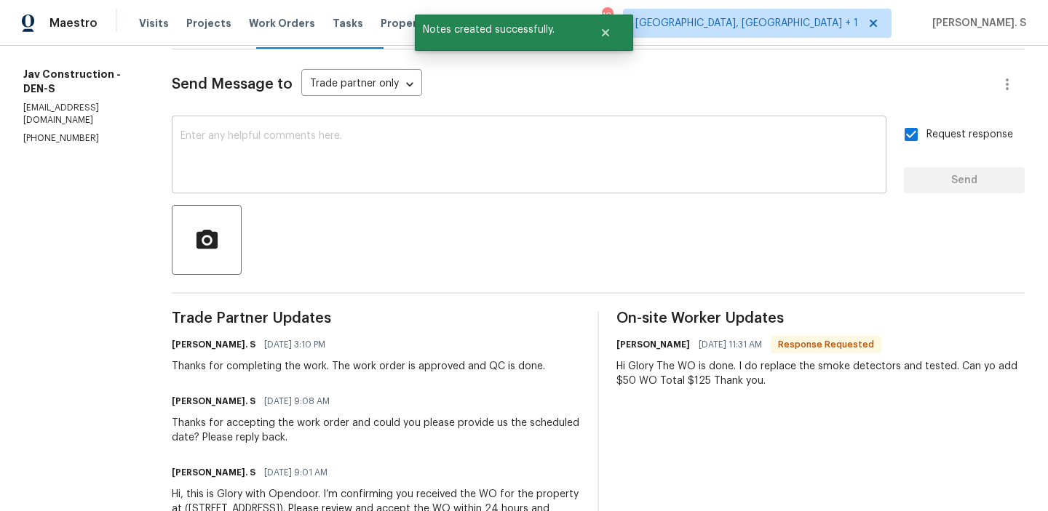
scroll to position [202, 0]
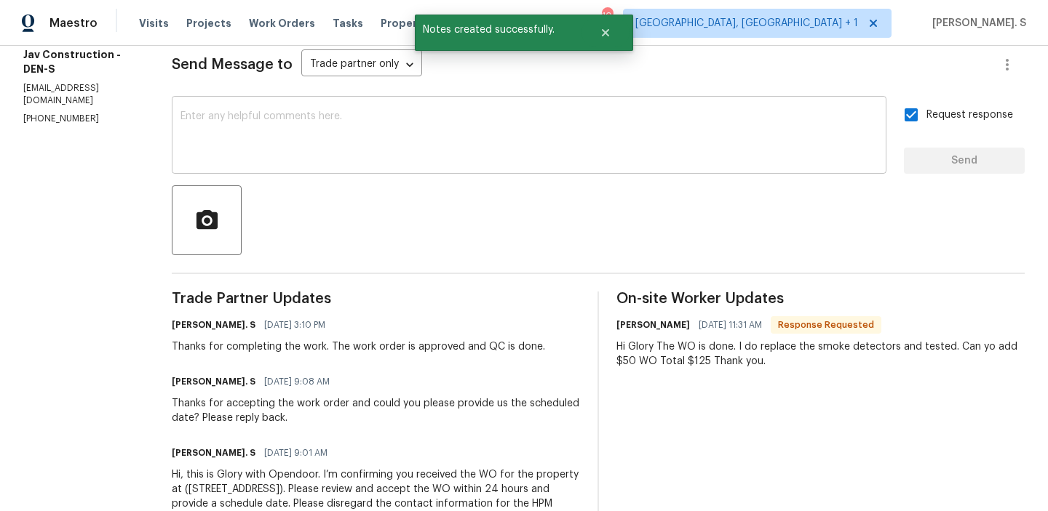
click at [363, 142] on textarea at bounding box center [528, 136] width 697 height 51
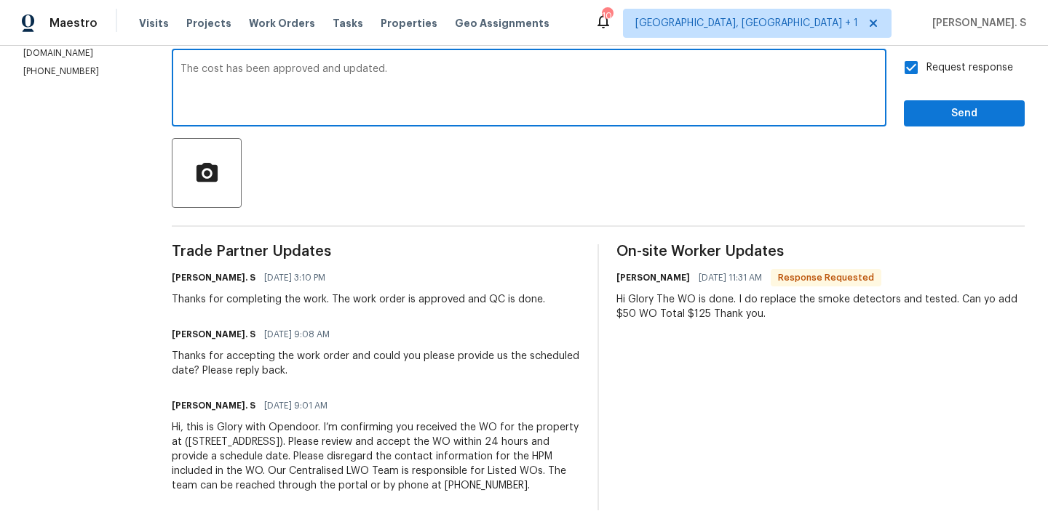
scroll to position [272, 0]
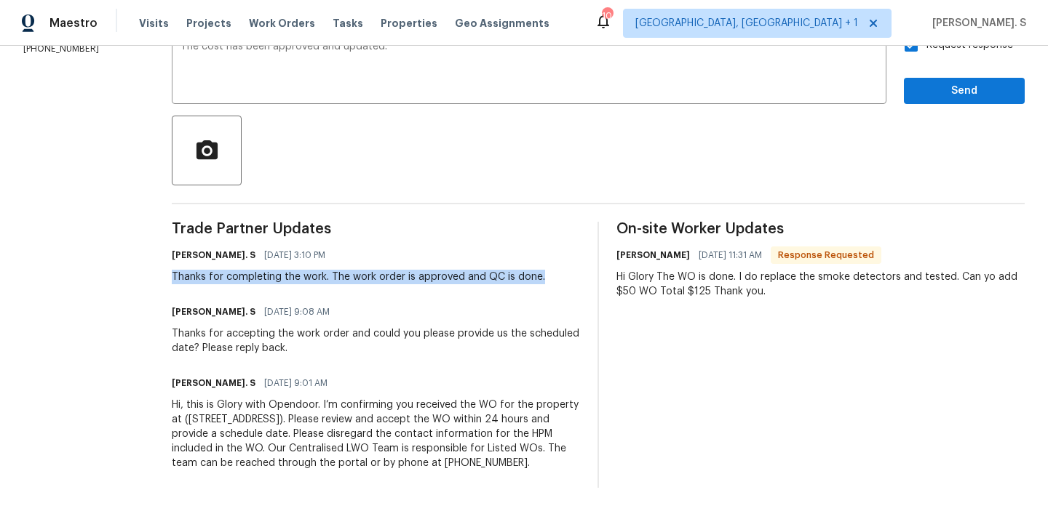
copy div "Thanks for completing the work. The work order is approved and QC is done."
drag, startPoint x: 160, startPoint y: 276, endPoint x: 562, endPoint y: 276, distance: 402.3
click at [562, 276] on div "Glory Joyce. S 08/29/2025 3:10 PM Thanks for completing the work. The work orde…" at bounding box center [376, 264] width 408 height 39
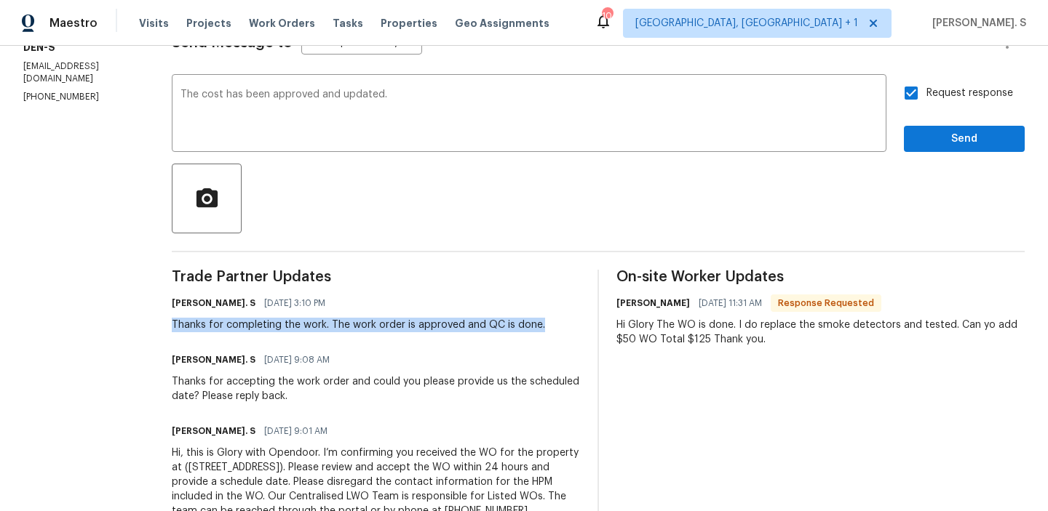
scroll to position [174, 0]
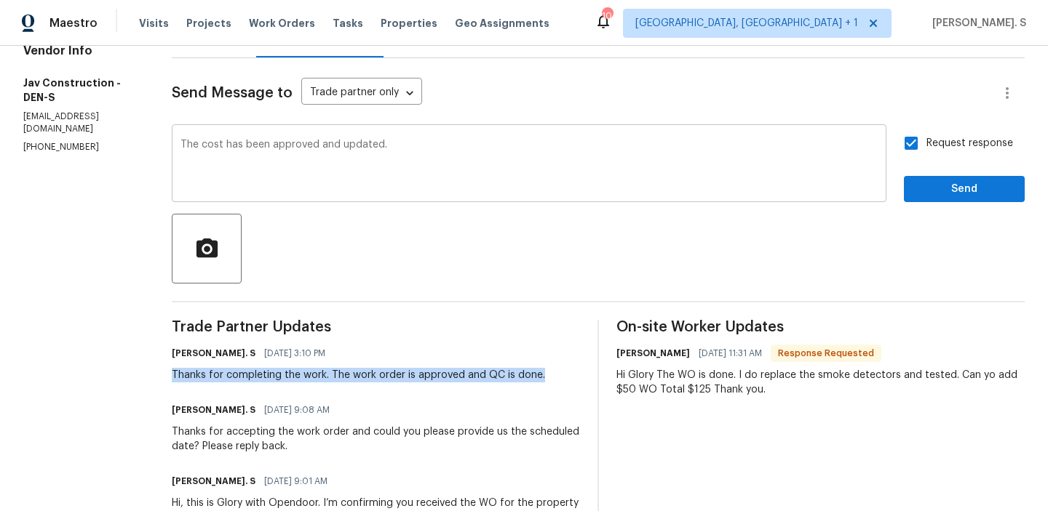
click at [445, 143] on textarea "The cost has been approved and updated." at bounding box center [528, 165] width 697 height 51
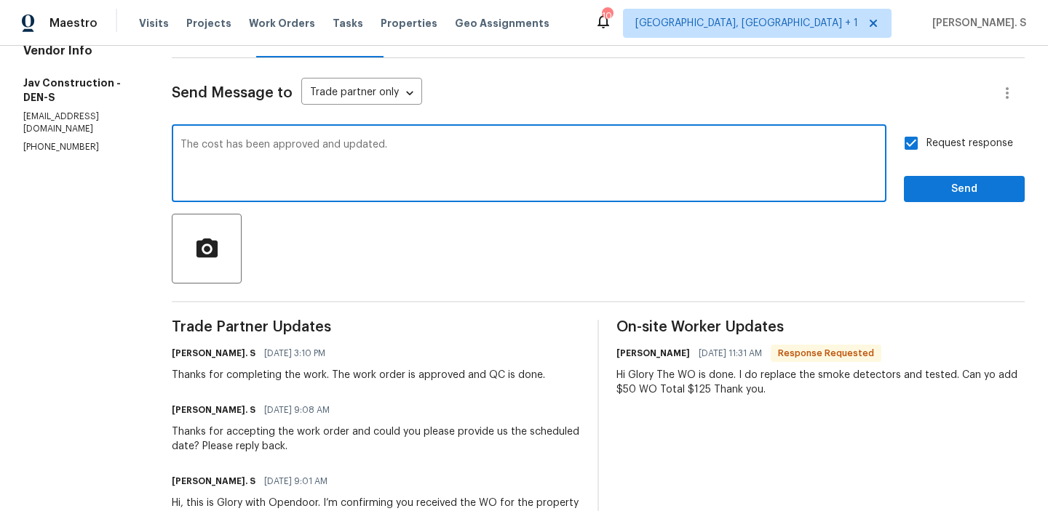
paste textarea "Thanks for completing the work. The work order is approved and QC is done."
type textarea "The cost has been approved and updated.Thanks for completing the work. The work…"
click at [361, 85] on body "Maestro Visits Projects Work Orders Tasks Properties Geo Assignments 10 Albuque…" at bounding box center [524, 255] width 1048 height 511
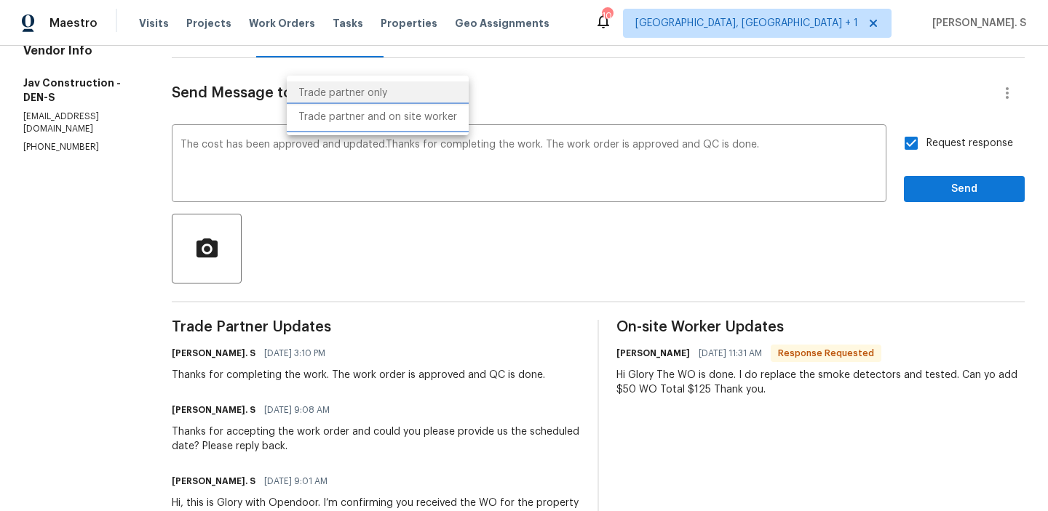
click at [356, 118] on li "Trade partner and on site worker" at bounding box center [378, 117] width 182 height 24
type input "Trade Partner and On-Site Worker"
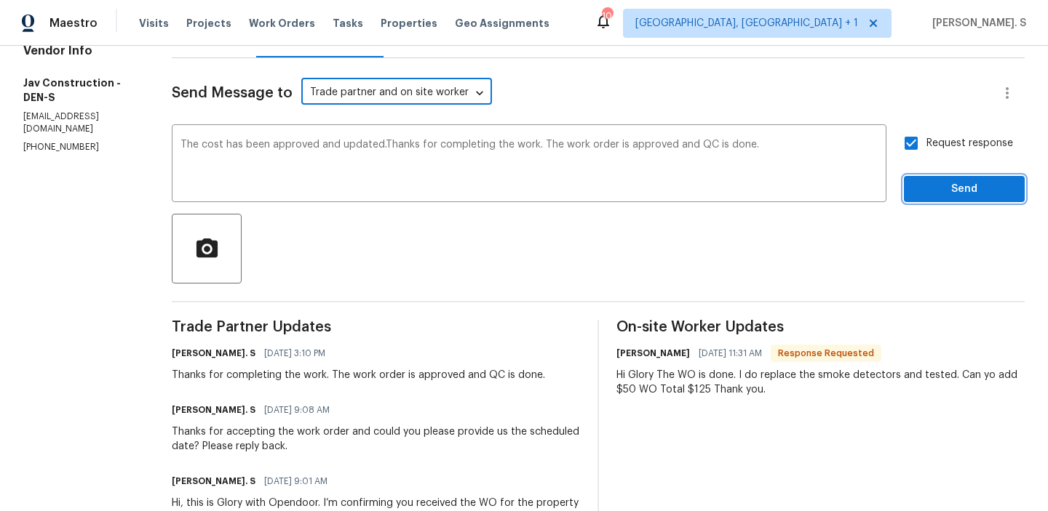
click at [914, 186] on button "Send" at bounding box center [964, 189] width 121 height 27
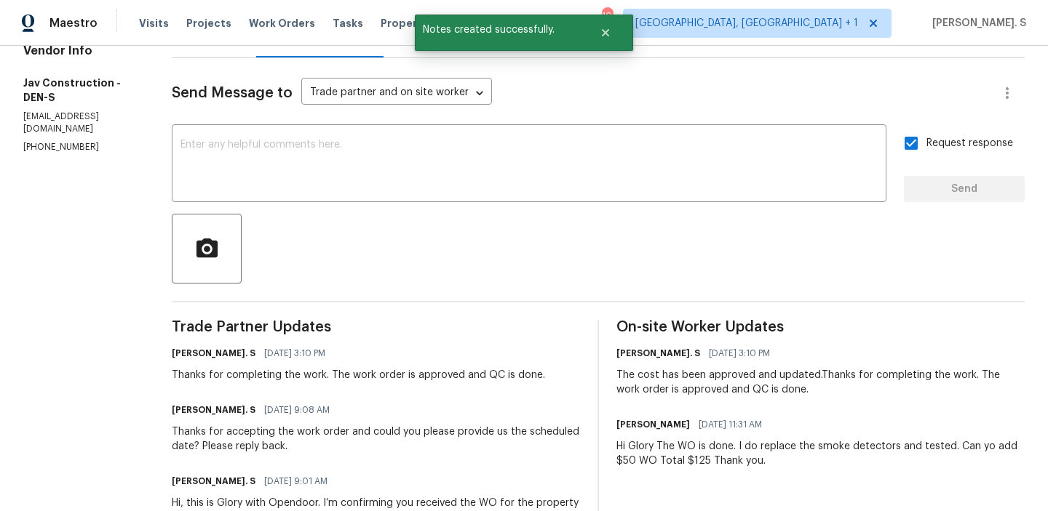
click at [731, 463] on div "Hi Glory The WO is done. I do replace the smoke detectors and tested. Can yo ad…" at bounding box center [820, 453] width 408 height 29
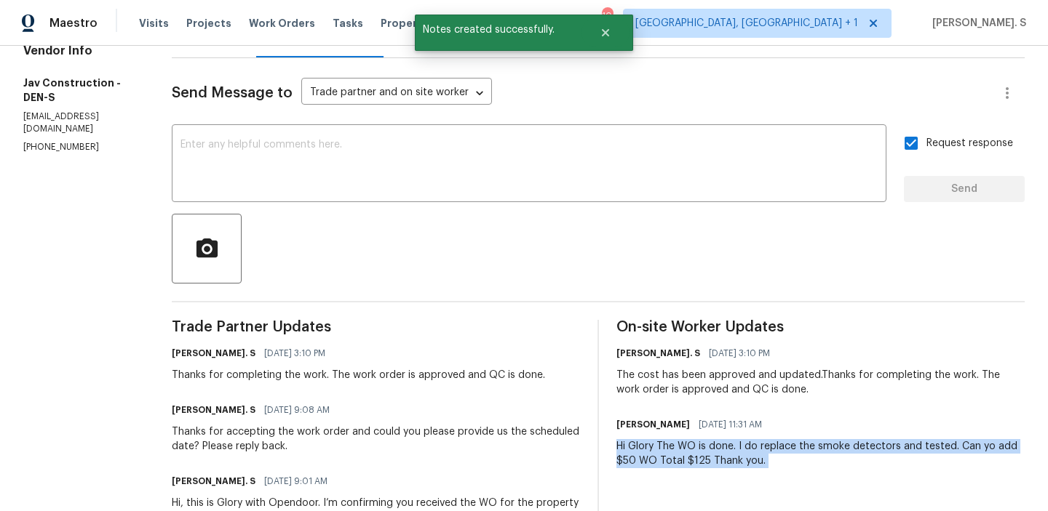
click at [731, 463] on div "Hi Glory The WO is done. I do replace the smoke detectors and tested. Can yo ad…" at bounding box center [820, 453] width 408 height 29
copy div "Hi Glory The WO is done. I do replace the smoke detectors and tested. Can yo ad…"
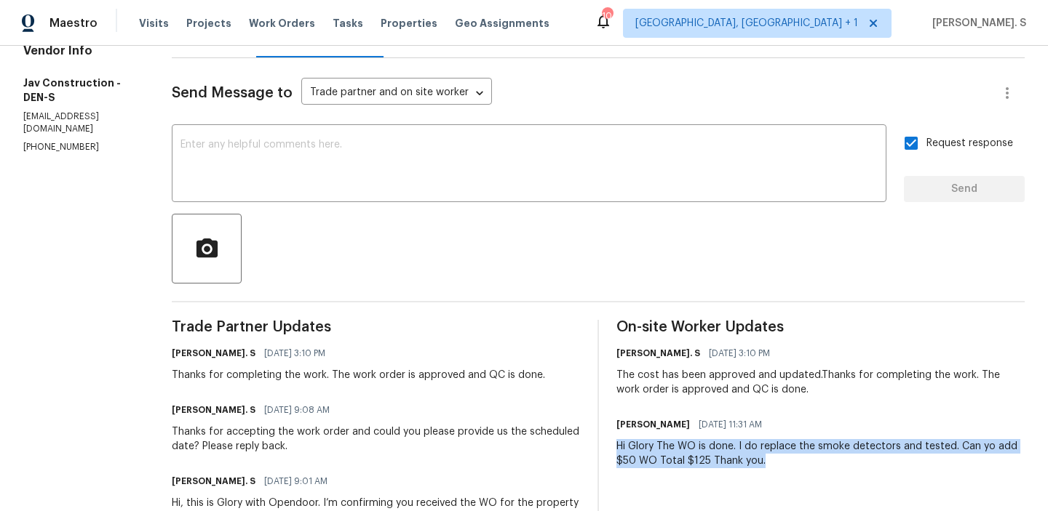
click at [820, 402] on div "On-site Worker Updates Glory Joyce. S 08/29/2025 3:10 PM The cost has been appr…" at bounding box center [820, 453] width 408 height 266
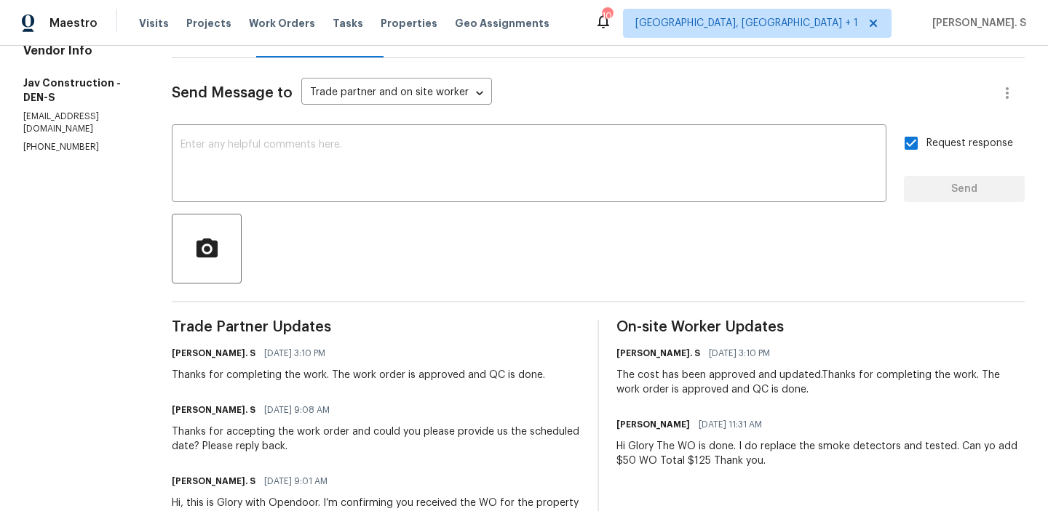
click at [820, 402] on div "On-site Worker Updates Glory Joyce. S 08/29/2025 3:10 PM The cost has been appr…" at bounding box center [820, 453] width 408 height 266
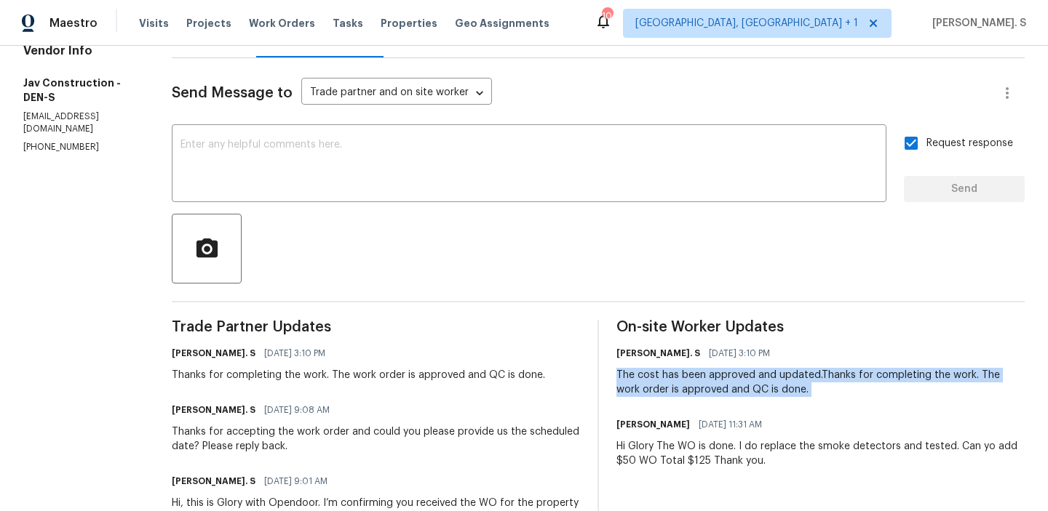
click at [820, 402] on div "On-site Worker Updates Glory Joyce. S 08/29/2025 3:10 PM The cost has been appr…" at bounding box center [820, 453] width 408 height 266
copy div "The cost has been approved and updated.Thanks for completing the work. The work…"
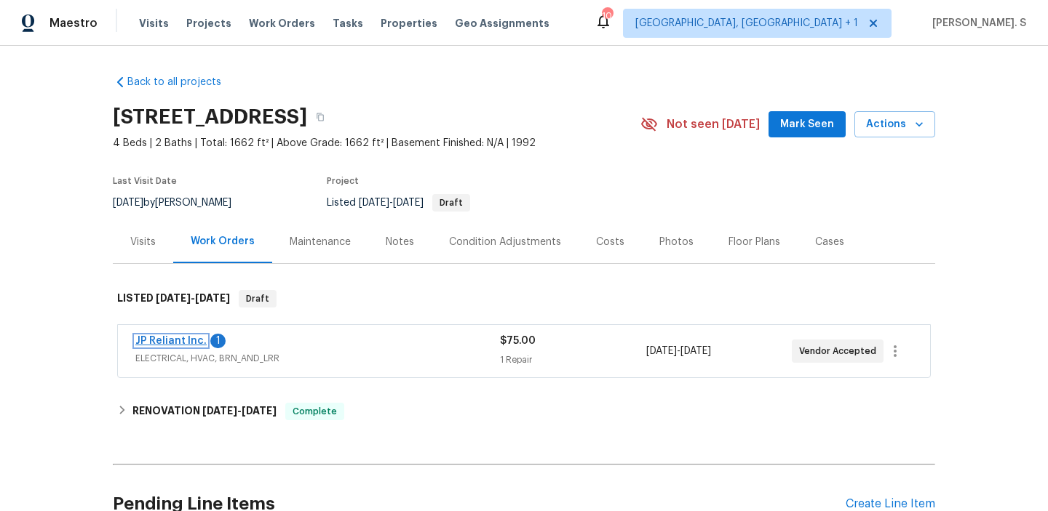
click at [173, 338] on link "JP Reliant Inc." at bounding box center [170, 341] width 71 height 10
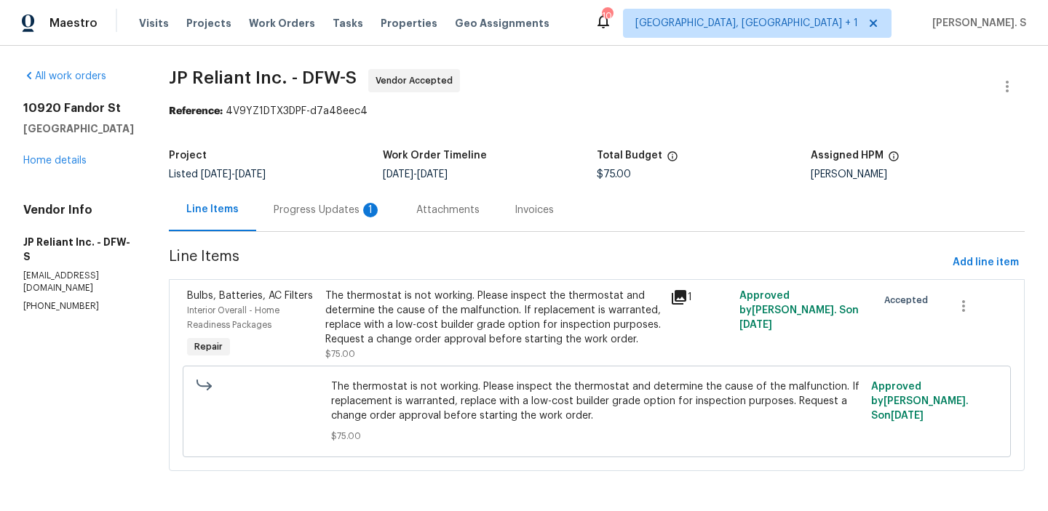
click at [313, 221] on div "Progress Updates 1" at bounding box center [327, 209] width 143 height 43
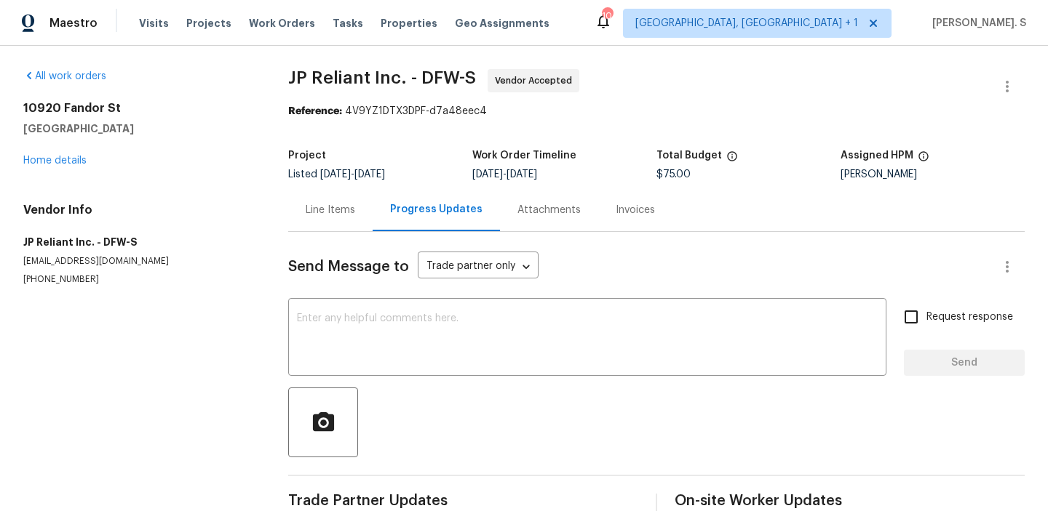
scroll to position [201, 0]
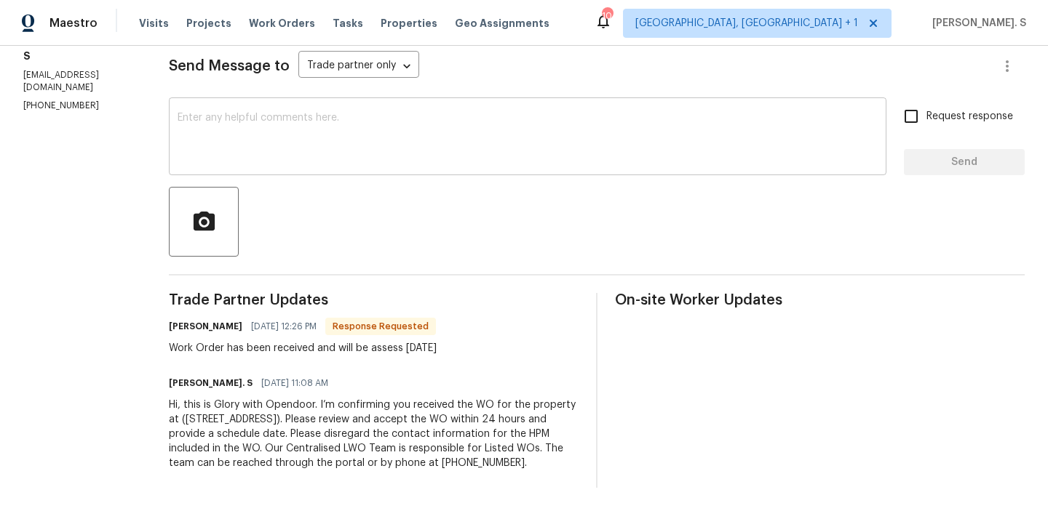
click at [362, 117] on textarea at bounding box center [528, 138] width 700 height 51
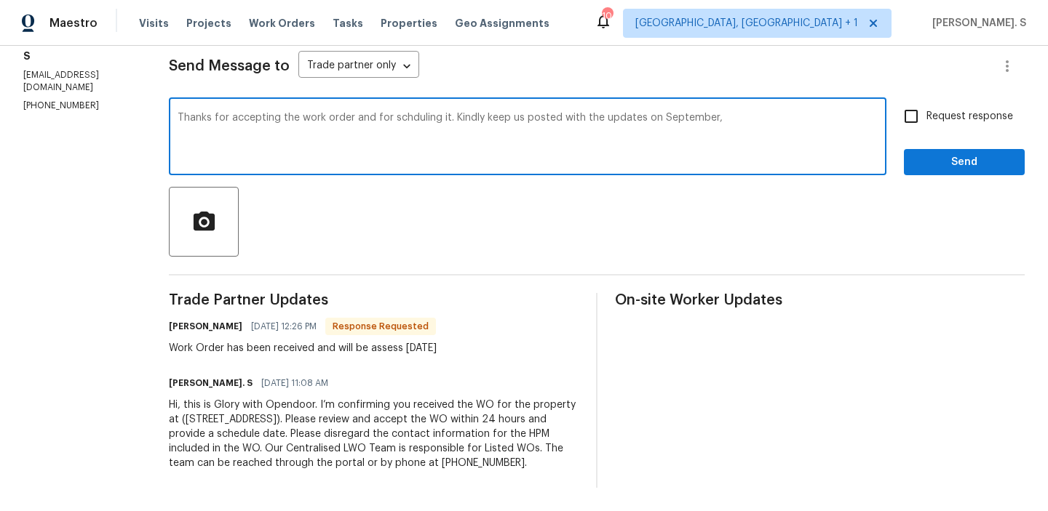
click at [0, 0] on div "scheduling" at bounding box center [0, 0] width 0 height 0
click at [0, 0] on div "S e p t e m b e r . ," at bounding box center [0, 0] width 0 height 0
type textarea "Thanks for accepting the work order and for scheduling it. Kindly keep us poste…"
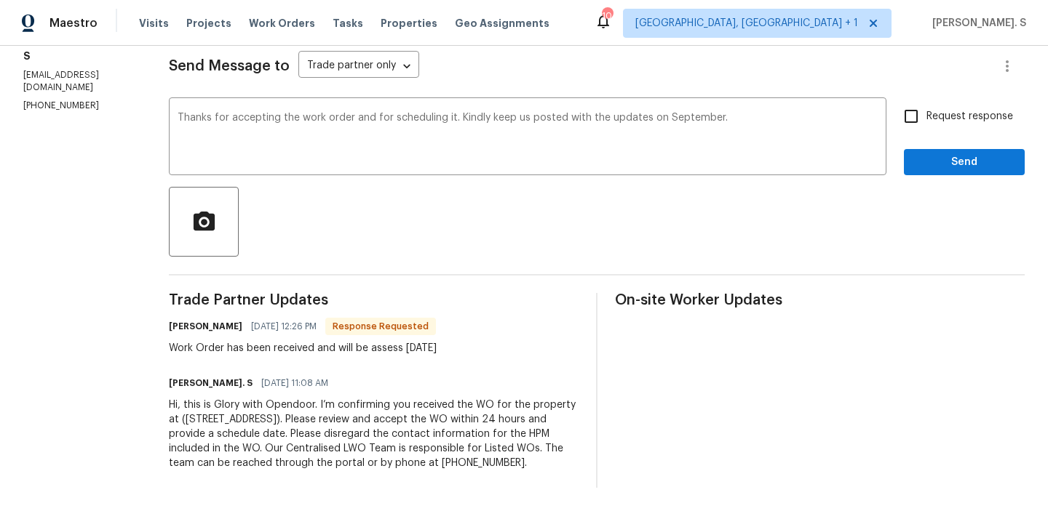
click at [931, 137] on div "Request response Send" at bounding box center [964, 138] width 121 height 74
click at [930, 116] on span "Request response" at bounding box center [969, 116] width 87 height 15
click at [926, 116] on input "Request response" at bounding box center [911, 116] width 31 height 31
checkbox input "true"
click at [693, 112] on div "Thanks for accepting the work order and for scheduling it. Kindly keep us poste…" at bounding box center [527, 138] width 717 height 74
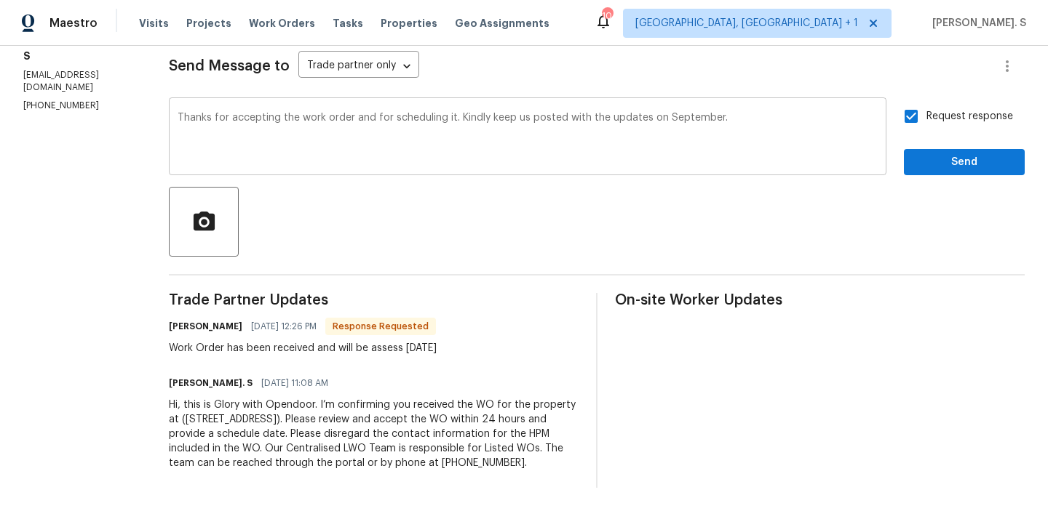
click at [693, 112] on div "Thanks for accepting the work order and for scheduling it. Kindly keep us poste…" at bounding box center [527, 138] width 717 height 74
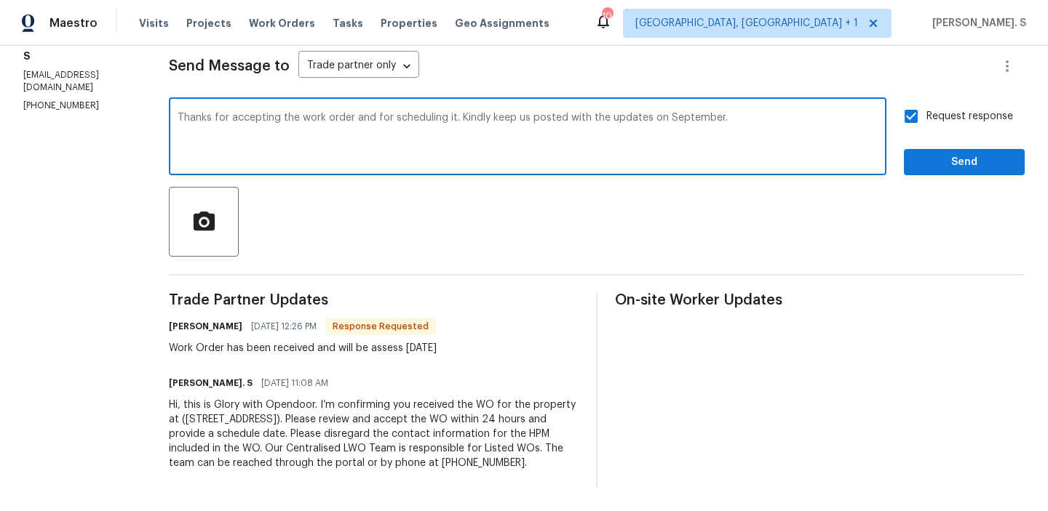
click at [688, 117] on textarea "Thanks for accepting the work order and for scheduling it. Kindly keep us poste…" at bounding box center [528, 138] width 700 height 51
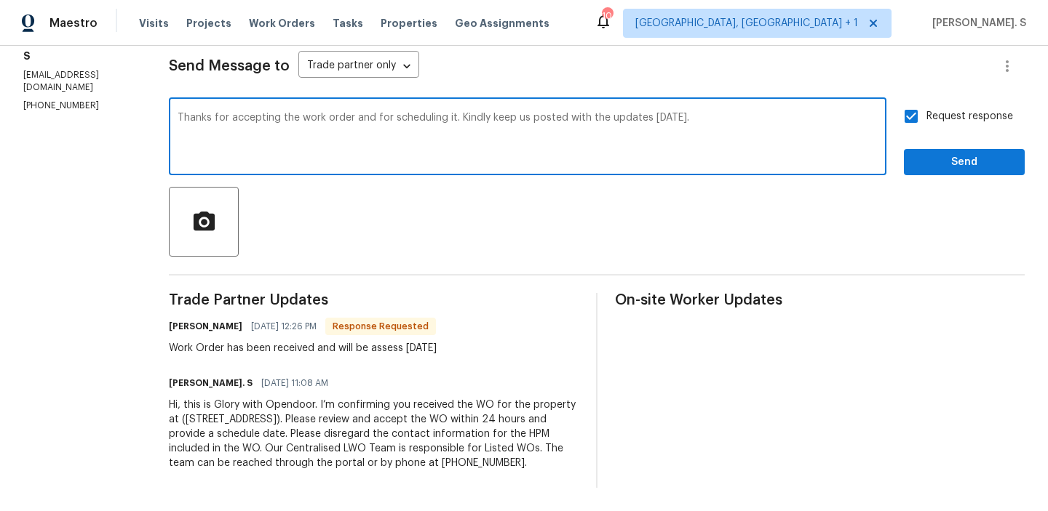
type textarea "Thanks for accepting the work order and for scheduling it. Kindly keep us poste…"
click at [437, 347] on div "Work Order has been received and will be assess [DATE]" at bounding box center [303, 348] width 268 height 15
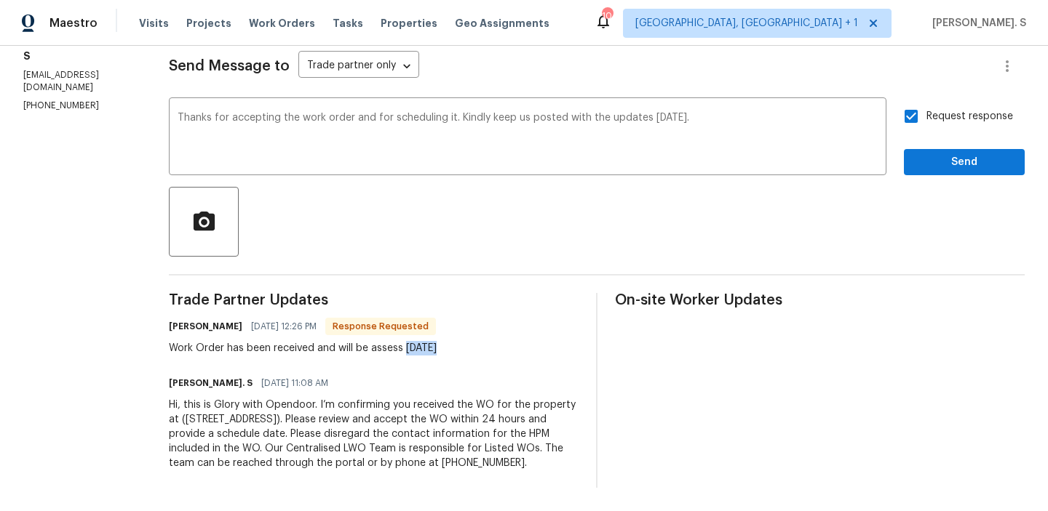
click at [437, 347] on div "Work Order has been received and will be assess [DATE]" at bounding box center [303, 348] width 268 height 15
copy div "Work Order has been received and will be assess [DATE]"
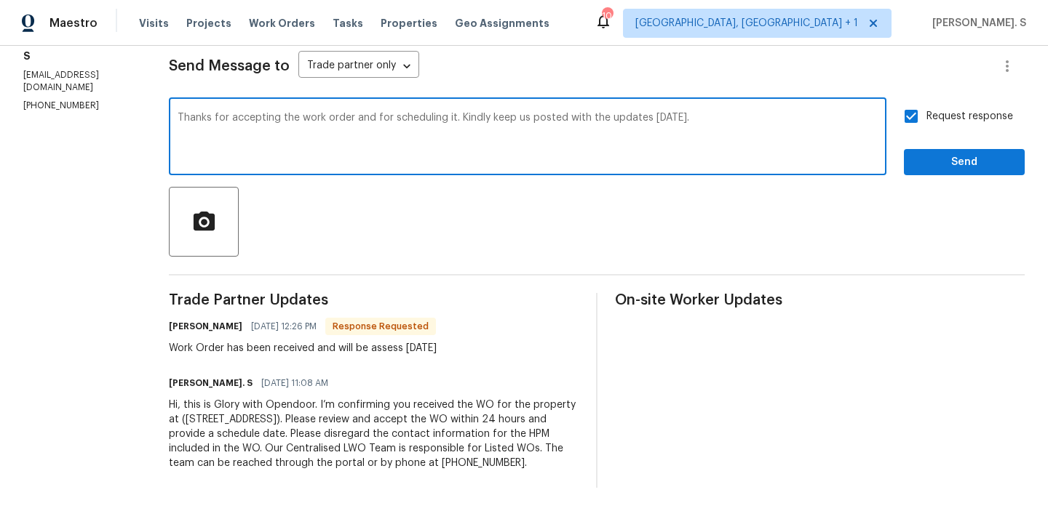
drag, startPoint x: 195, startPoint y: 122, endPoint x: 754, endPoint y: 122, distance: 558.8
click at [754, 122] on textarea "Thanks for accepting the work order and for scheduling it. Kindly keep us poste…" at bounding box center [528, 138] width 700 height 51
click at [963, 167] on span "Send" at bounding box center [963, 163] width 97 height 18
